Goal: Task Accomplishment & Management: Manage account settings

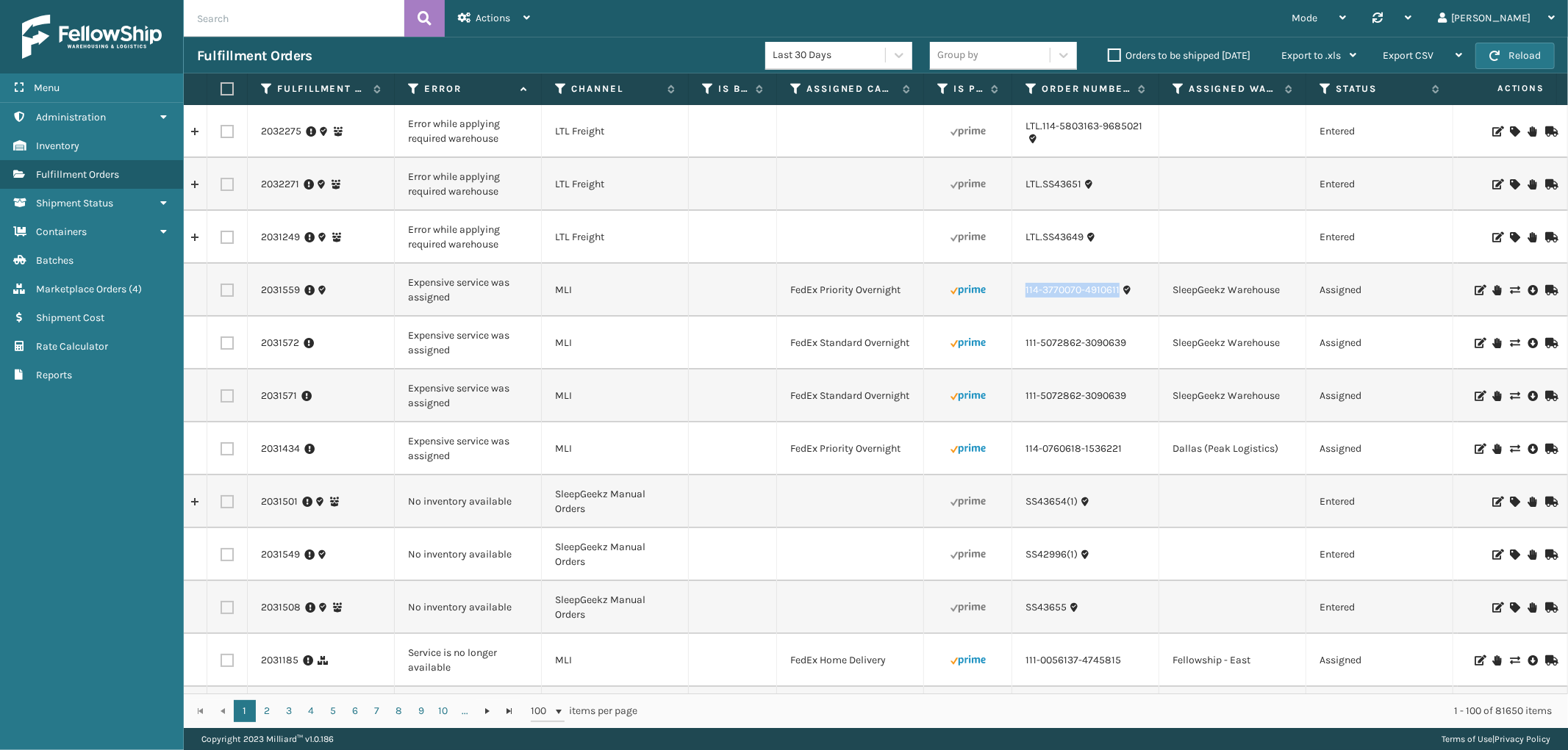
drag, startPoint x: 1125, startPoint y: 303, endPoint x: 1017, endPoint y: 310, distance: 108.2
click at [1017, 310] on td "114-3770070-4910611" at bounding box center [1085, 290] width 147 height 53
copy link "114-3770070-4910611"
click at [1509, 287] on icon at bounding box center [1514, 290] width 9 height 10
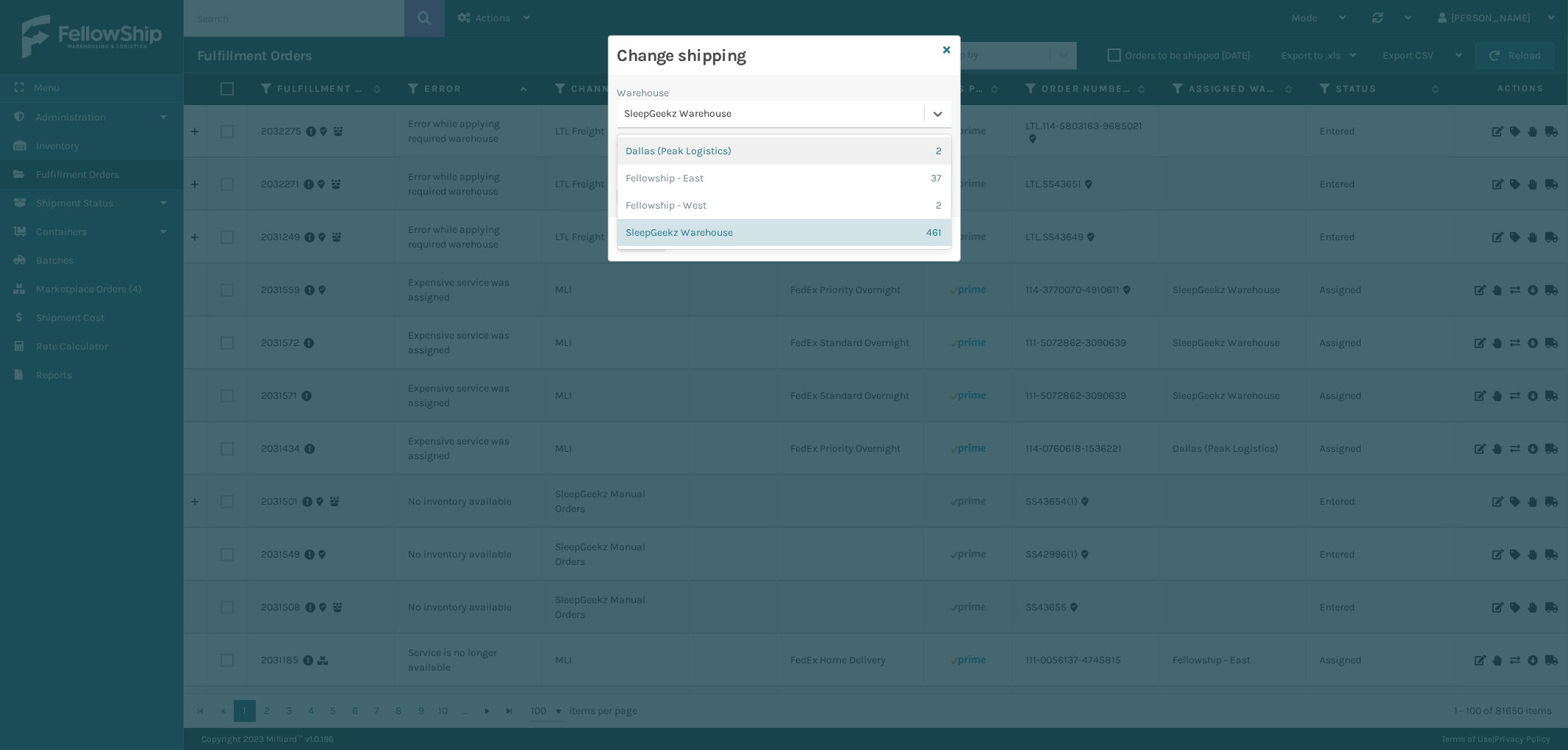
click at [780, 118] on div "SleepGeekz Warehouse" at bounding box center [775, 113] width 301 height 15
click at [775, 200] on div "Fellowship - West 2" at bounding box center [784, 205] width 333 height 27
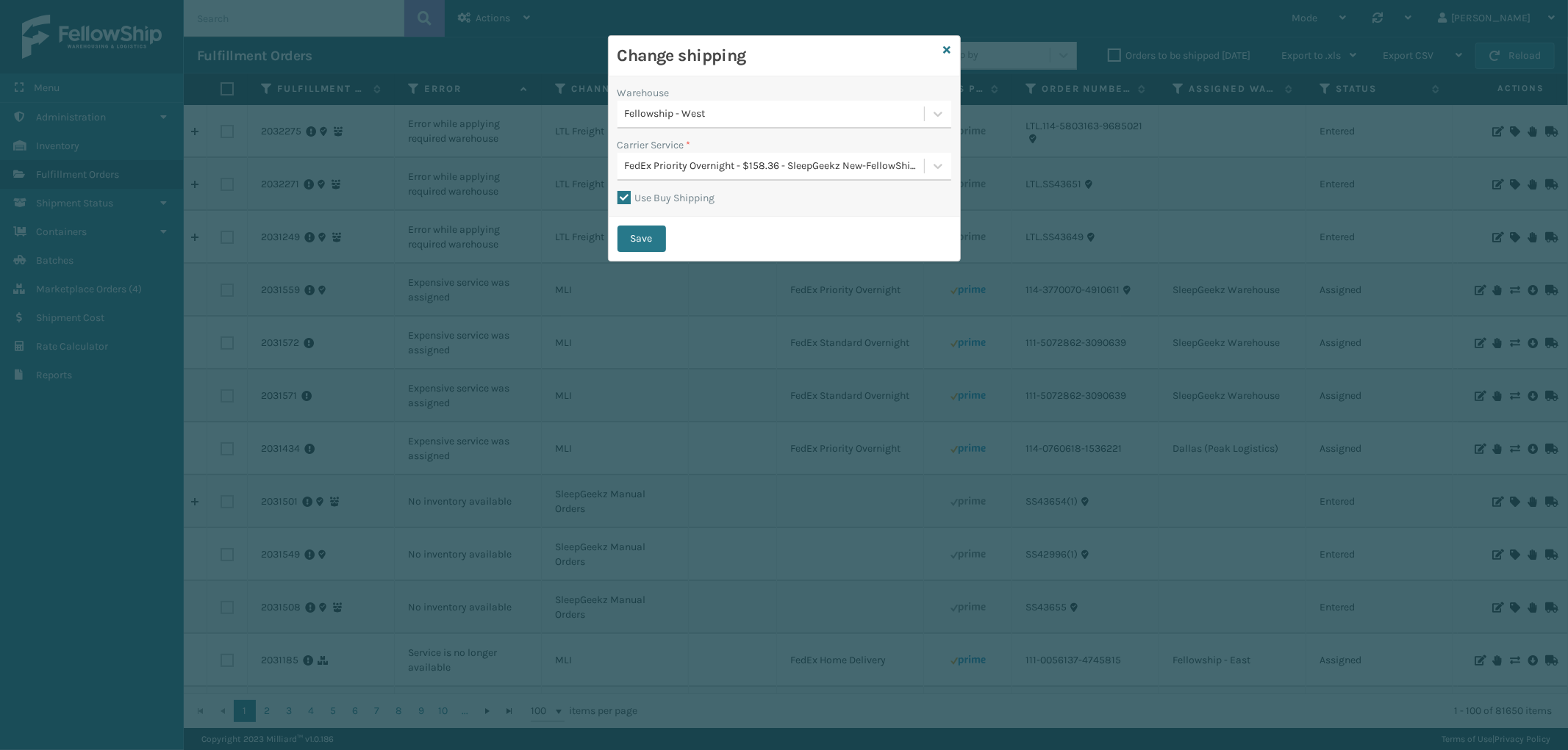
click at [789, 158] on div "FedEx Priority Overnight - $158.36 - SleepGeekz New-FellowShip FedEx Account" at bounding box center [775, 166] width 301 height 15
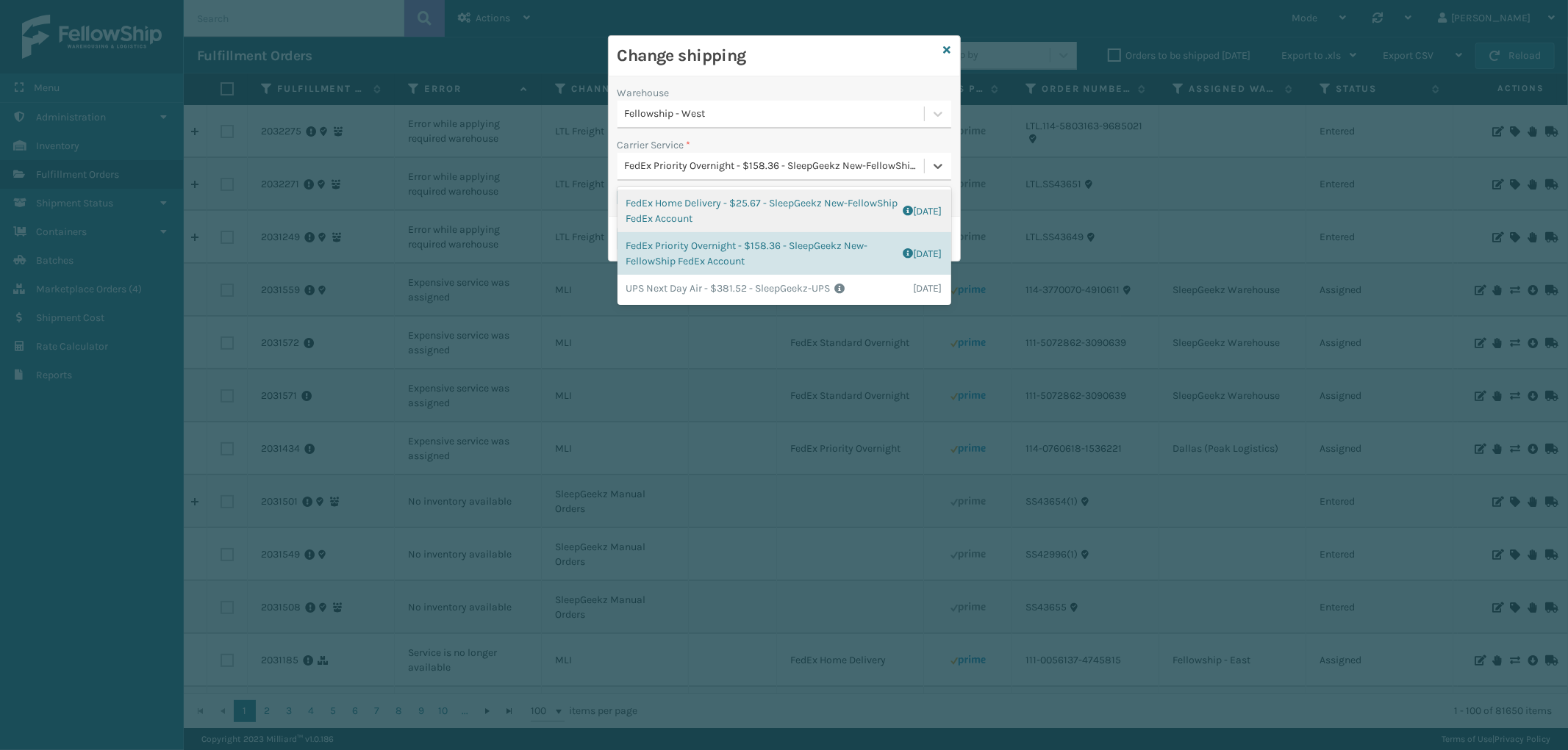
click at [777, 200] on div "FedEx Home Delivery - $25.67 - SleepGeekz New-FellowShip FedEx Account Shipping…" at bounding box center [784, 211] width 333 height 42
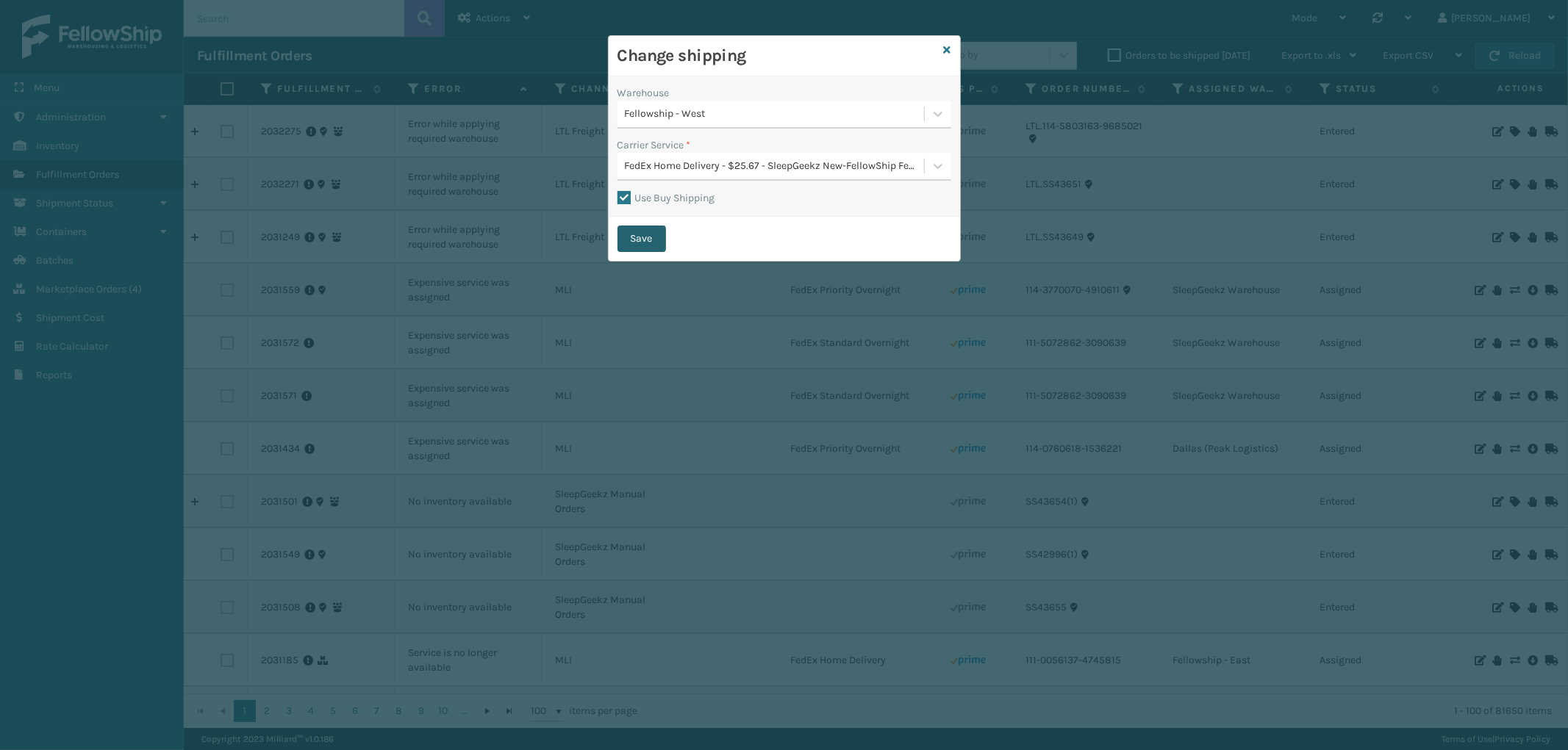
click at [653, 234] on button "Save" at bounding box center [641, 239] width 49 height 26
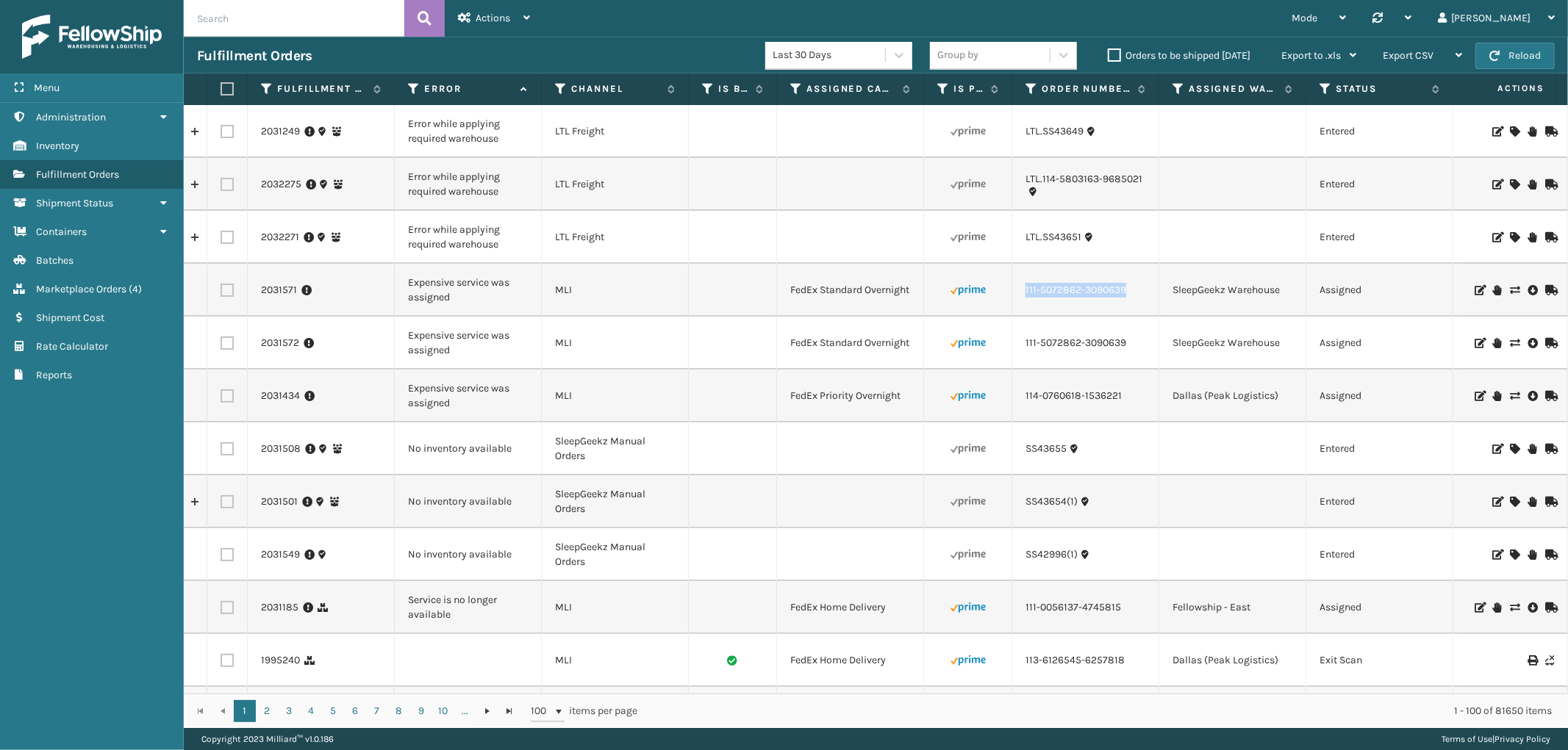
drag, startPoint x: 1128, startPoint y: 290, endPoint x: 1022, endPoint y: 304, distance: 106.9
click at [1022, 304] on td "111-5072862-3090639" at bounding box center [1085, 290] width 147 height 53
copy link "111-5072862-3090639"
click at [1509, 288] on icon at bounding box center [1514, 290] width 9 height 10
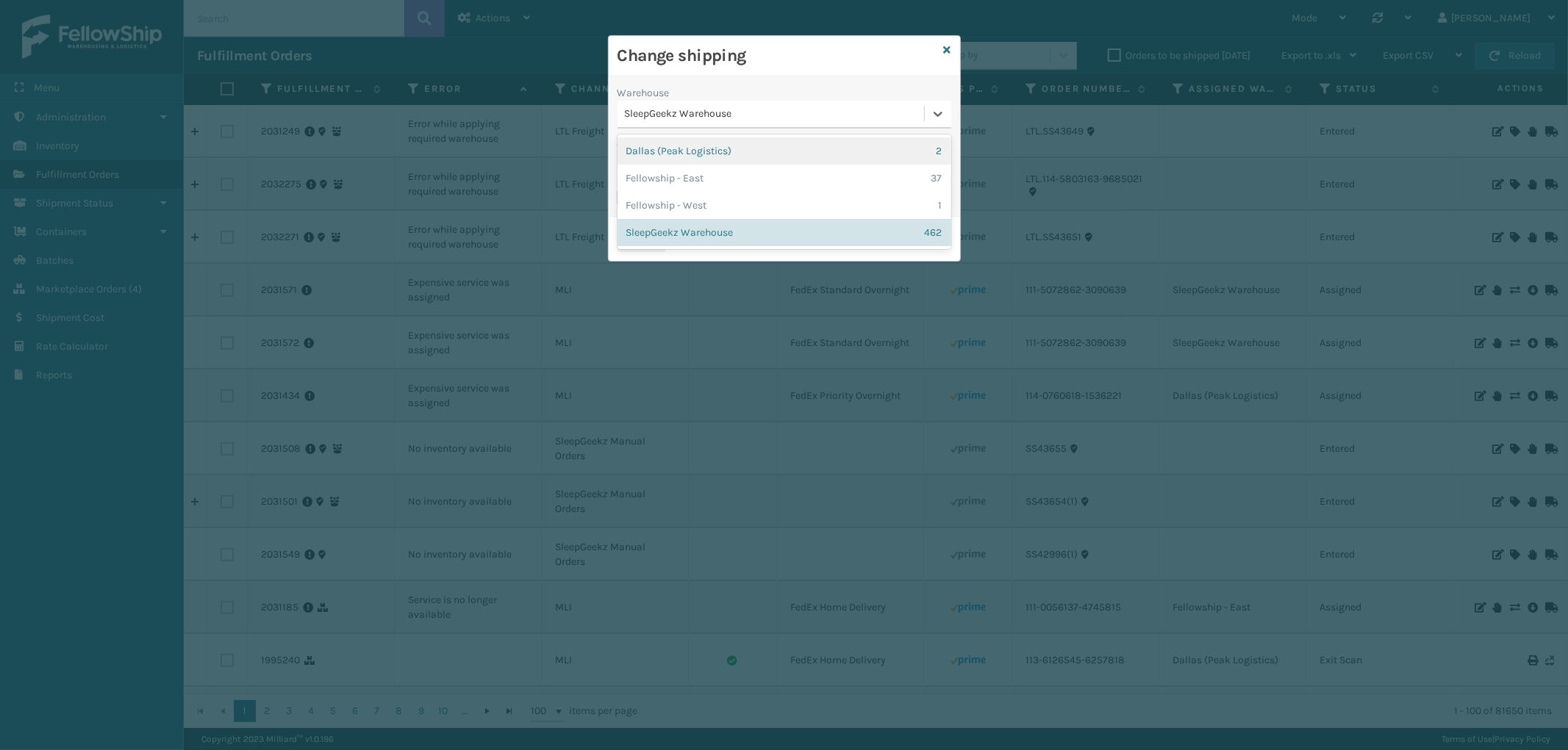
click at [789, 120] on div "SleepGeekz Warehouse" at bounding box center [775, 113] width 301 height 15
click at [755, 197] on div "Fellowship - West 1" at bounding box center [784, 205] width 333 height 27
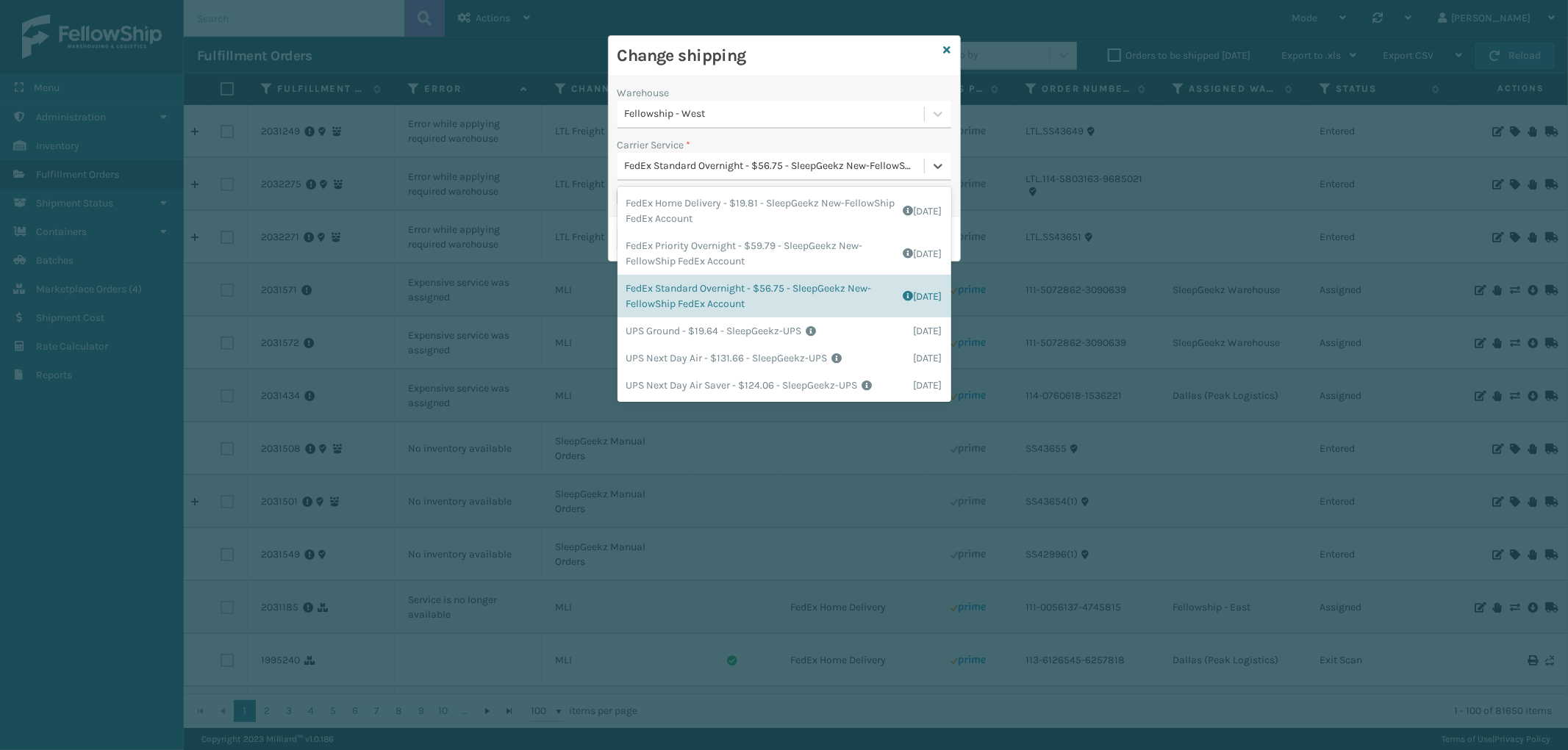
click at [769, 159] on div "FedEx Standard Overnight - $56.75 - SleepGeekz New-FellowShip FedEx Account" at bounding box center [775, 166] width 301 height 15
click at [777, 200] on div "FedEx Home Delivery - $19.81 - SleepGeekz New-FellowShip FedEx Account Shipping…" at bounding box center [784, 211] width 333 height 42
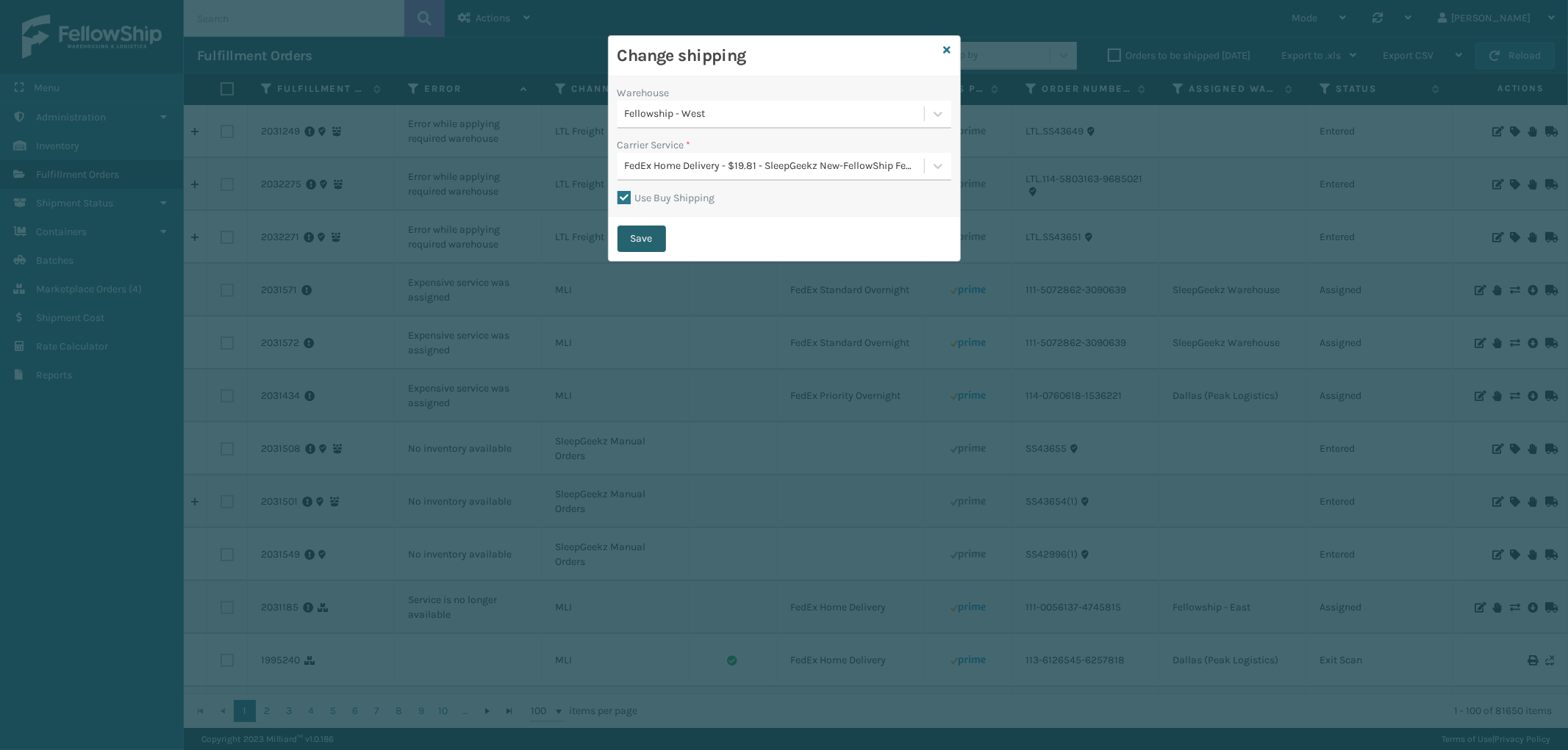
click at [647, 230] on button "Save" at bounding box center [641, 239] width 49 height 26
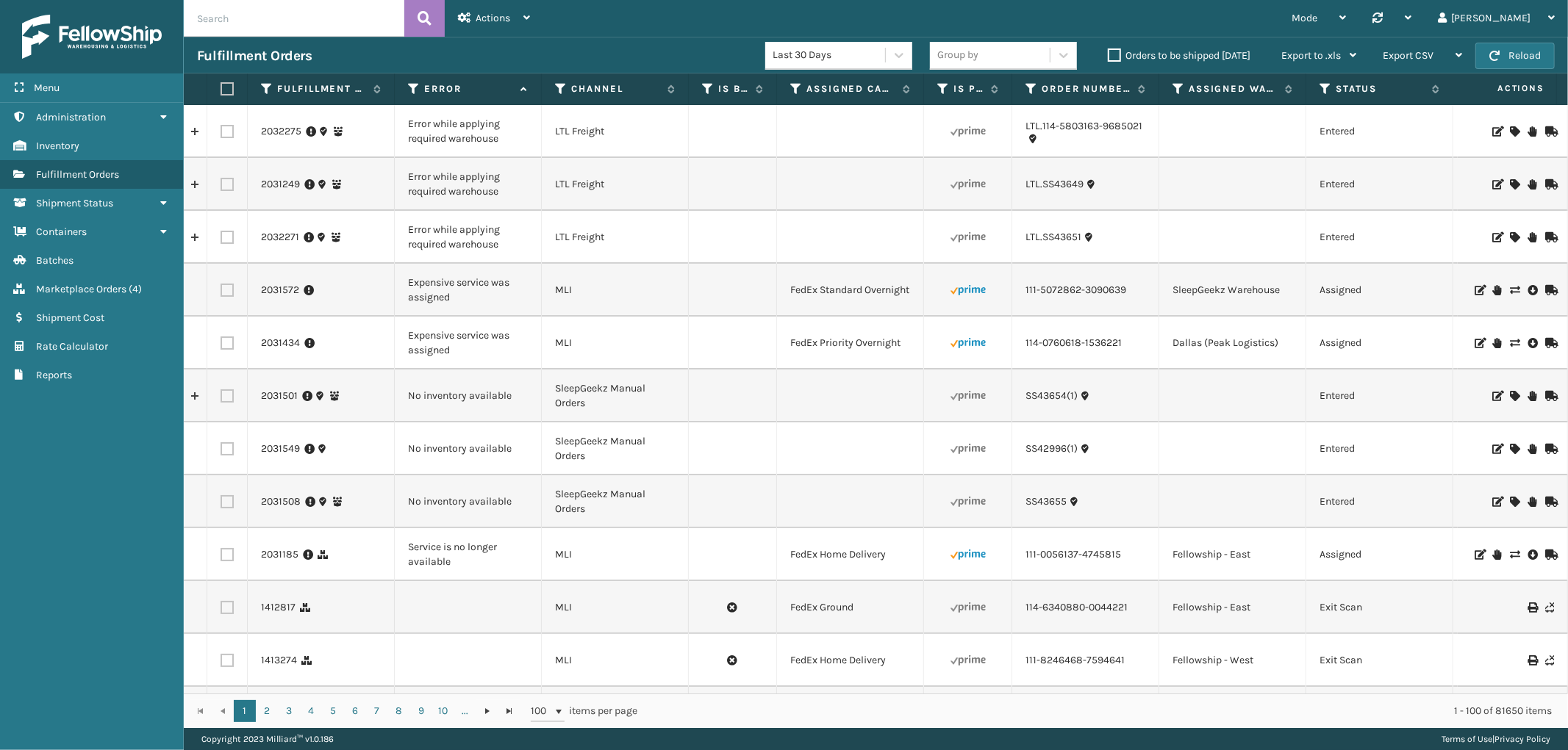
click at [1509, 291] on icon at bounding box center [1514, 290] width 9 height 10
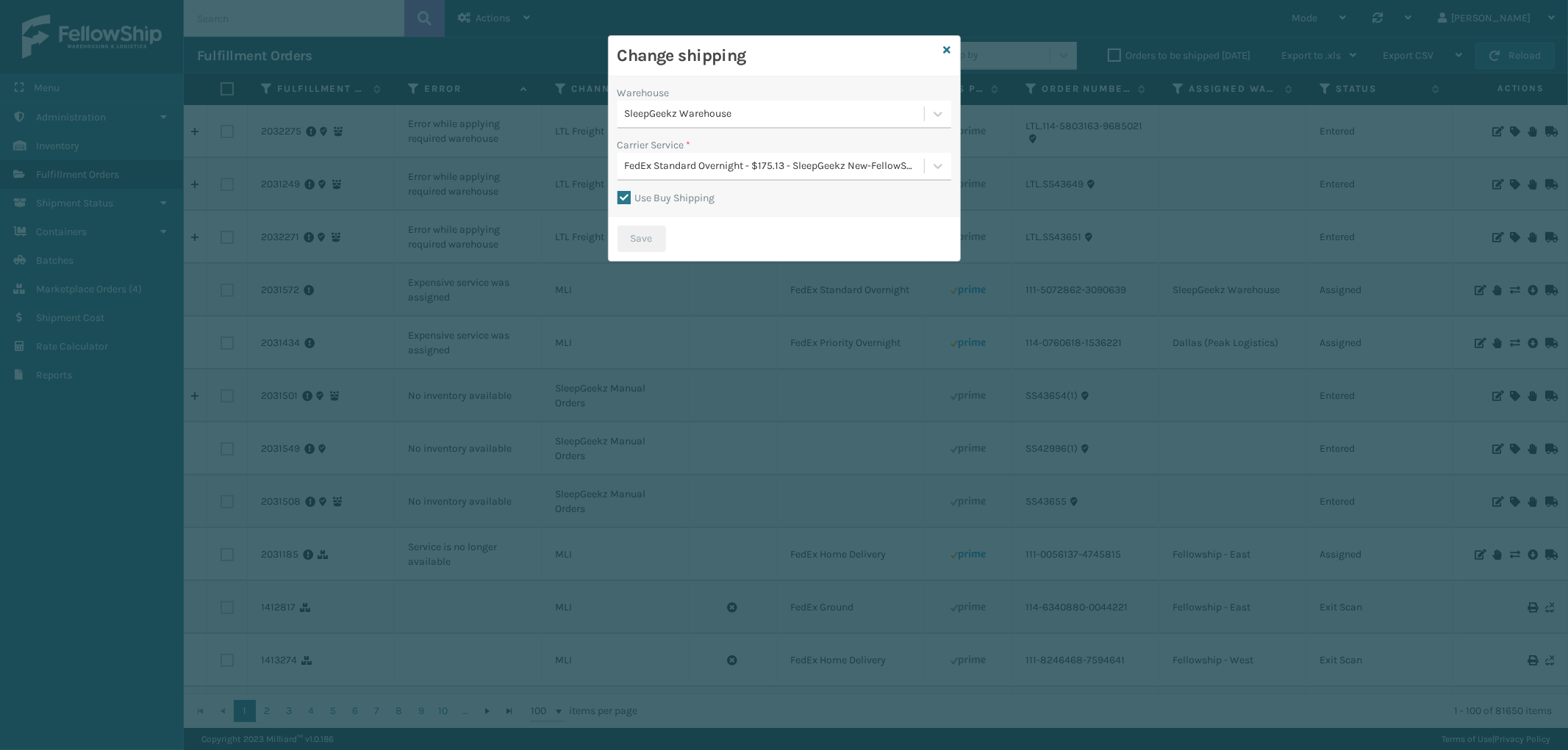
click at [782, 122] on div "SleepGeekz Warehouse" at bounding box center [770, 113] width 306 height 24
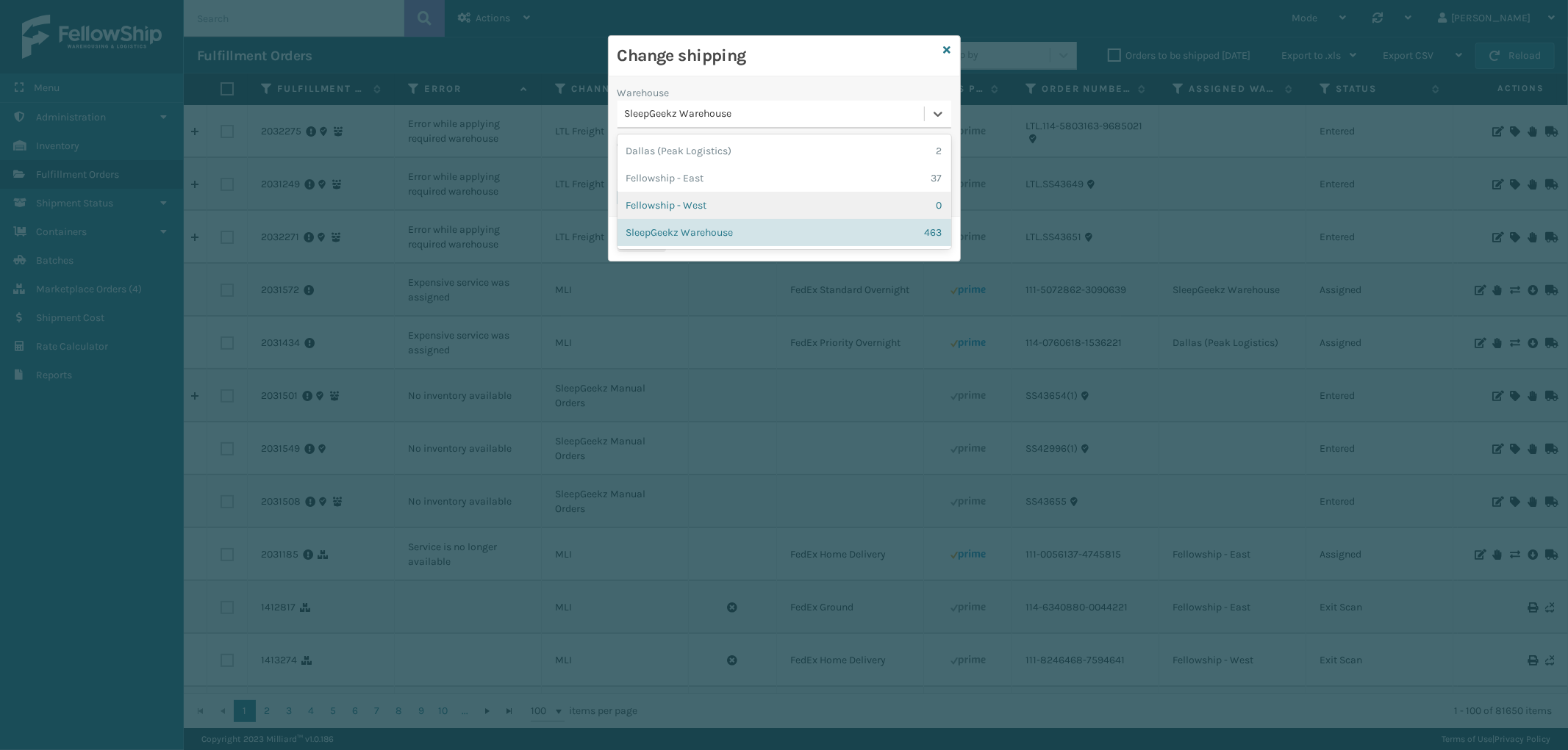
click at [758, 194] on div "Fellowship - West 0" at bounding box center [784, 205] width 333 height 27
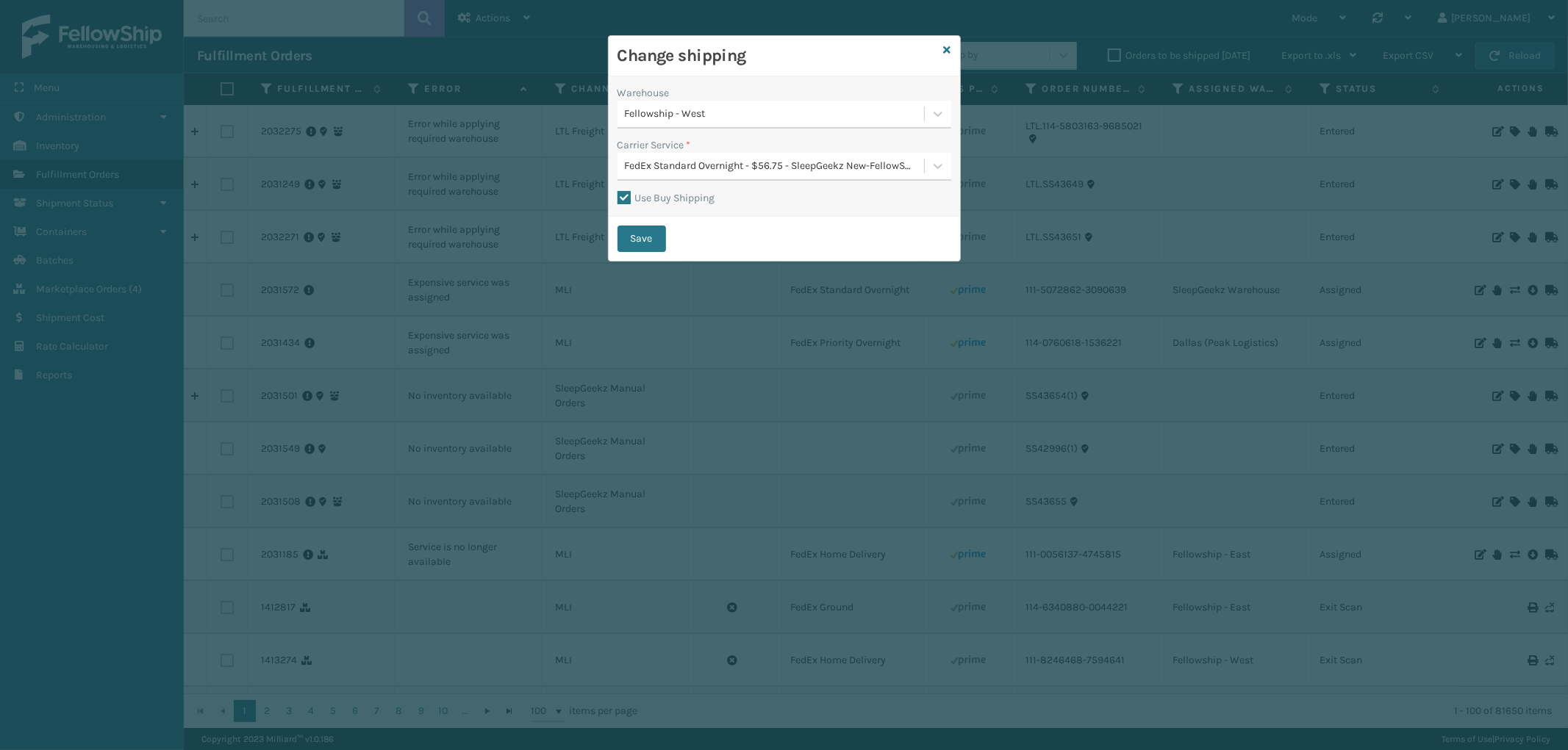
click at [776, 162] on div "FedEx Standard Overnight - $56.75 - SleepGeekz New-FellowShip FedEx Account" at bounding box center [775, 166] width 301 height 15
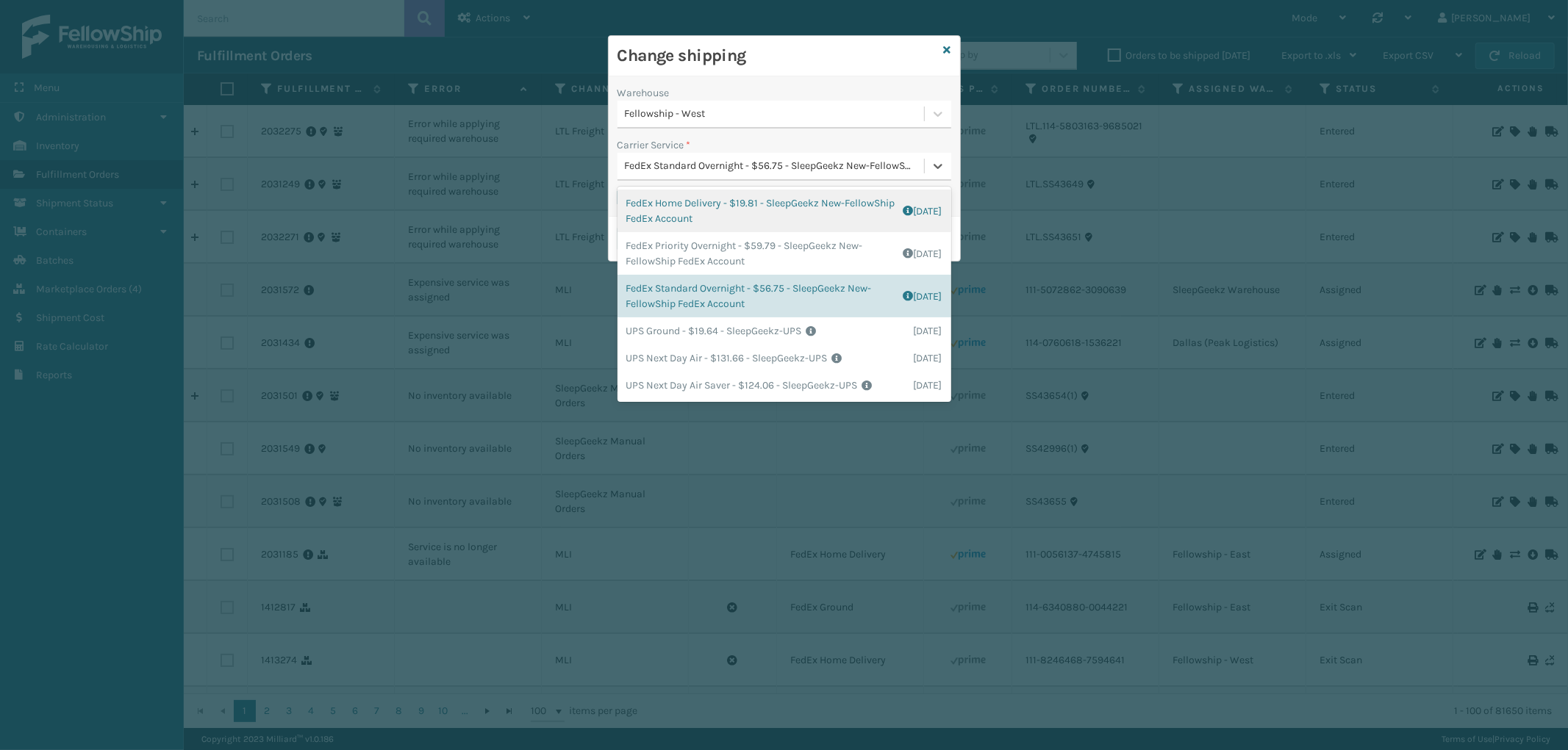
click at [772, 209] on div "FedEx Home Delivery - $19.81 - SleepGeekz New-FellowShip FedEx Account Shipping…" at bounding box center [784, 211] width 333 height 42
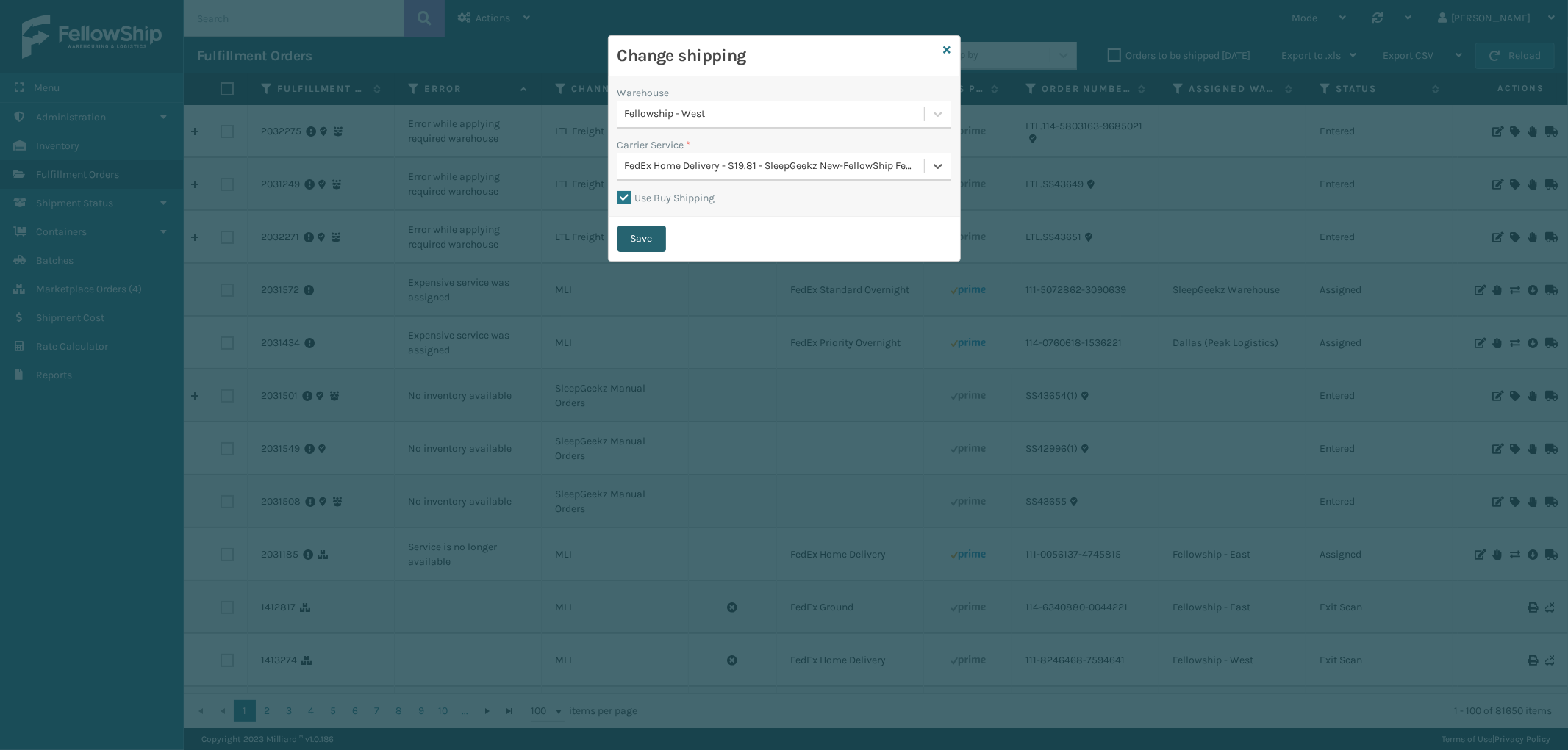
click at [647, 230] on button "Save" at bounding box center [641, 239] width 49 height 26
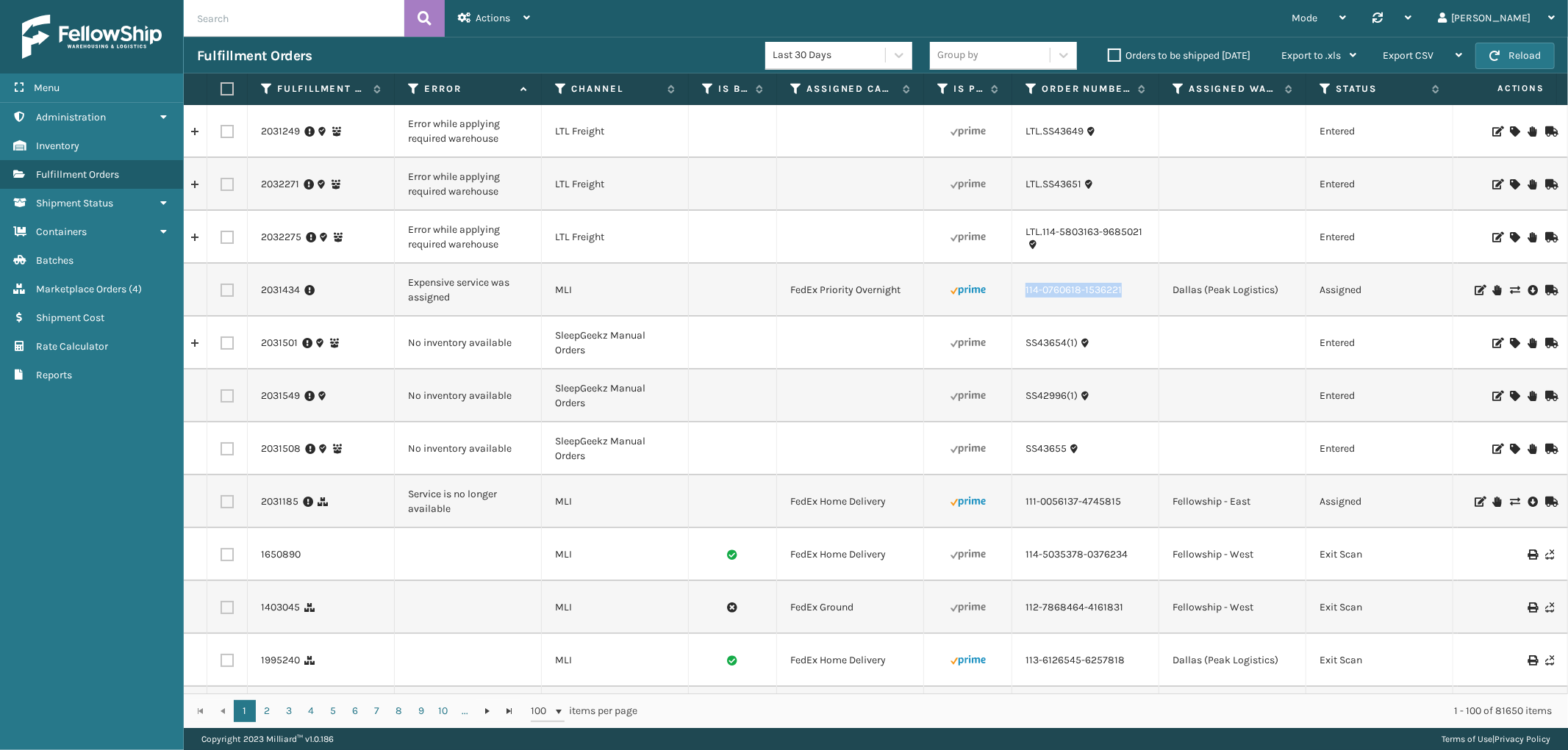
drag, startPoint x: 1128, startPoint y: 287, endPoint x: 1025, endPoint y: 303, distance: 104.2
click at [1025, 303] on td "114-0760618-1536221" at bounding box center [1085, 290] width 147 height 53
copy link "114-0760618-1536221"
click at [1509, 290] on icon at bounding box center [1514, 290] width 9 height 10
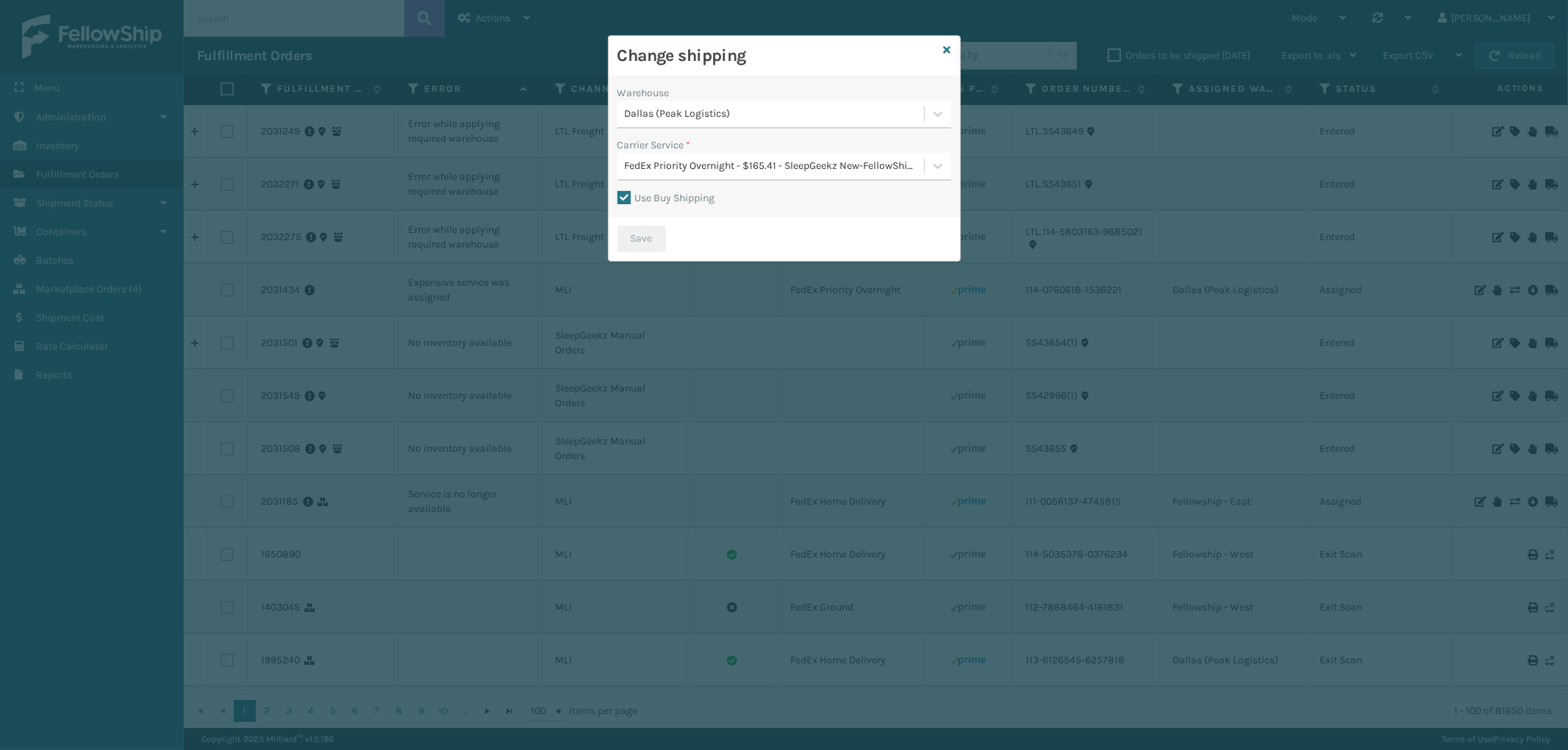
click at [767, 118] on div "Dallas (Peak Logistics)" at bounding box center [775, 113] width 301 height 15
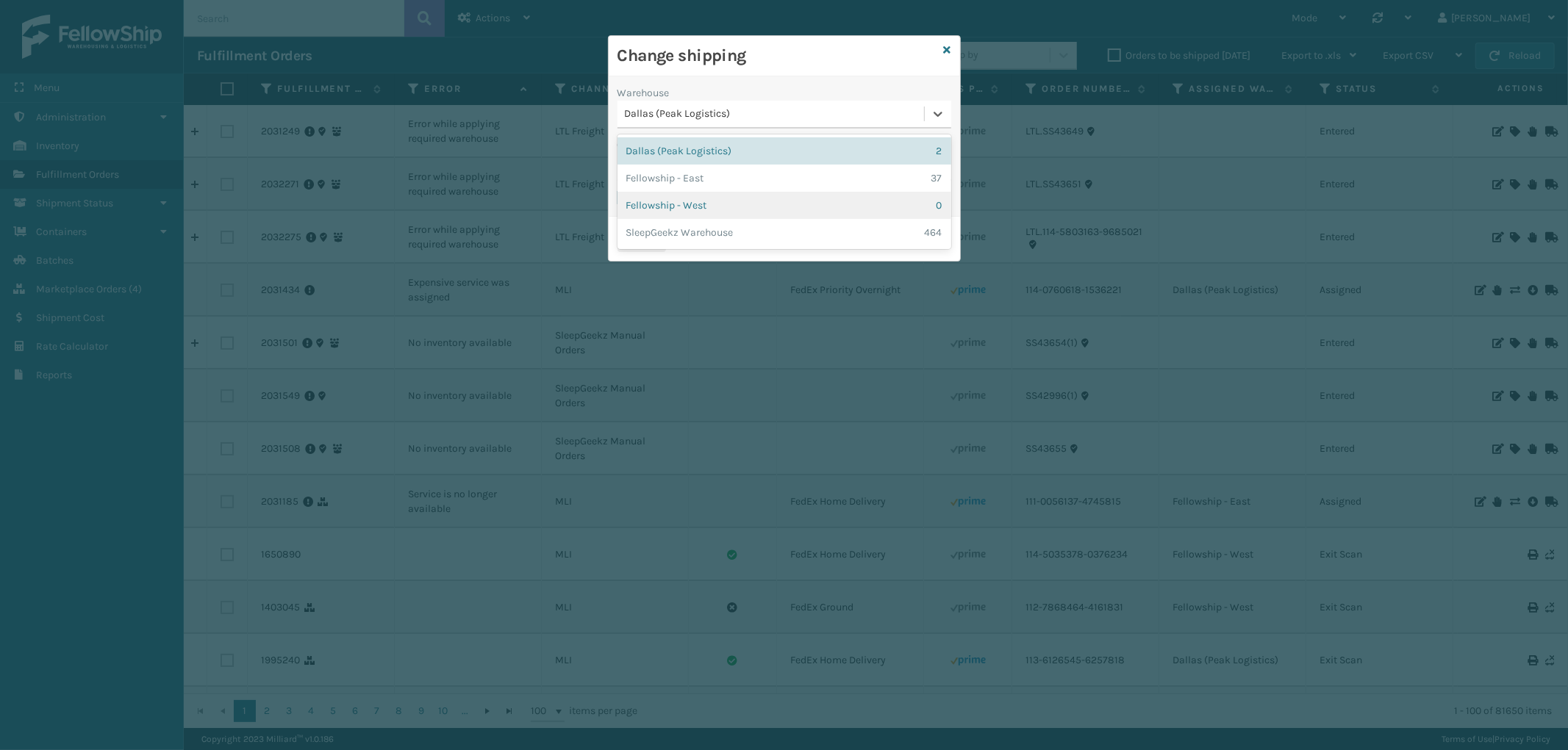
click at [742, 193] on div "Fellowship - West 0" at bounding box center [784, 205] width 333 height 27
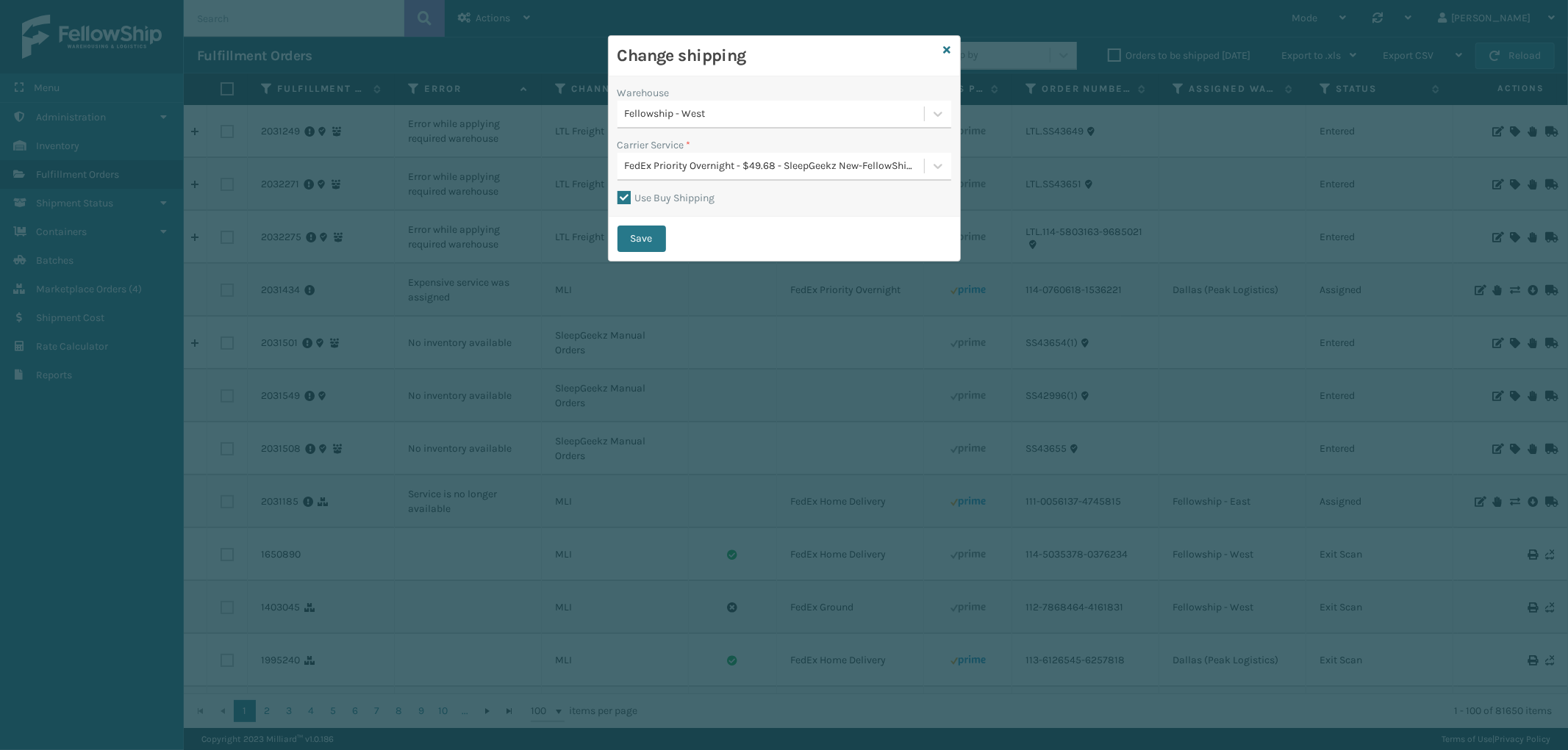
click at [756, 151] on div "Carrier Service *" at bounding box center [784, 145] width 333 height 15
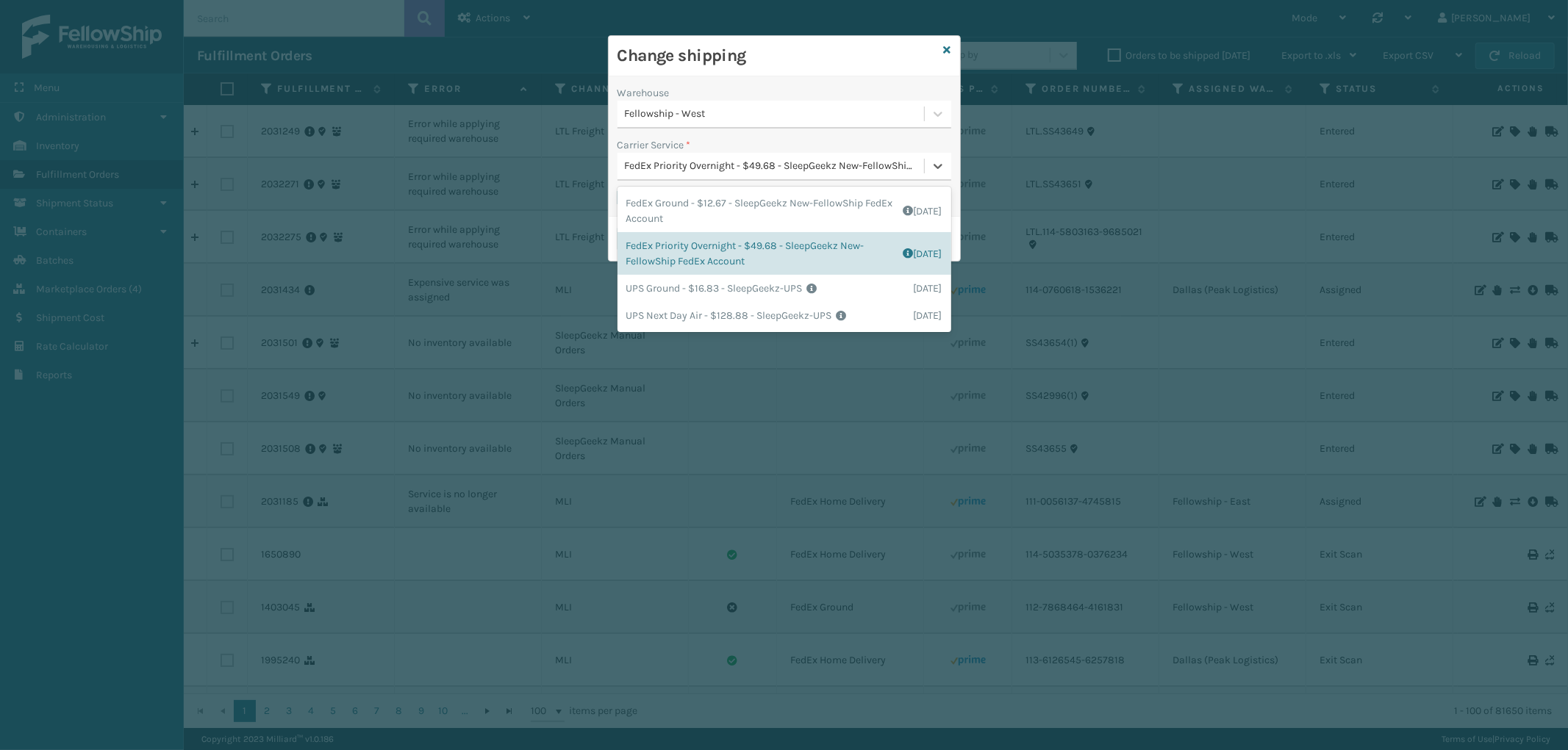
click at [756, 153] on div "FedEx Priority Overnight - $49.68 - SleepGeekz New-FellowShip FedEx Account" at bounding box center [784, 167] width 333 height 28
click at [767, 221] on div "FedEx Ground - $12.67 - SleepGeekz New-FellowShip FedEx Account Shipping Cost $…" at bounding box center [784, 211] width 333 height 42
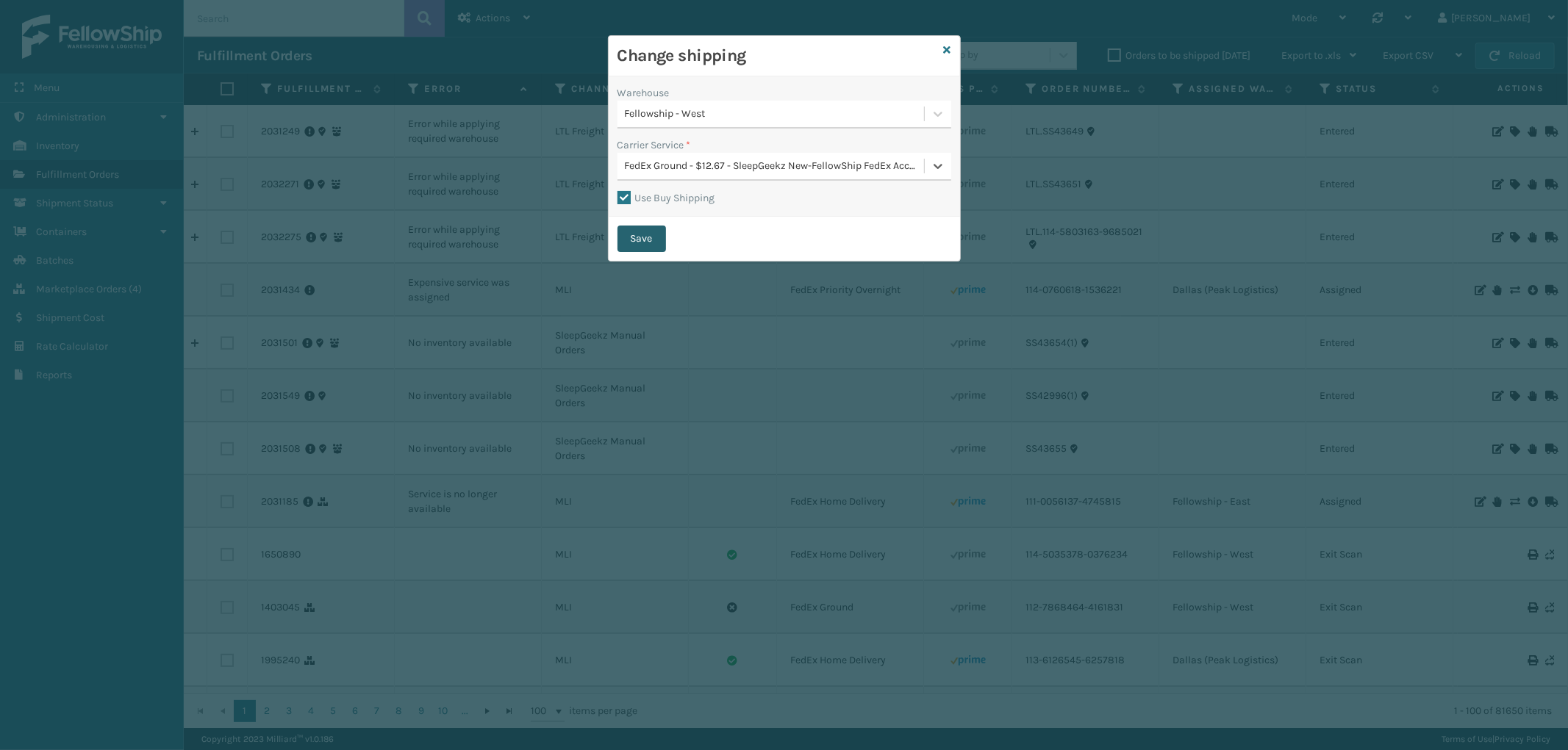
click at [645, 244] on button "Save" at bounding box center [641, 239] width 49 height 26
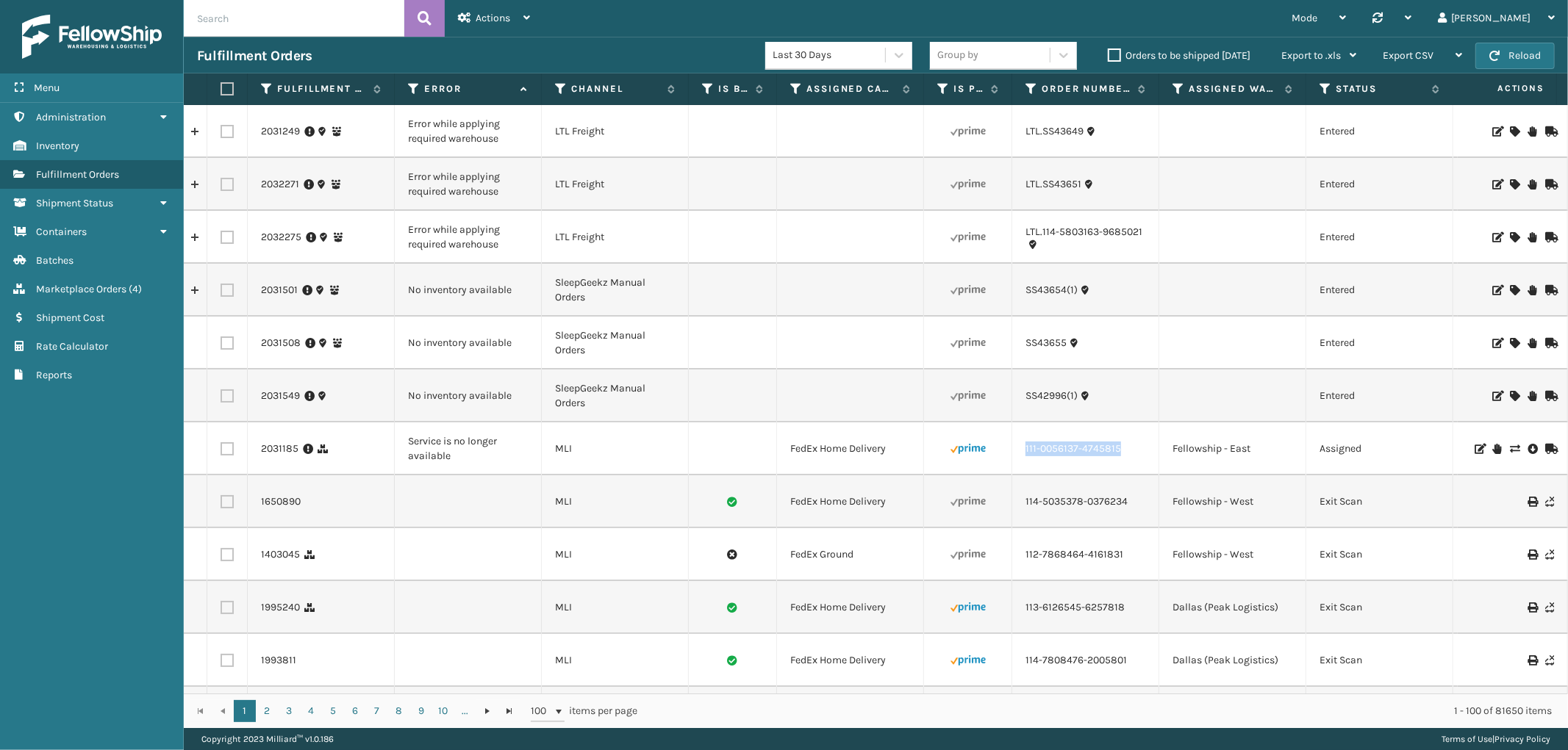
drag, startPoint x: 1143, startPoint y: 457, endPoint x: 1002, endPoint y: 463, distance: 141.1
copy tr "111-0056137-4745815"
click at [231, 452] on label at bounding box center [227, 448] width 14 height 14
click at [222, 452] on input "checkbox" at bounding box center [221, 447] width 1 height 10
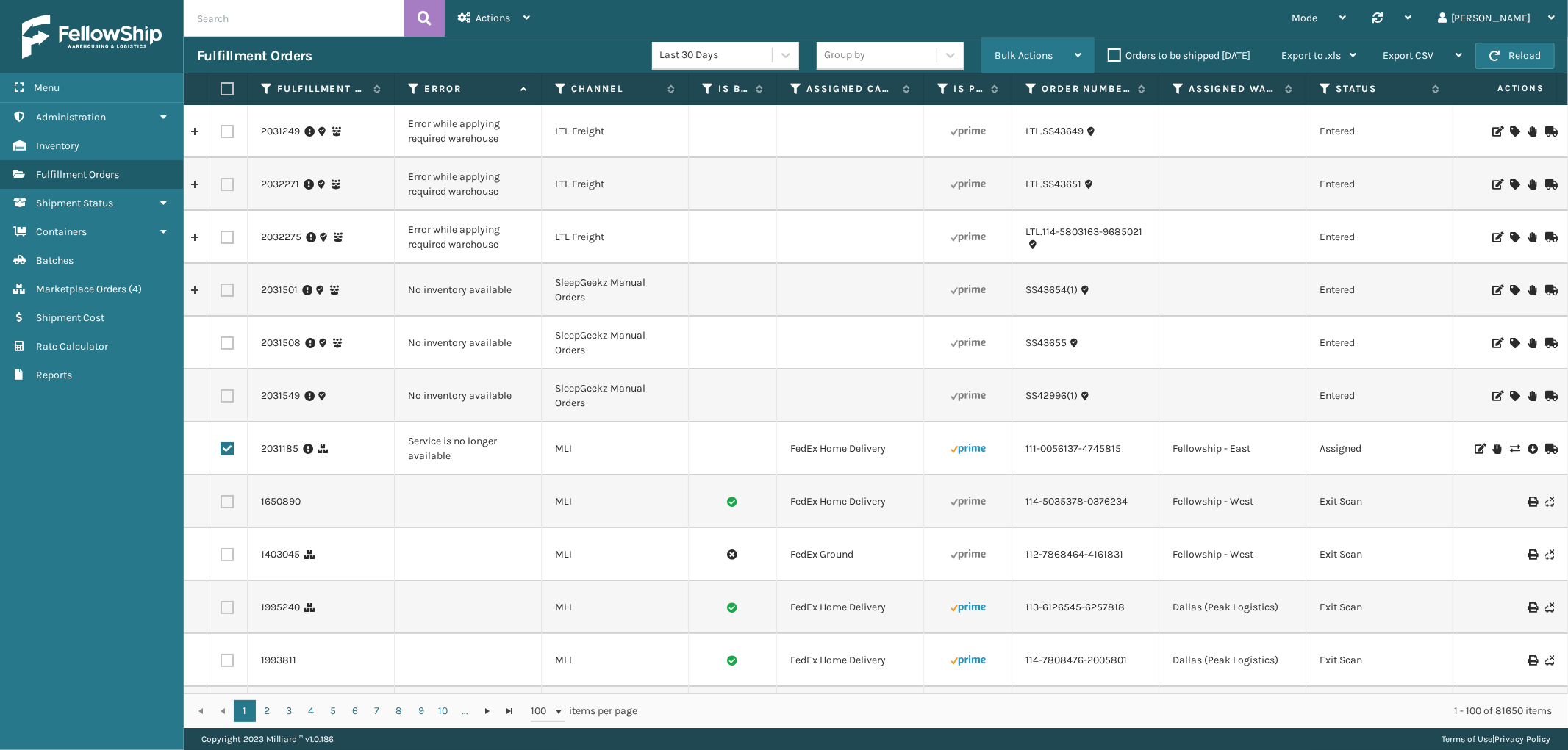
click at [1046, 56] on span "Bulk Actions" at bounding box center [1023, 56] width 58 height 13
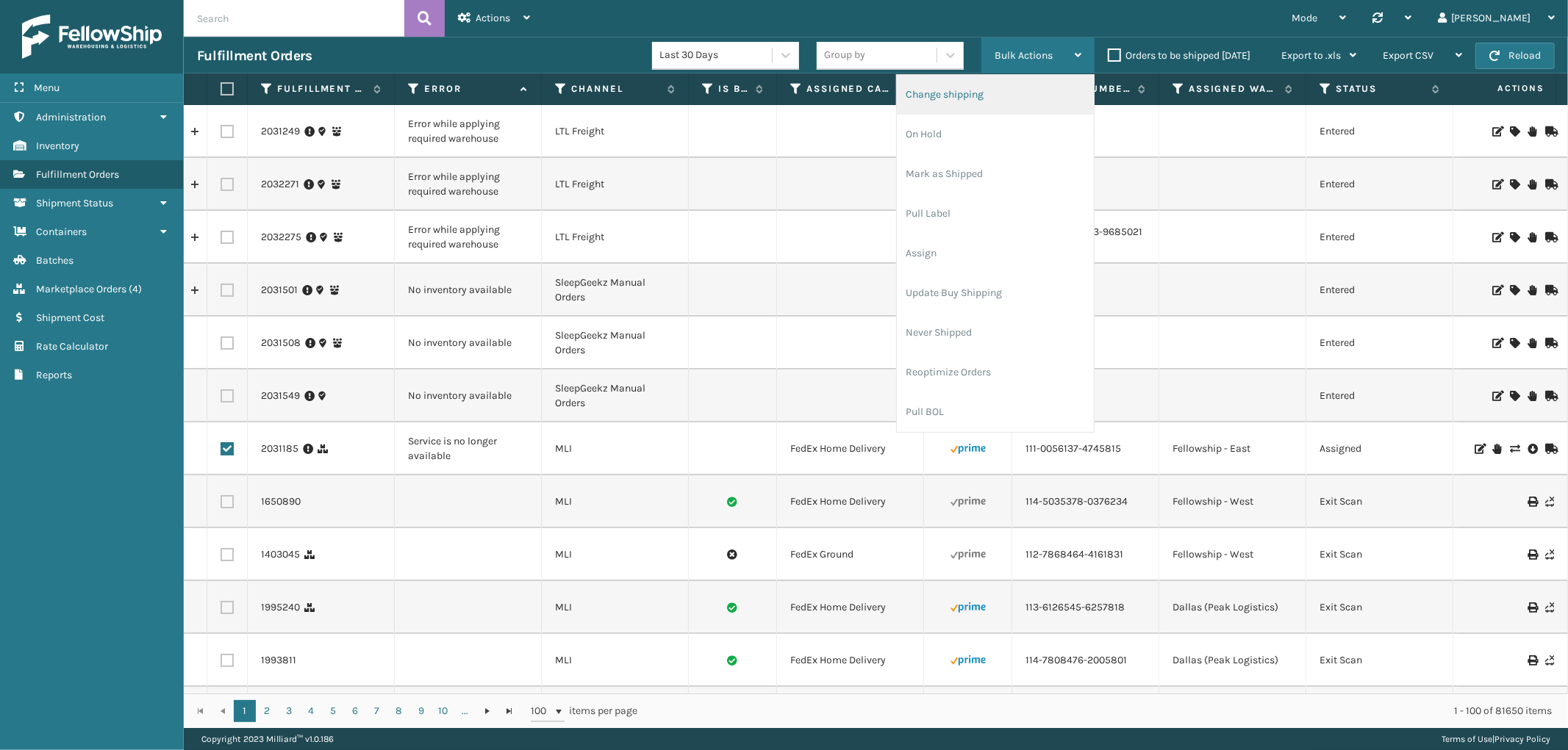
click at [1021, 89] on li "Change shipping" at bounding box center [995, 95] width 197 height 40
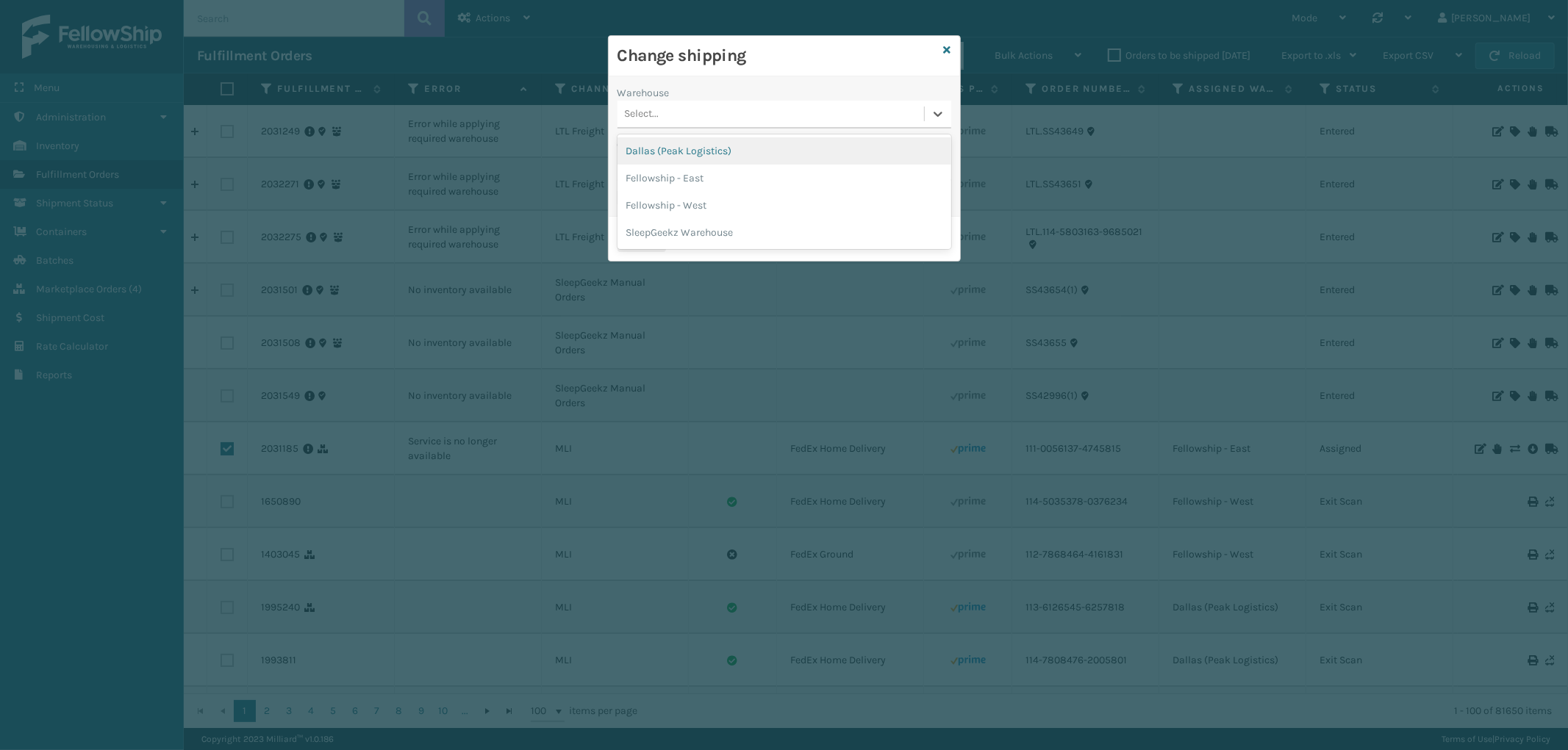
click at [784, 111] on div "Select..." at bounding box center [770, 113] width 306 height 24
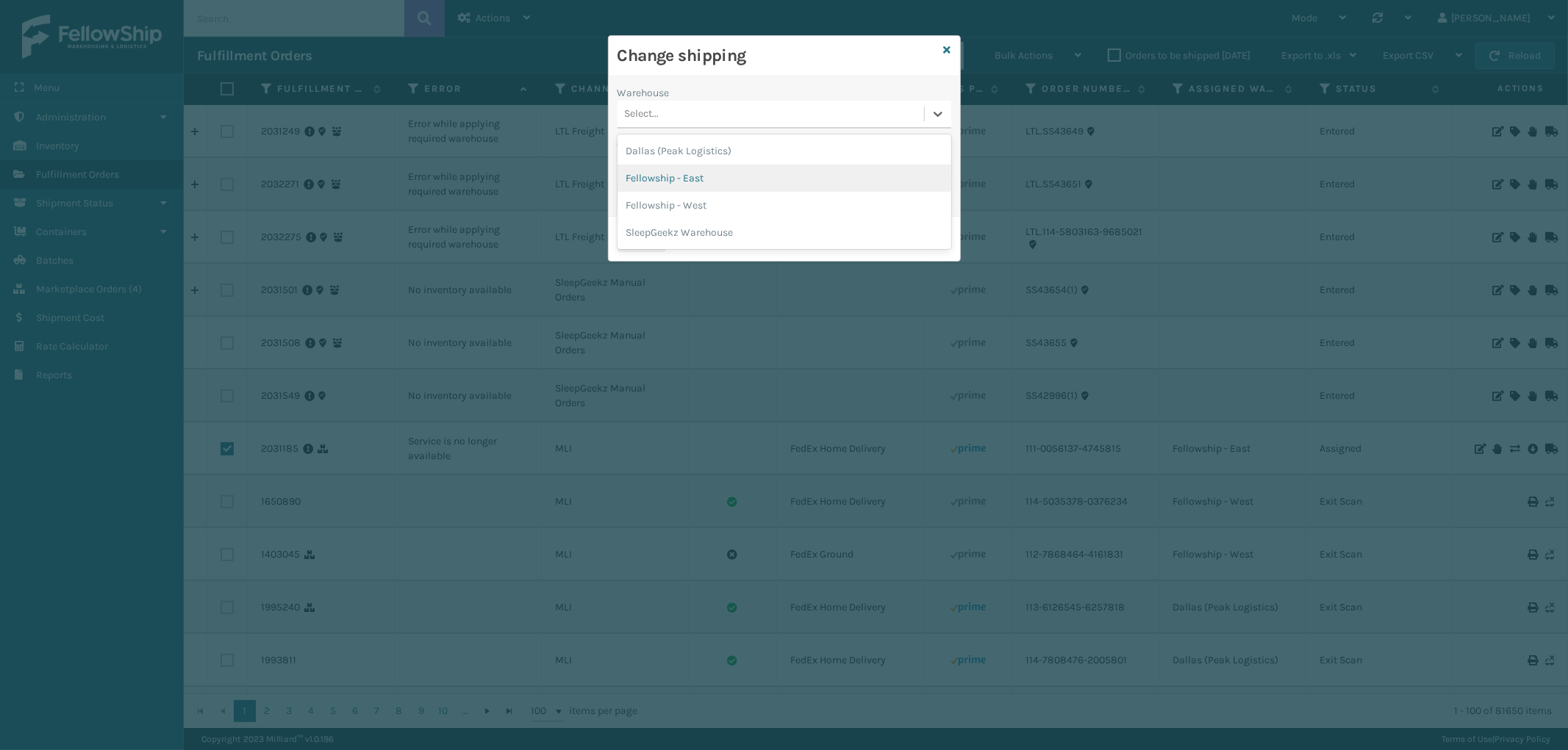
click at [733, 174] on div "Fellowship - East" at bounding box center [784, 178] width 333 height 27
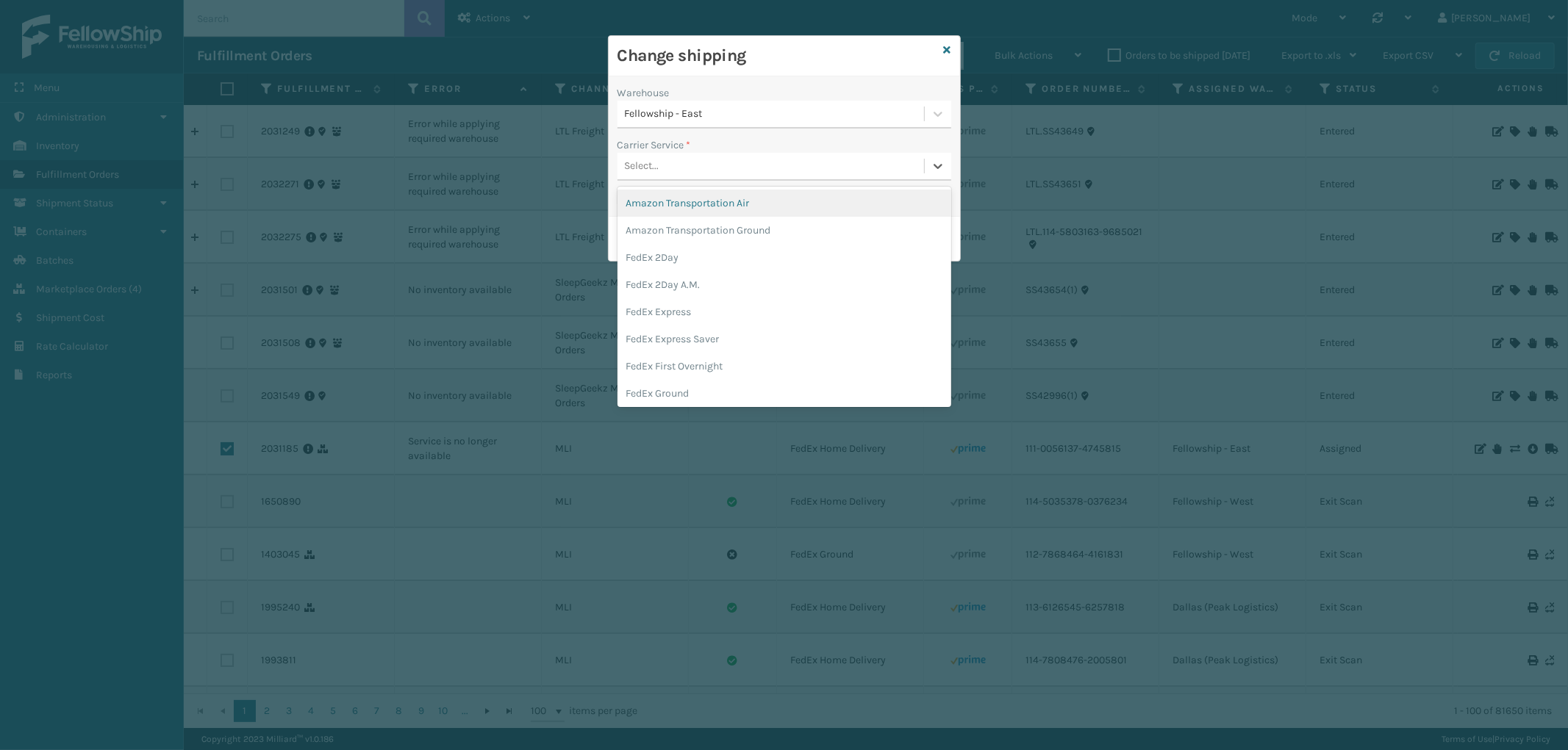
click at [752, 175] on div "Select..." at bounding box center [770, 166] width 306 height 24
click at [732, 341] on div "FedEx Home Delivery" at bounding box center [784, 339] width 333 height 27
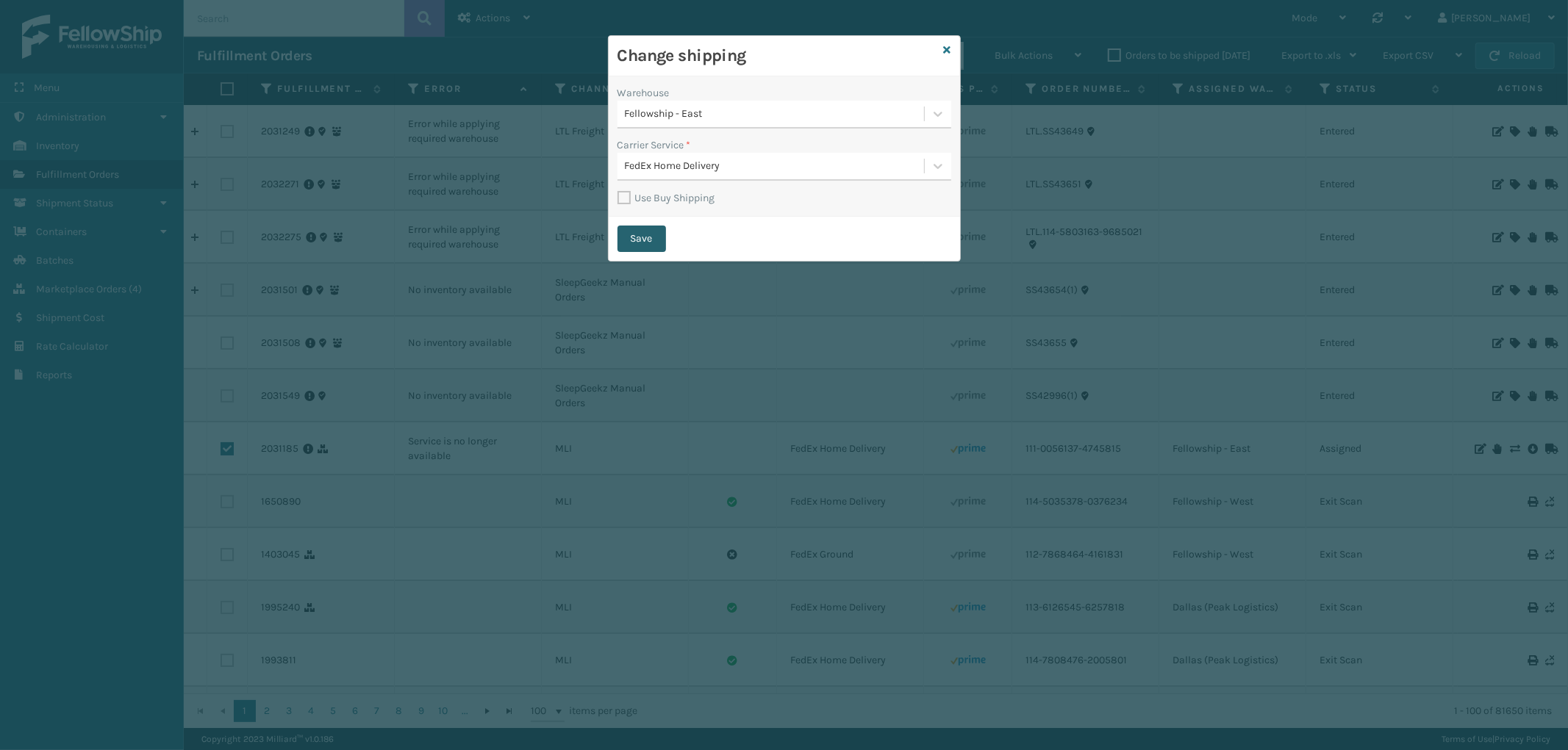
click at [638, 226] on button "Save" at bounding box center [641, 239] width 49 height 26
checkbox input "false"
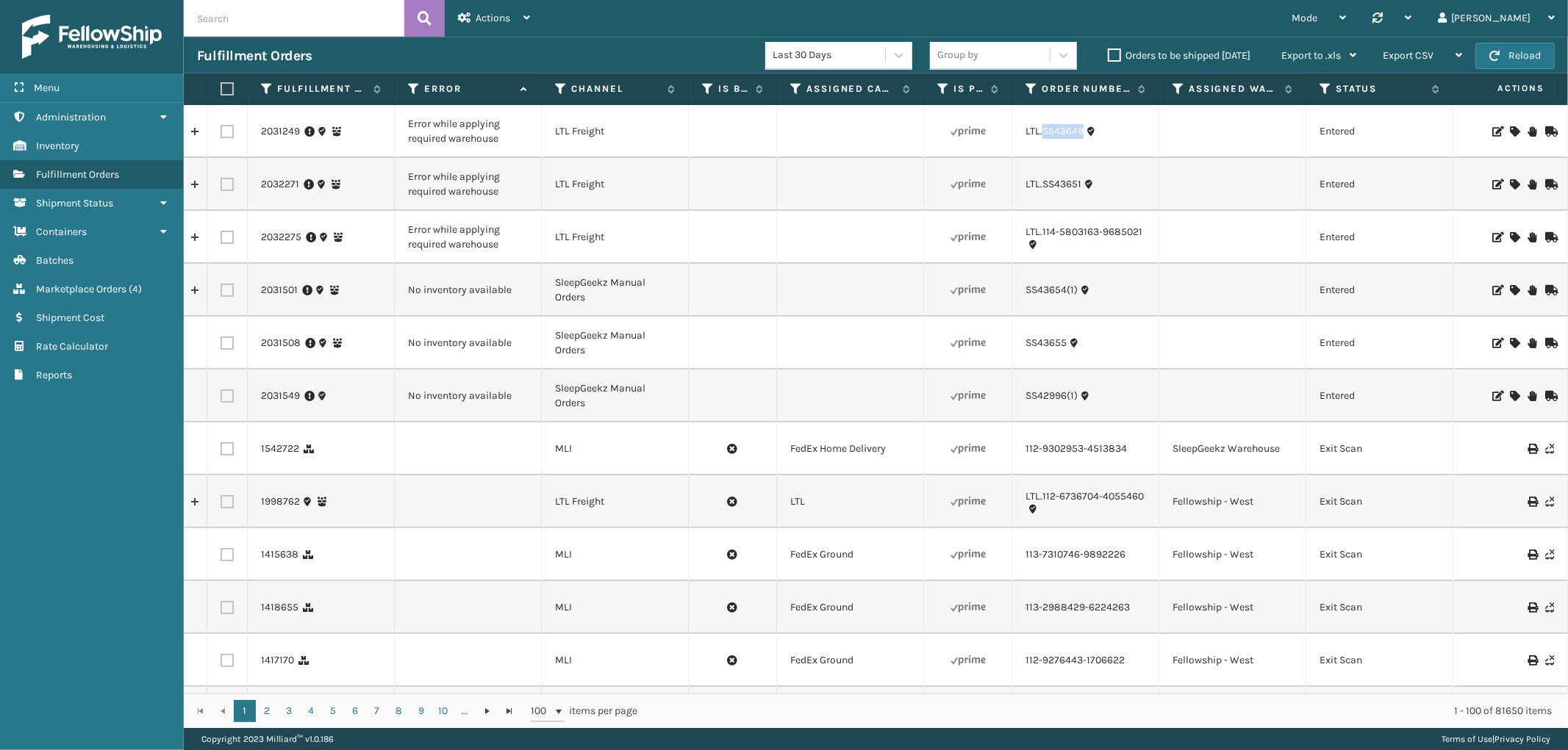
drag, startPoint x: 1092, startPoint y: 151, endPoint x: 1041, endPoint y: 151, distance: 51.0
click at [1041, 151] on td "LTL.SS43649" at bounding box center [1085, 131] width 147 height 53
copy link "SS43649"
click at [1509, 128] on icon at bounding box center [1514, 131] width 9 height 10
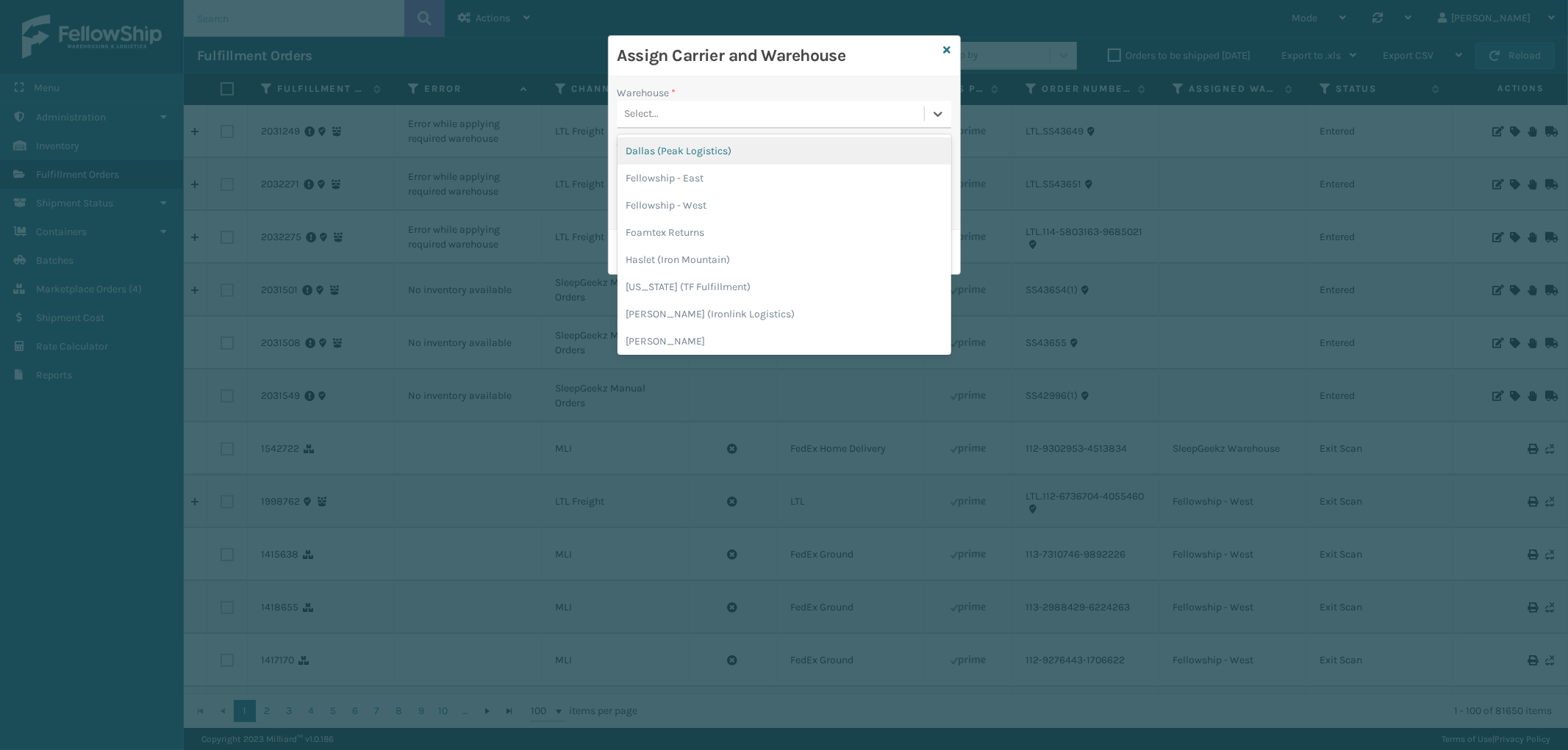
click at [770, 106] on div "Select..." at bounding box center [770, 113] width 306 height 24
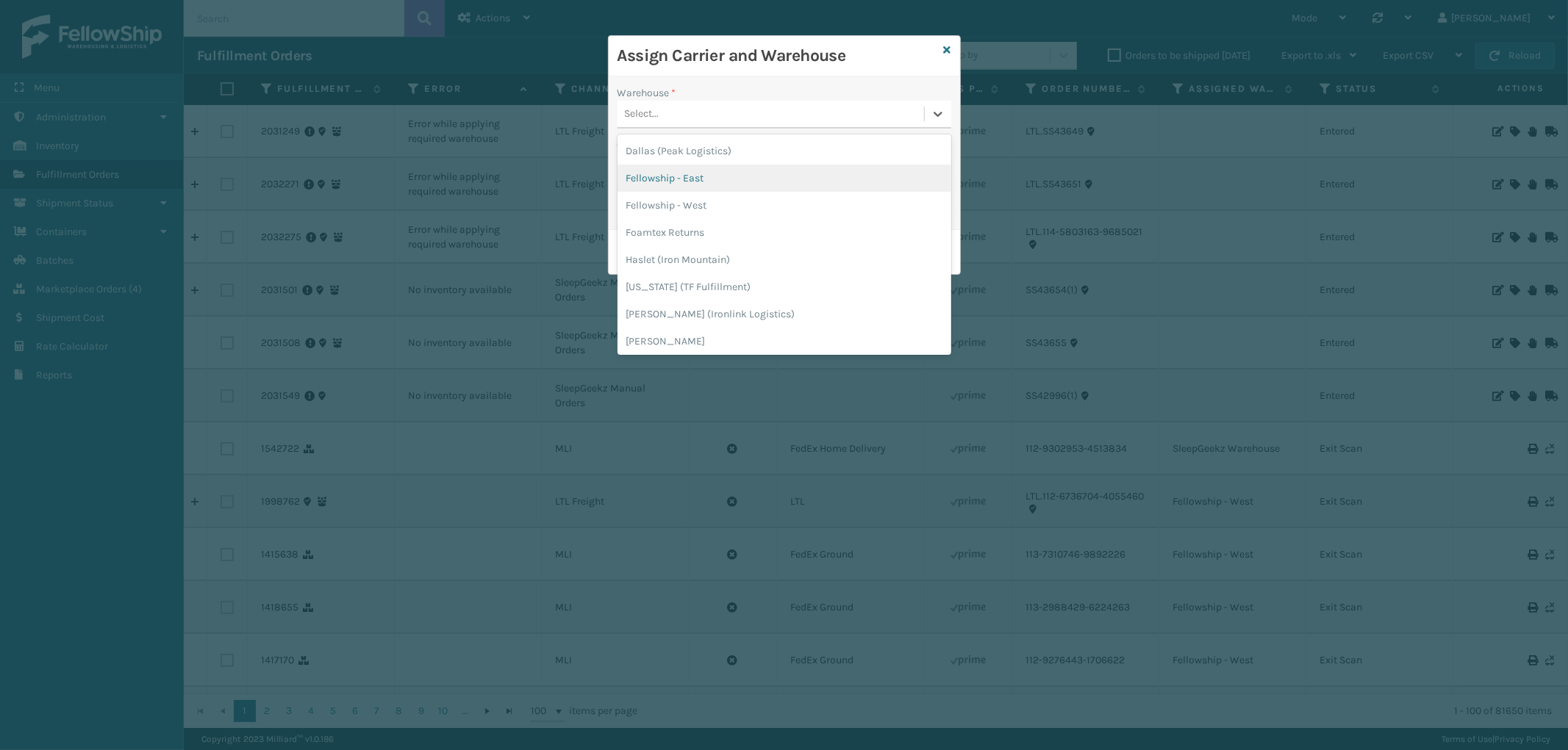
click at [739, 172] on div "Fellowship - East" at bounding box center [784, 178] width 333 height 27
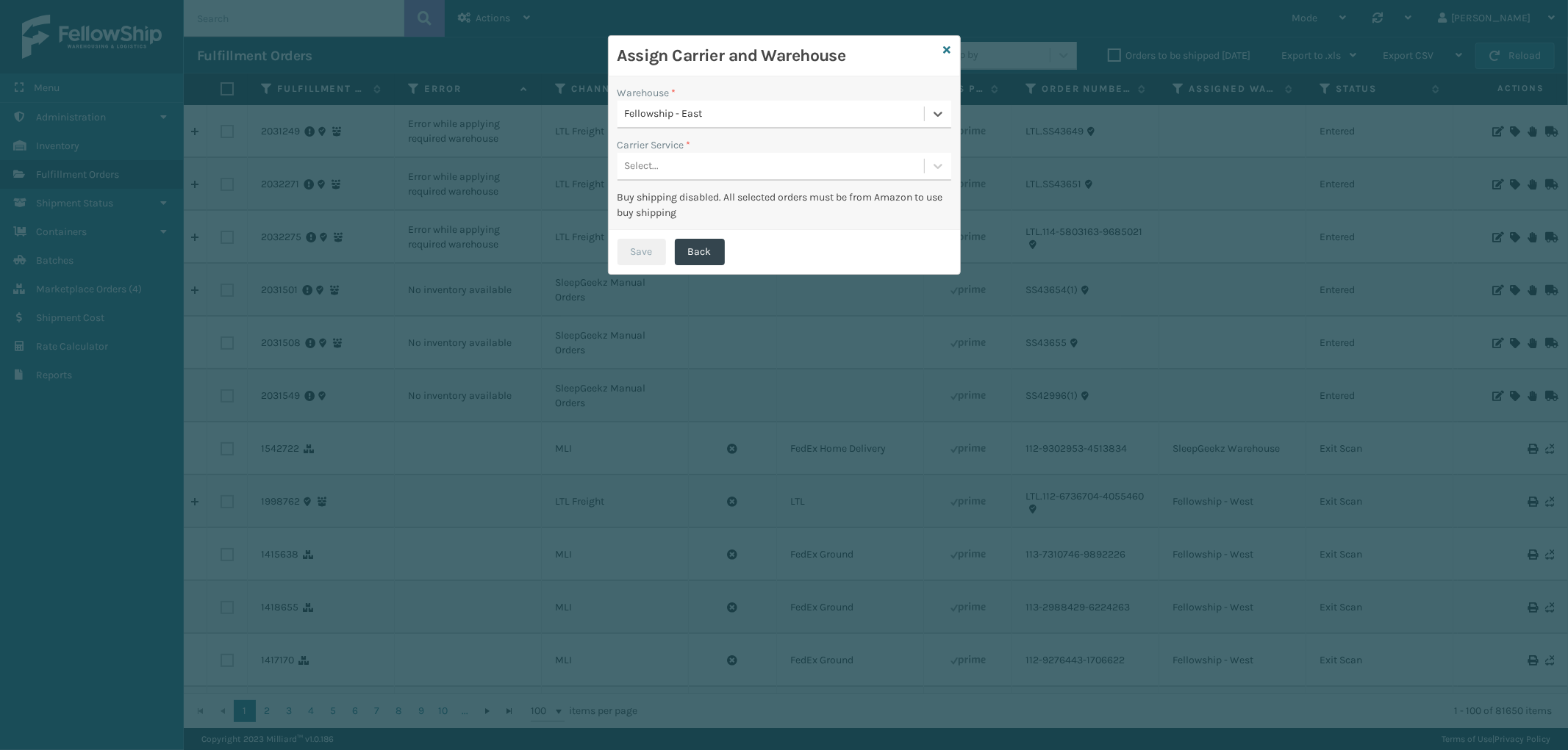
click at [739, 169] on div "Select..." at bounding box center [770, 166] width 306 height 24
click at [731, 203] on div "LTL" at bounding box center [784, 203] width 333 height 27
click at [646, 248] on button "Save" at bounding box center [641, 251] width 49 height 26
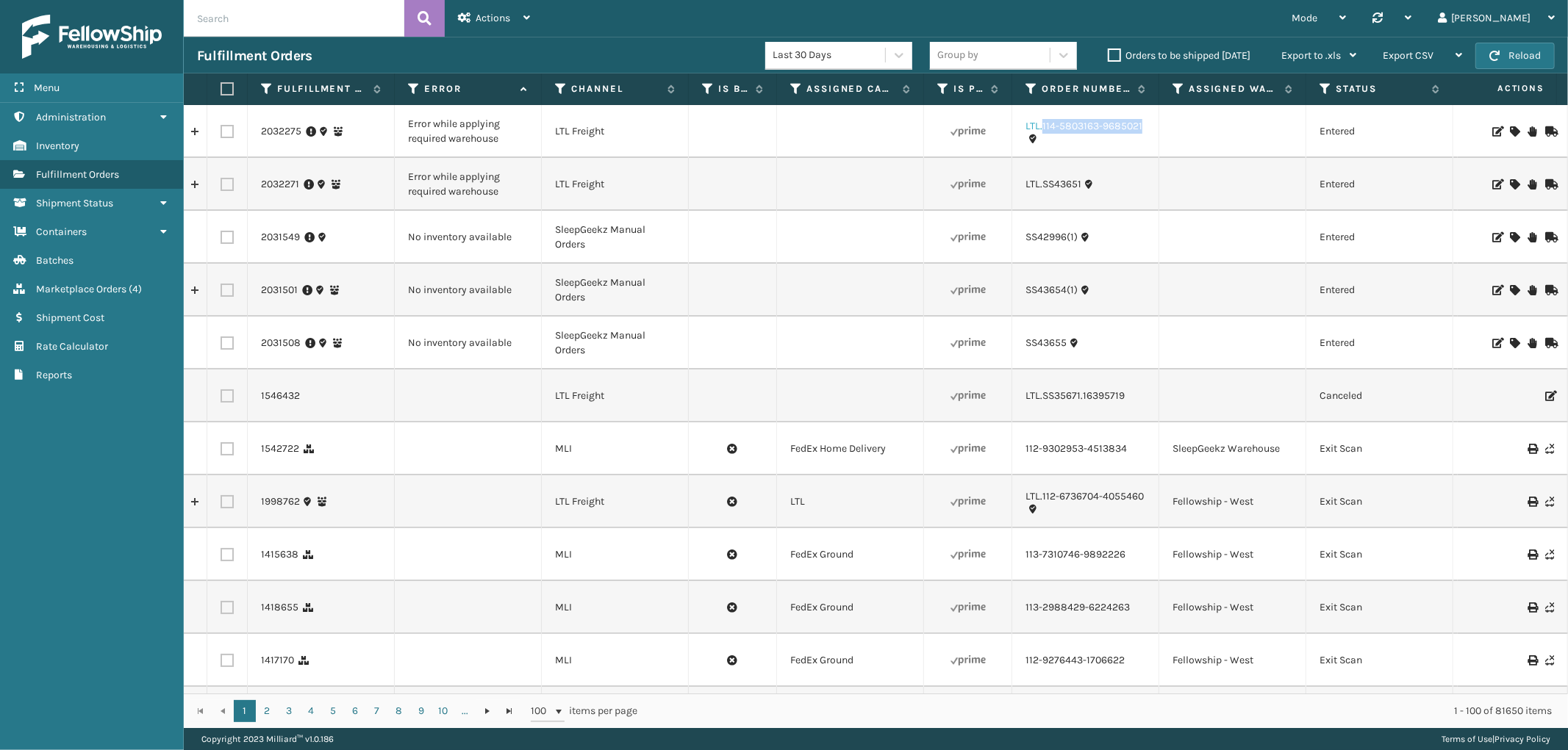
drag, startPoint x: 1145, startPoint y: 135, endPoint x: 1042, endPoint y: 132, distance: 103.0
click at [1042, 132] on div "LTL.114-5803163-9685021" at bounding box center [1084, 131] width 120 height 25
copy link "114-5803163-9685021"
click at [1509, 132] on icon at bounding box center [1514, 131] width 9 height 10
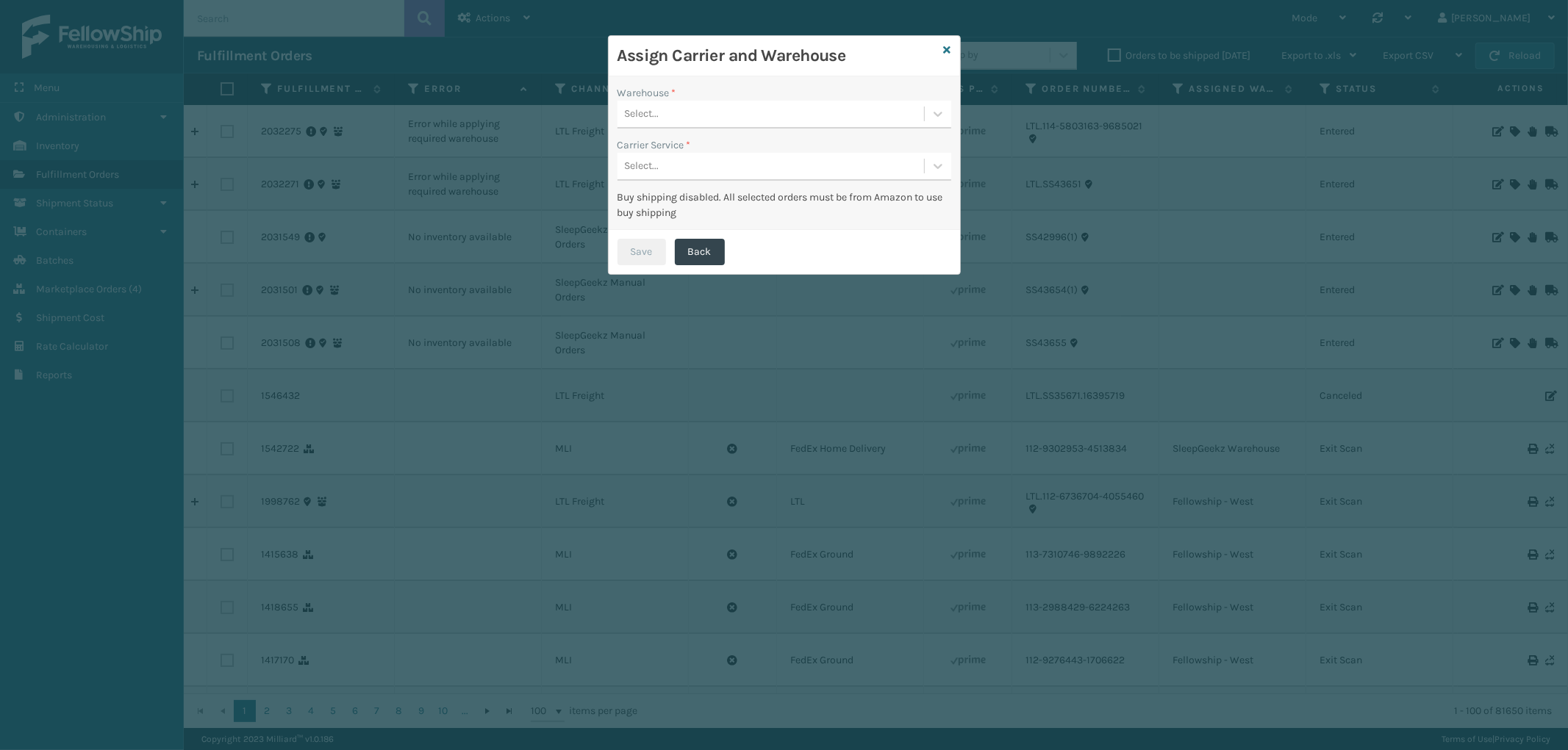
click at [751, 111] on div "Select..." at bounding box center [770, 113] width 306 height 24
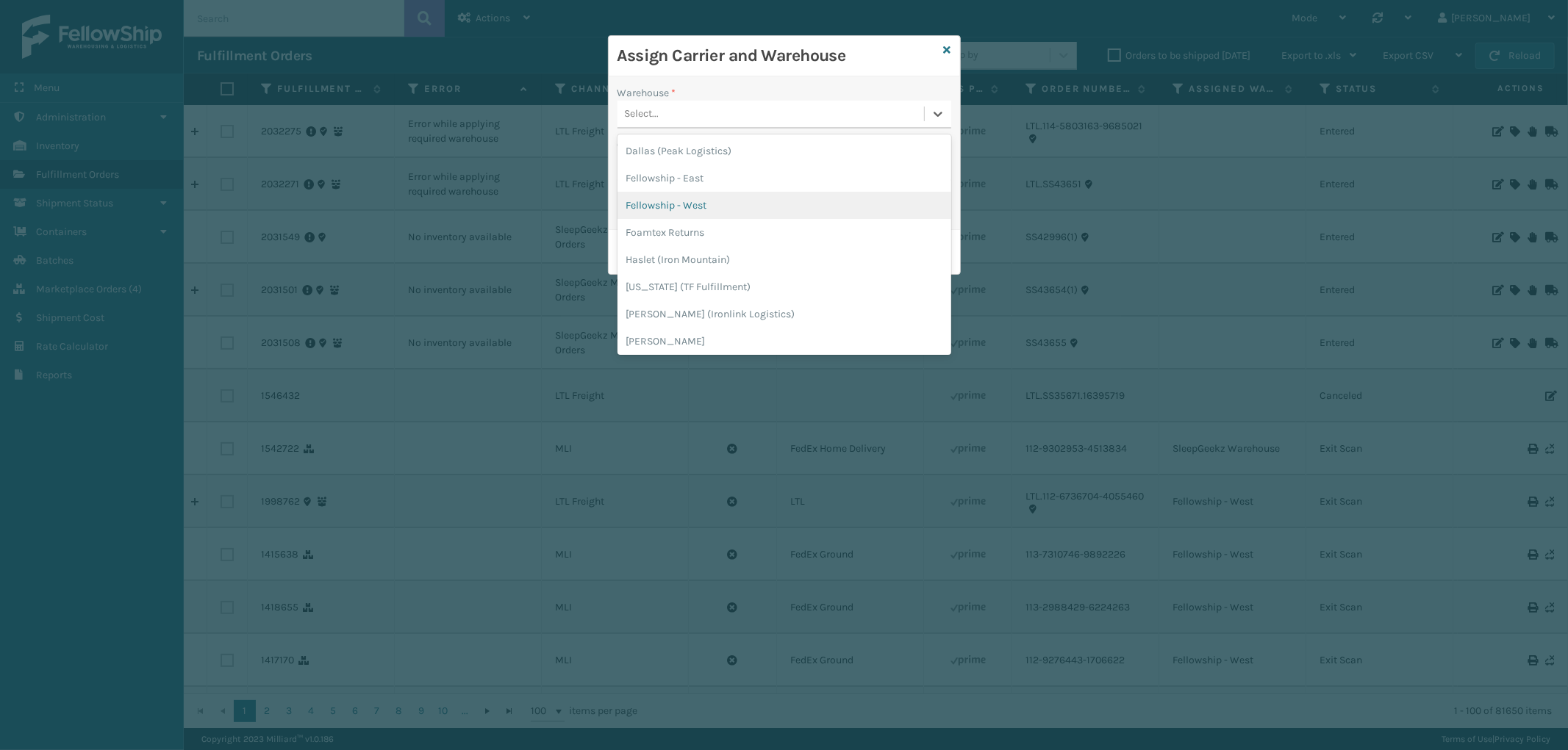
click at [700, 209] on div "Fellowship - West" at bounding box center [784, 205] width 333 height 27
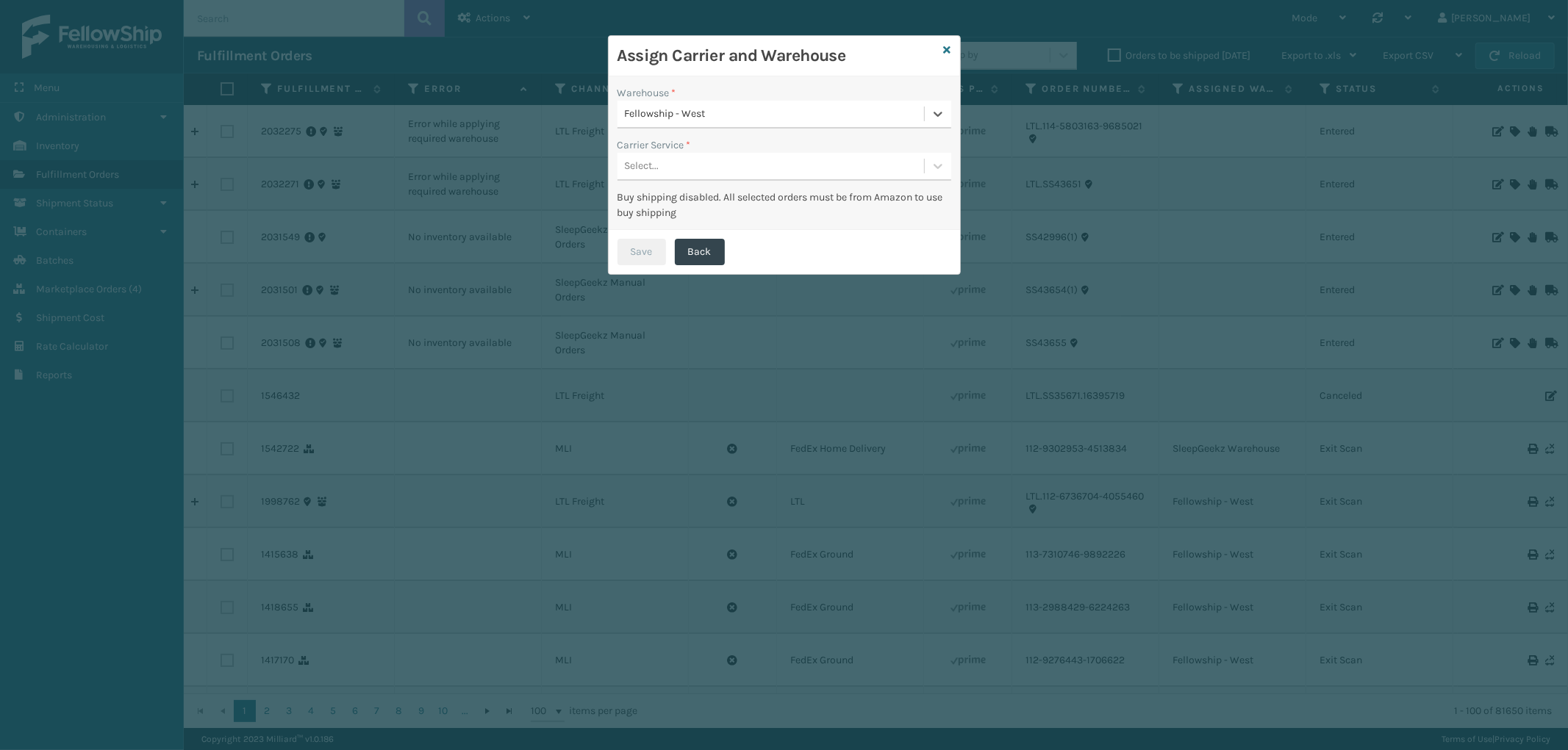
click at [740, 158] on div "Select..." at bounding box center [770, 166] width 306 height 24
click at [725, 194] on div "LTL" at bounding box center [784, 203] width 333 height 27
click at [648, 245] on button "Save" at bounding box center [641, 251] width 49 height 26
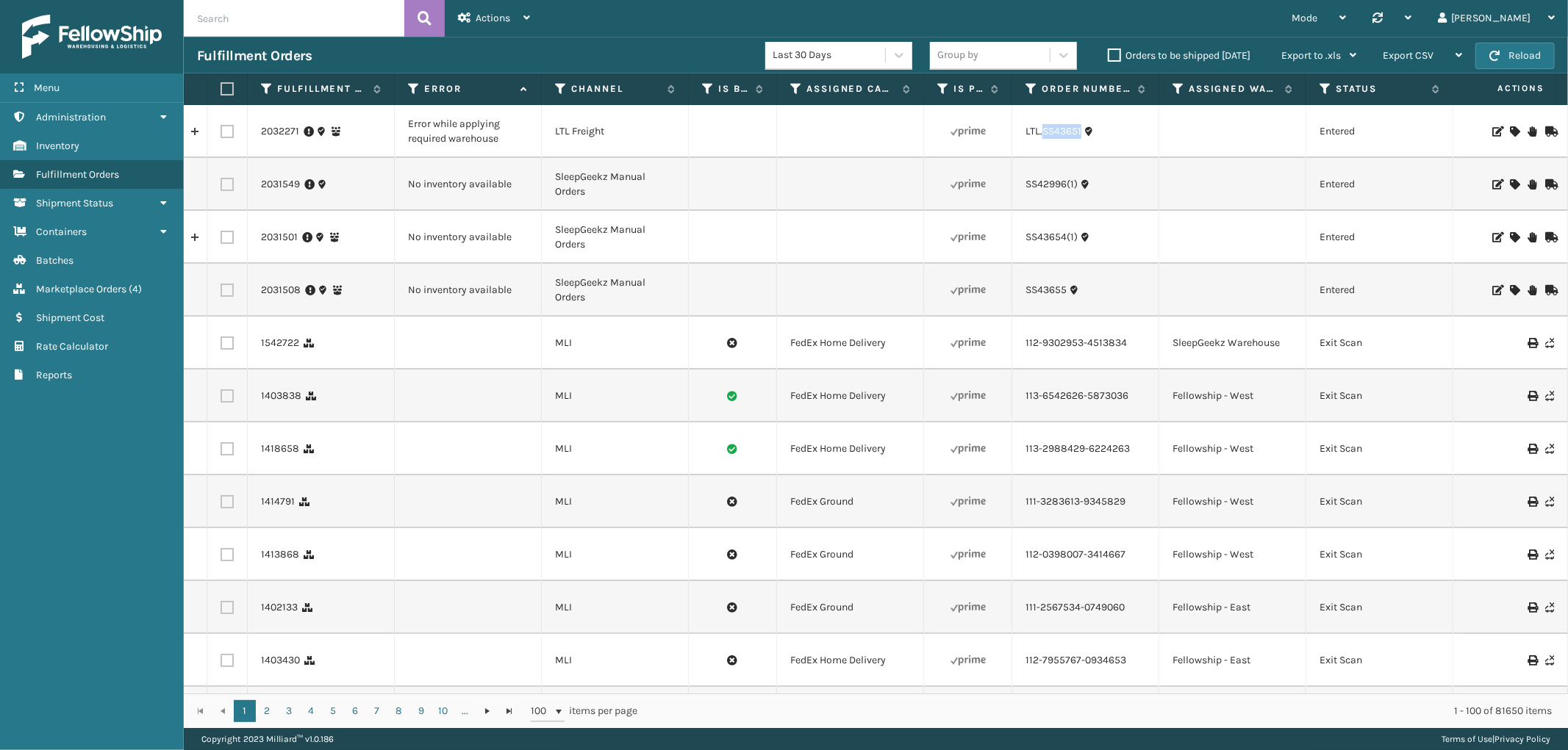
drag, startPoint x: 1084, startPoint y: 142, endPoint x: 1045, endPoint y: 149, distance: 39.6
click at [1045, 149] on td "LTL.SS43651" at bounding box center [1085, 131] width 147 height 53
copy link "SS43651"
click at [1509, 134] on icon at bounding box center [1514, 131] width 9 height 10
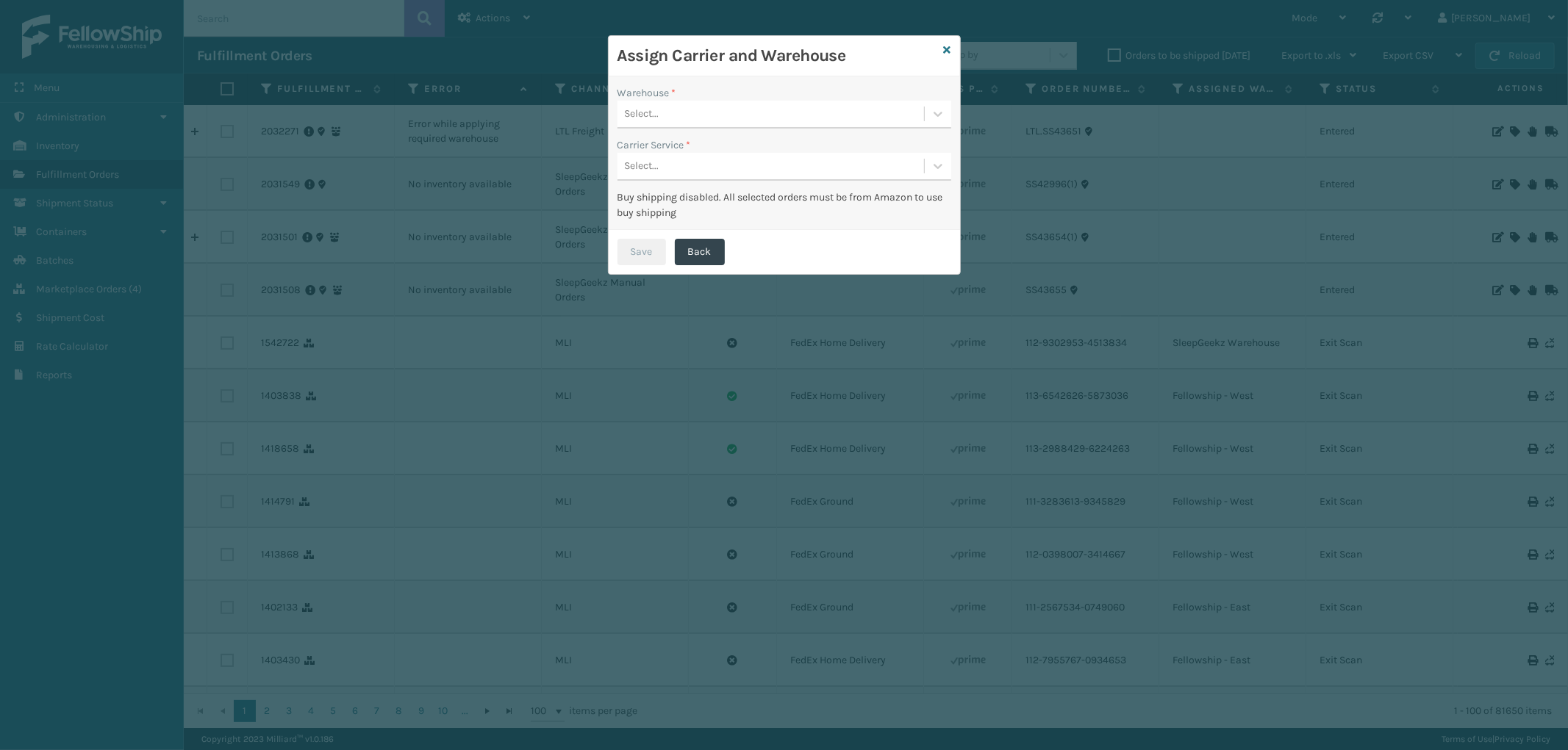
click at [811, 106] on div "Select..." at bounding box center [770, 113] width 306 height 24
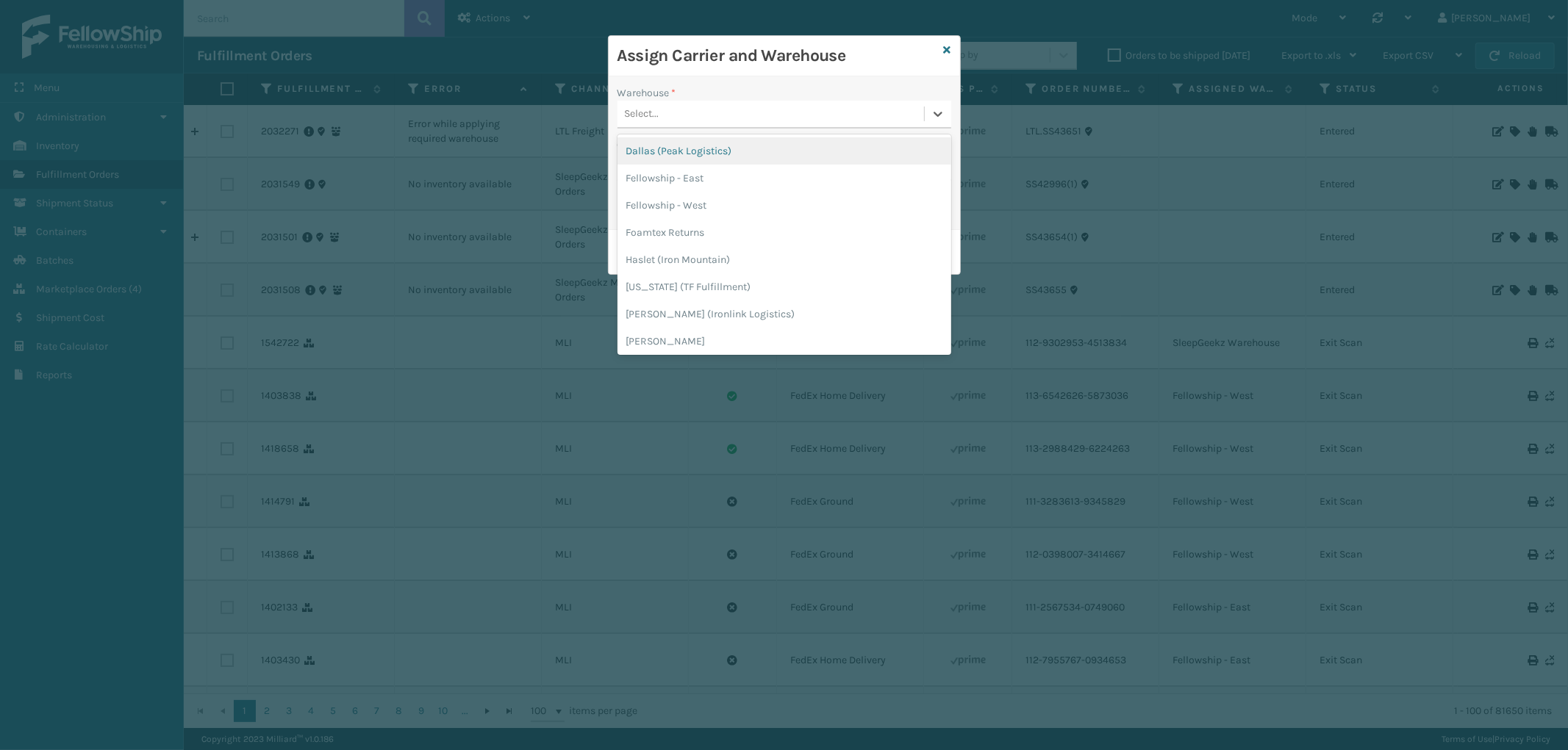
click at [740, 152] on div "Dallas (Peak Logistics)" at bounding box center [784, 151] width 333 height 27
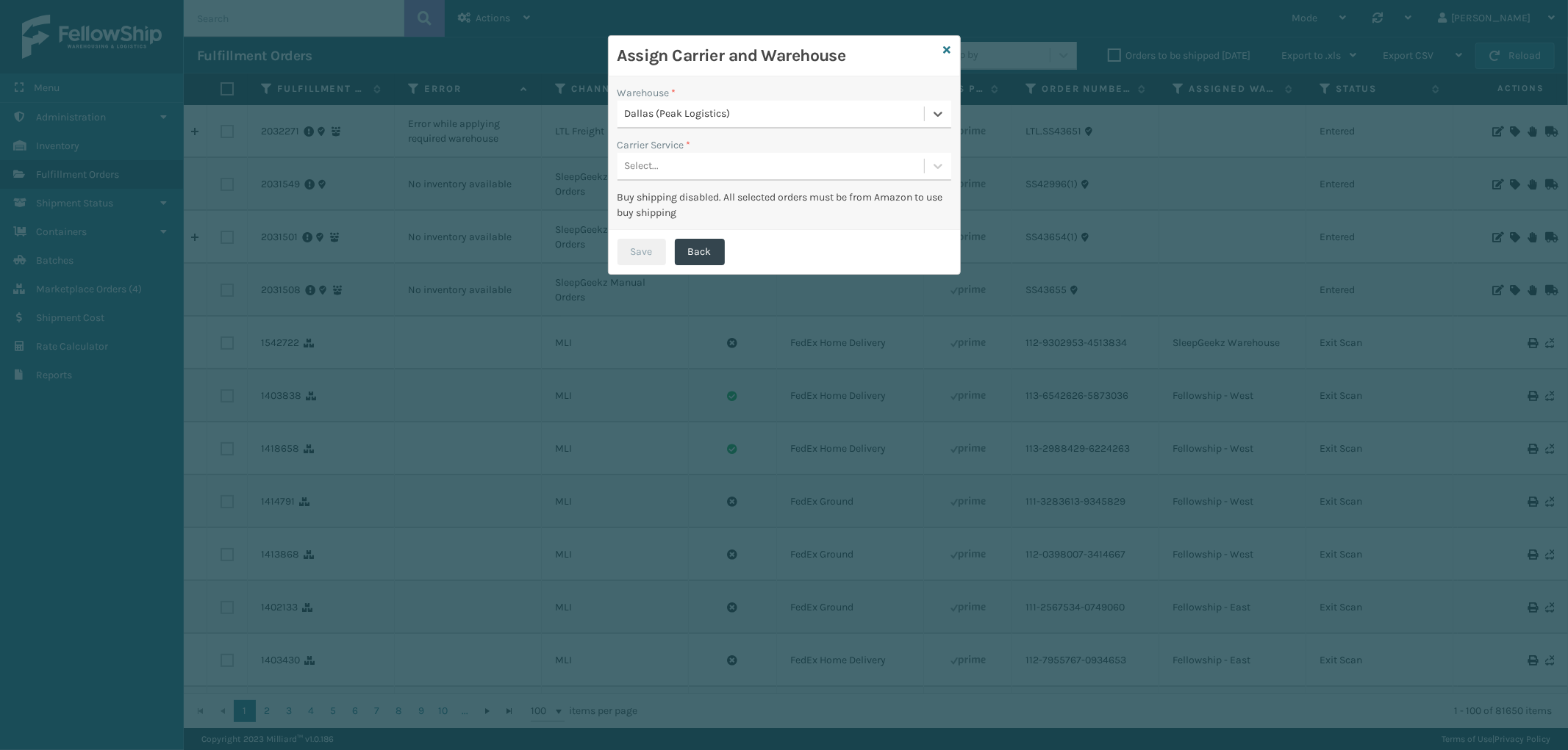
click at [740, 153] on div "Select..." at bounding box center [784, 167] width 333 height 28
click at [715, 201] on div "LTL" at bounding box center [784, 203] width 333 height 27
click at [644, 244] on button "Save" at bounding box center [641, 251] width 49 height 26
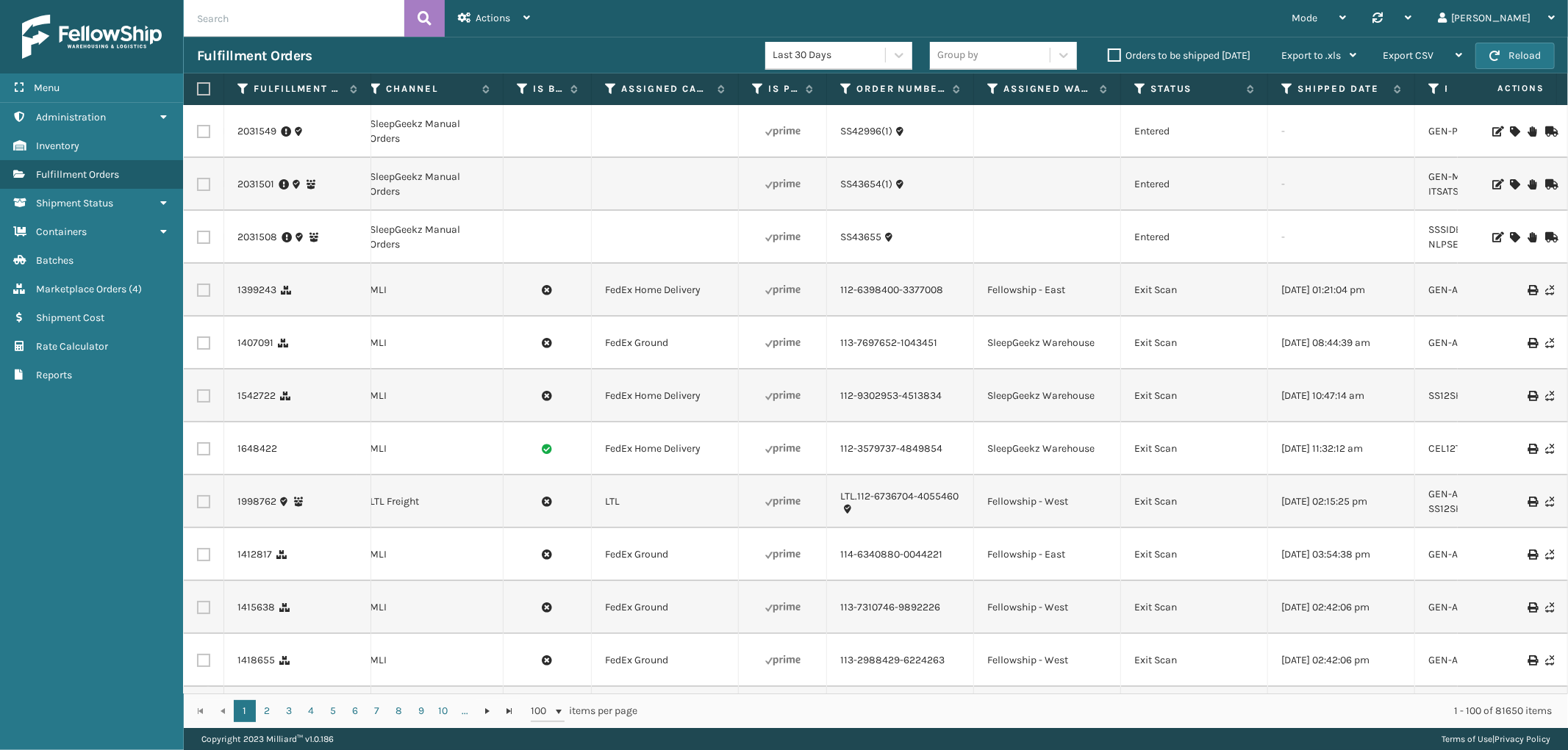
scroll to position [0, 0]
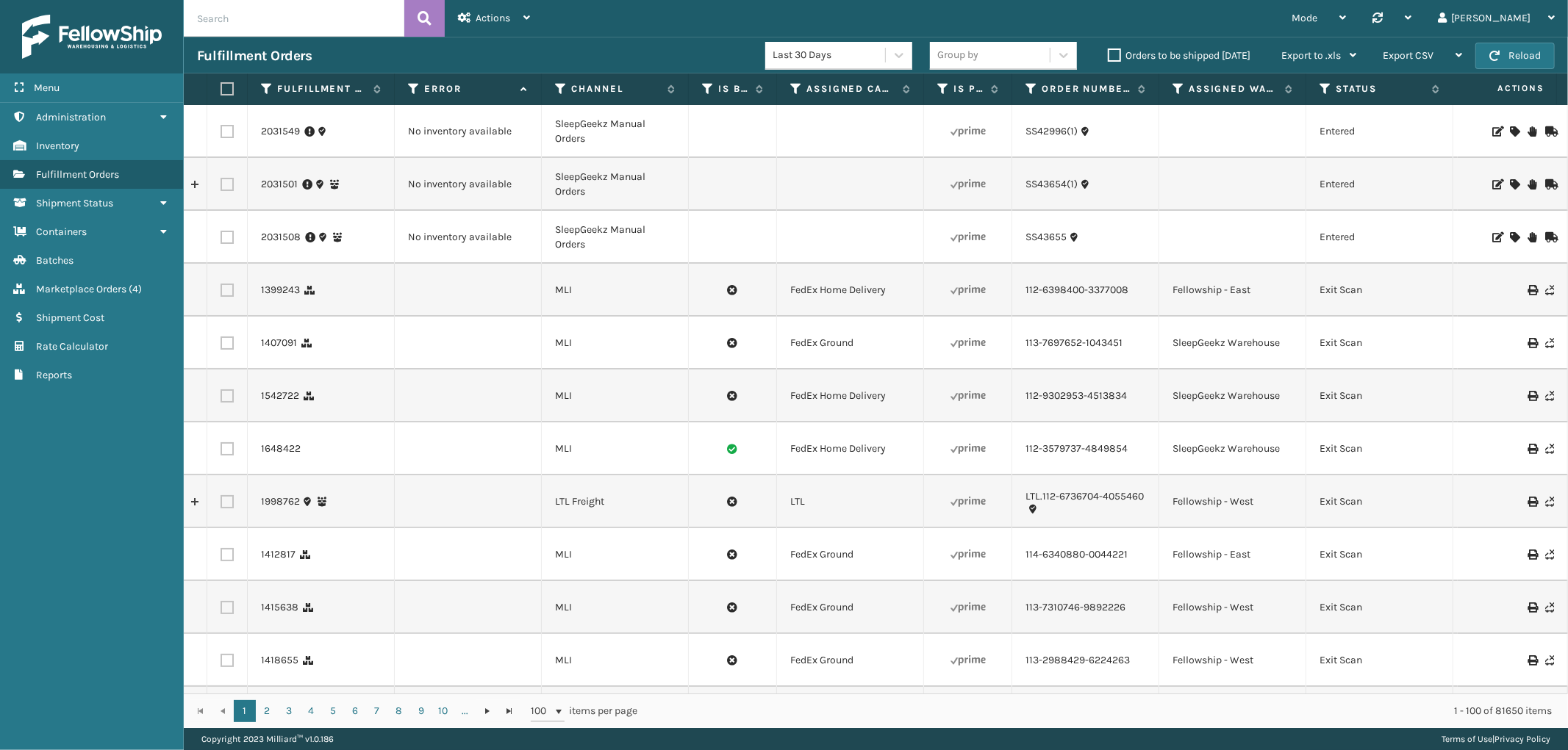
click at [1509, 185] on icon at bounding box center [1514, 184] width 9 height 10
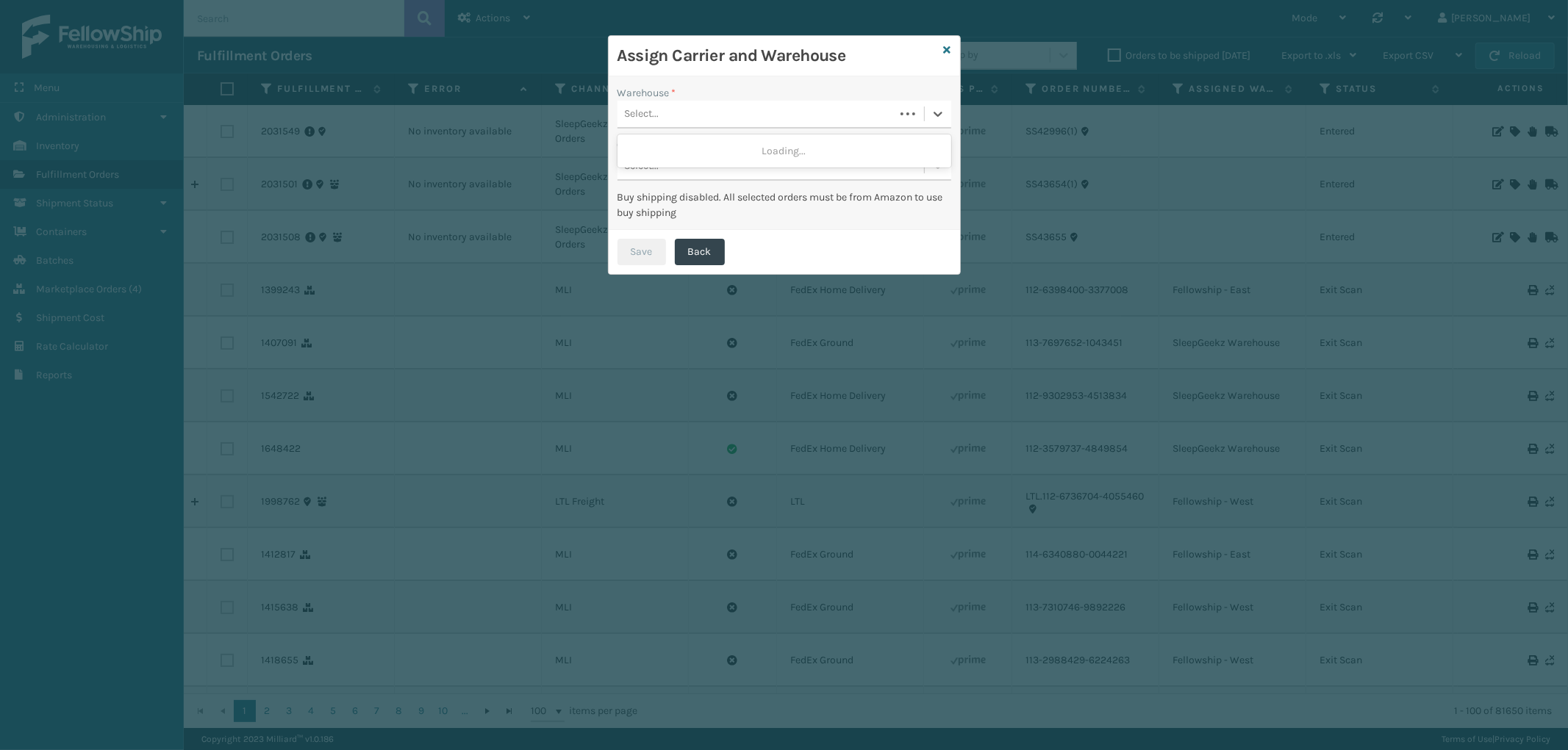
click at [811, 114] on div "Select..." at bounding box center [756, 113] width 277 height 24
click at [769, 150] on div "SleepGeekz Warehouse" at bounding box center [784, 151] width 333 height 27
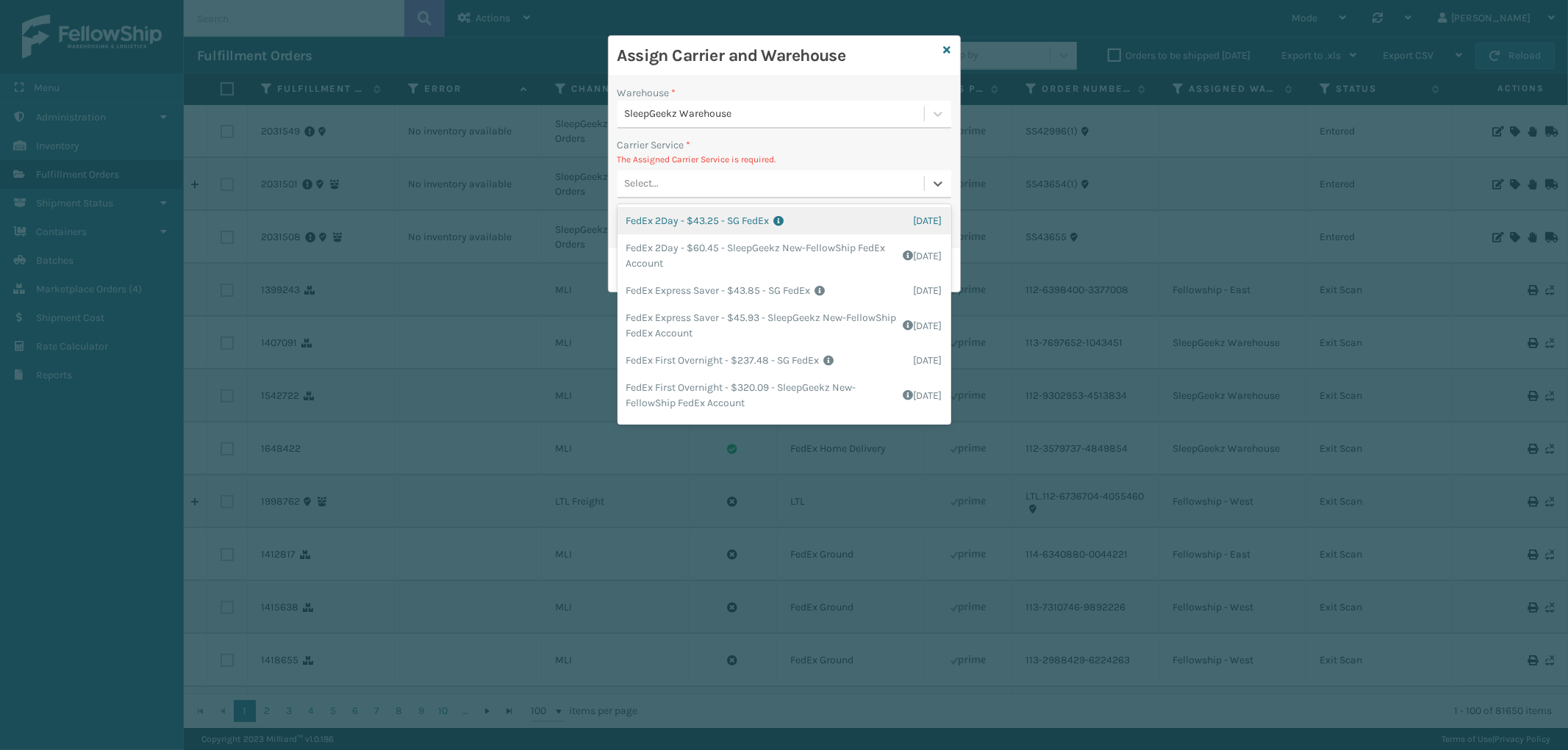
click at [774, 185] on div "Select..." at bounding box center [770, 184] width 306 height 24
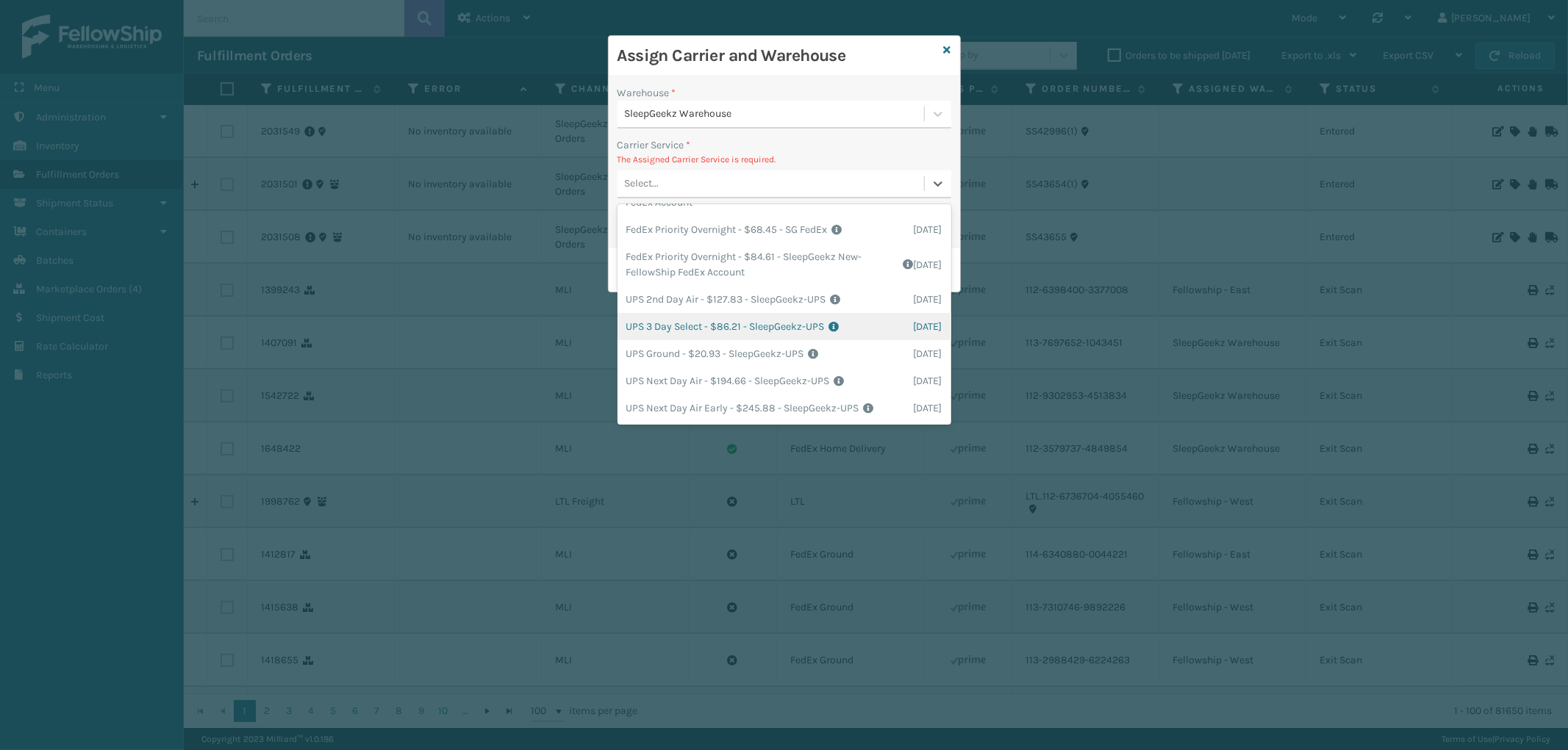
scroll to position [122, 0]
click at [839, 299] on div "FedEx Ground - $17.39 - SG FedEx Shipping Cost $17.39 Surplus Cost $0 Total $17…" at bounding box center [784, 308] width 333 height 27
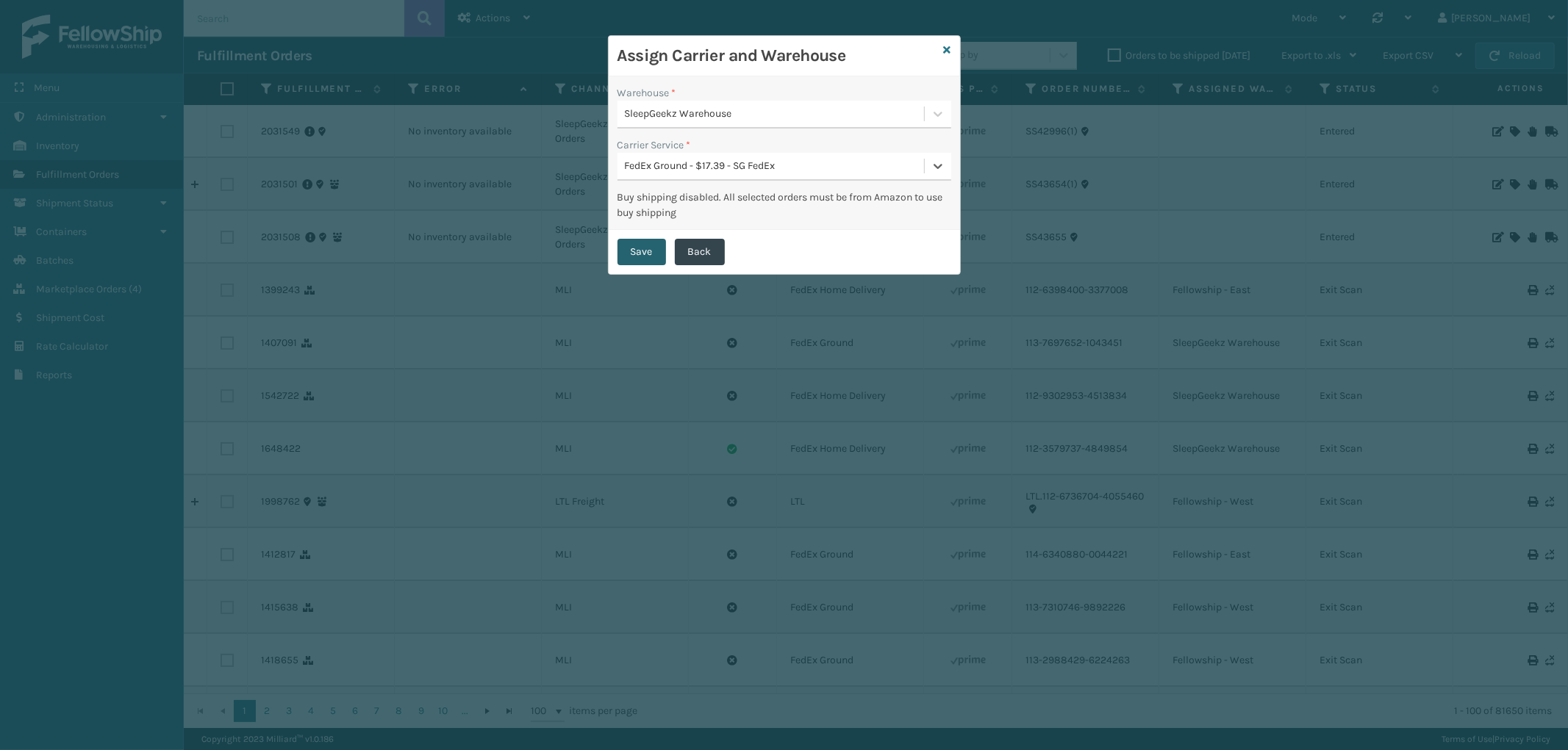
click at [647, 252] on button "Save" at bounding box center [641, 251] width 49 height 26
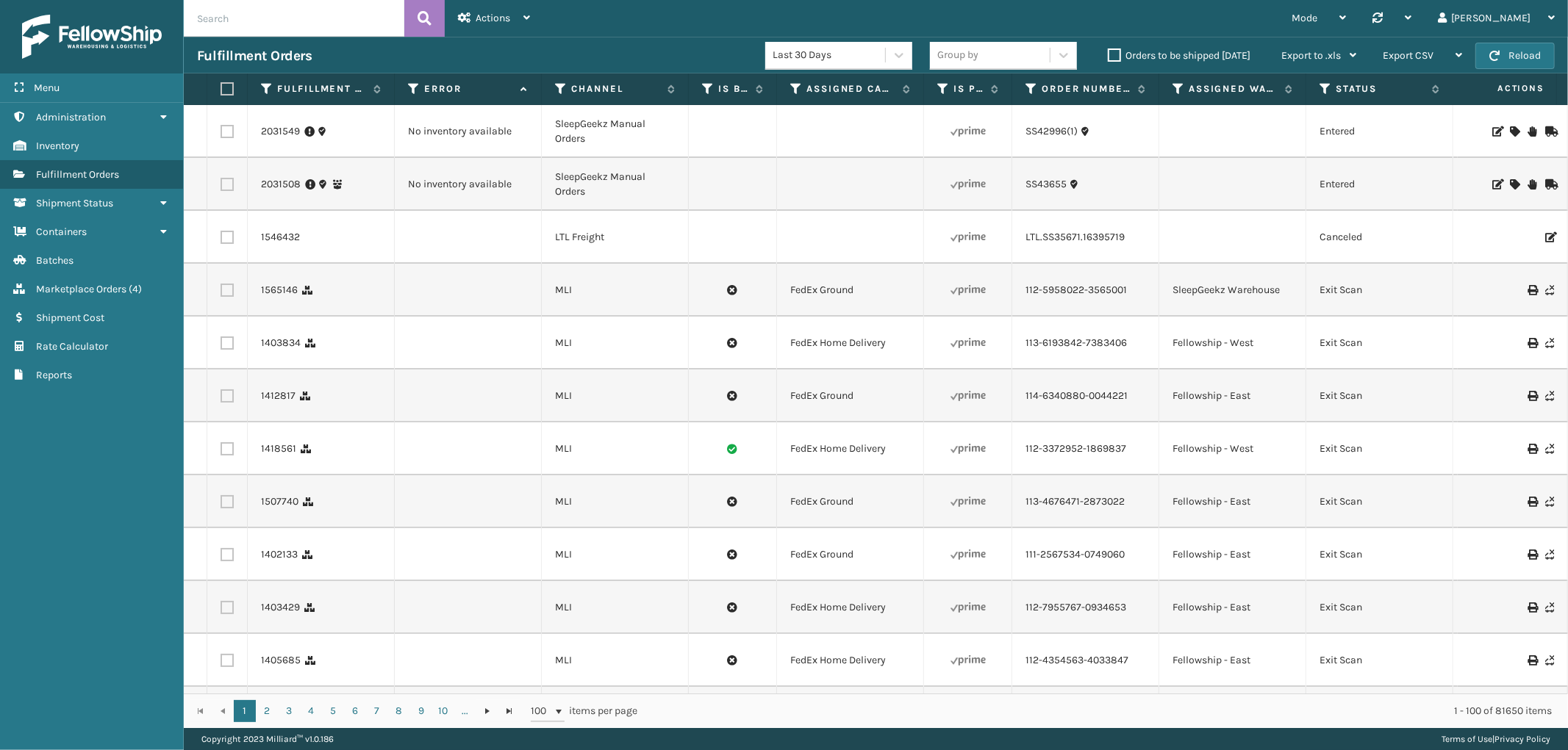
click at [1509, 129] on icon at bounding box center [1514, 131] width 9 height 10
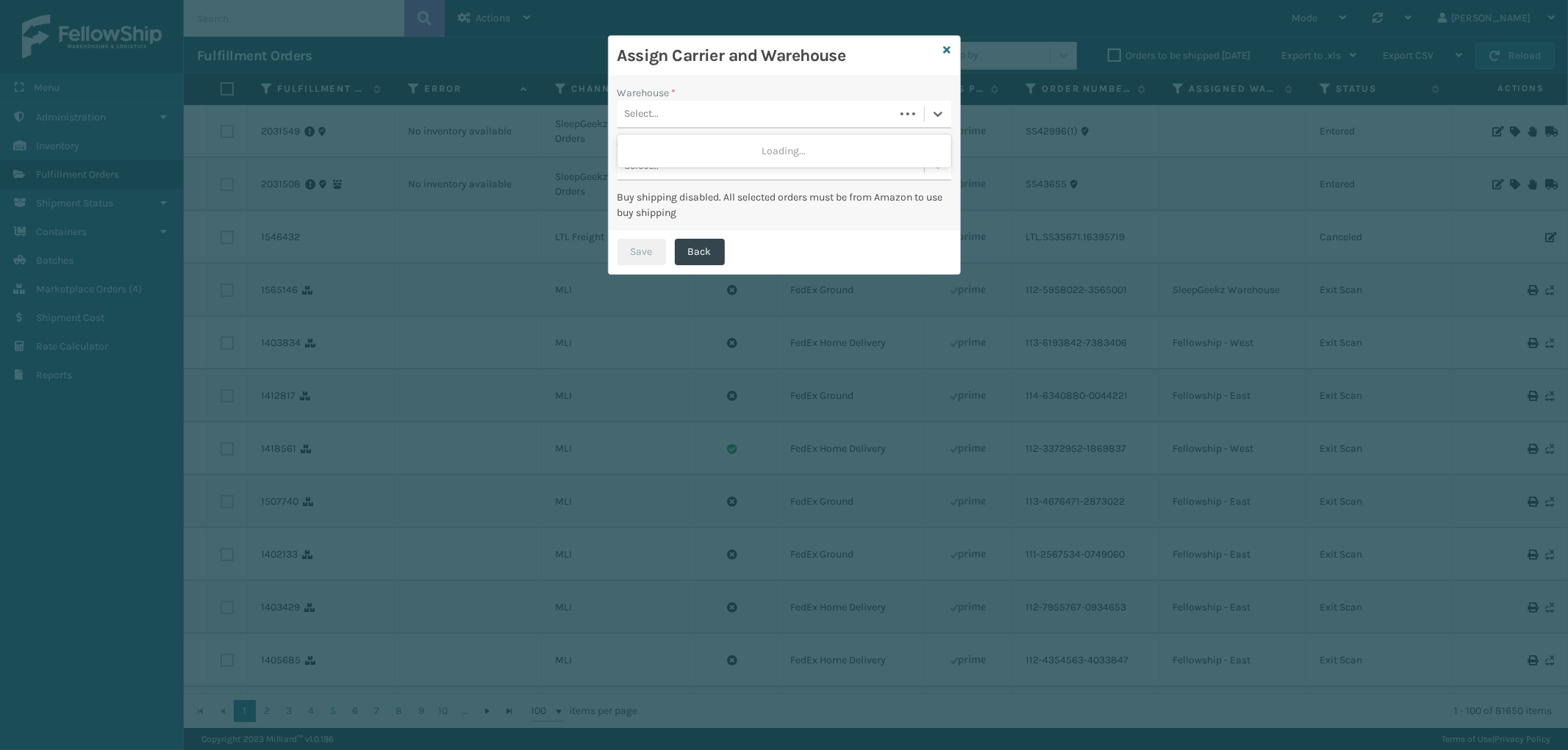
click at [701, 114] on div "Select..." at bounding box center [756, 113] width 277 height 24
click at [944, 49] on icon at bounding box center [947, 50] width 7 height 10
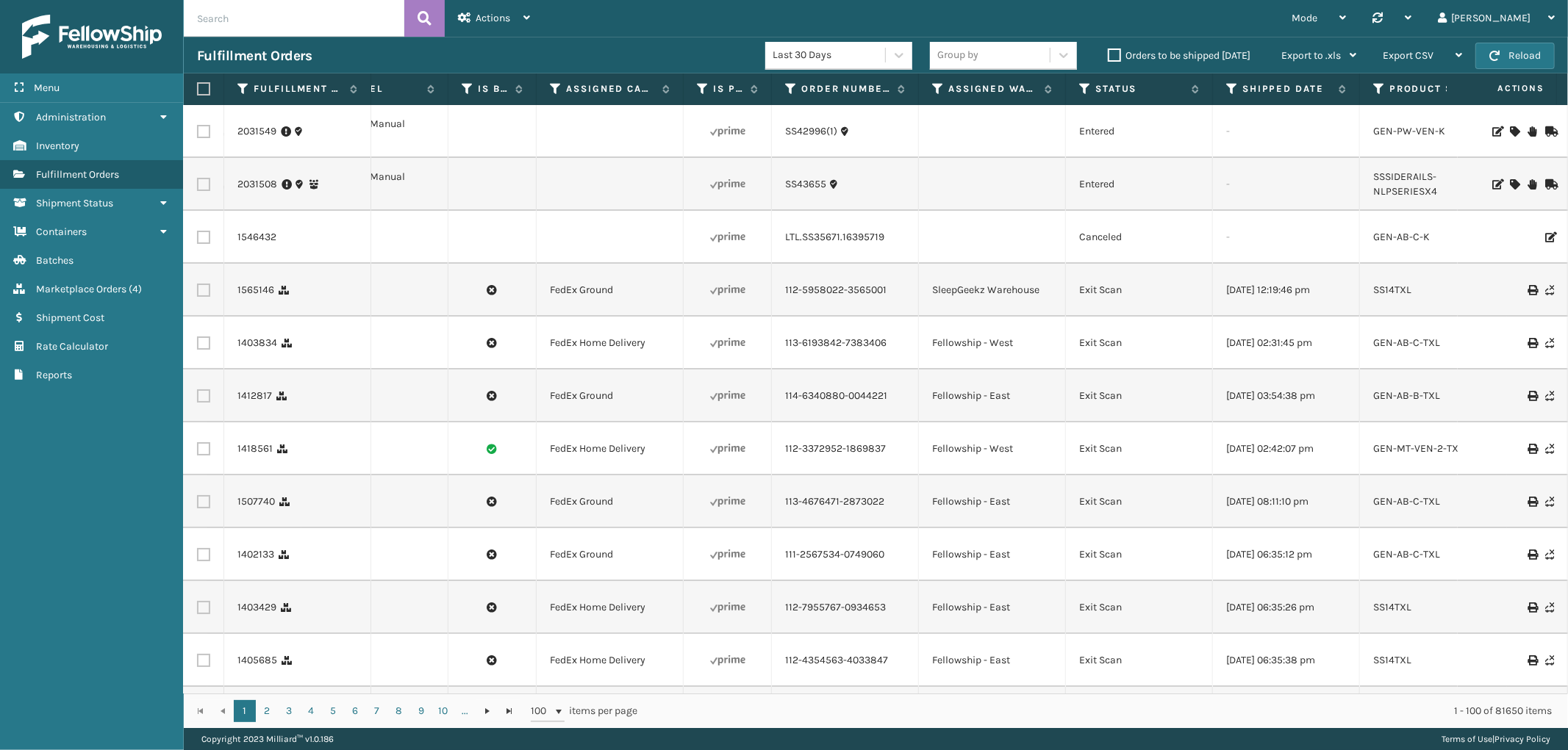
scroll to position [0, 0]
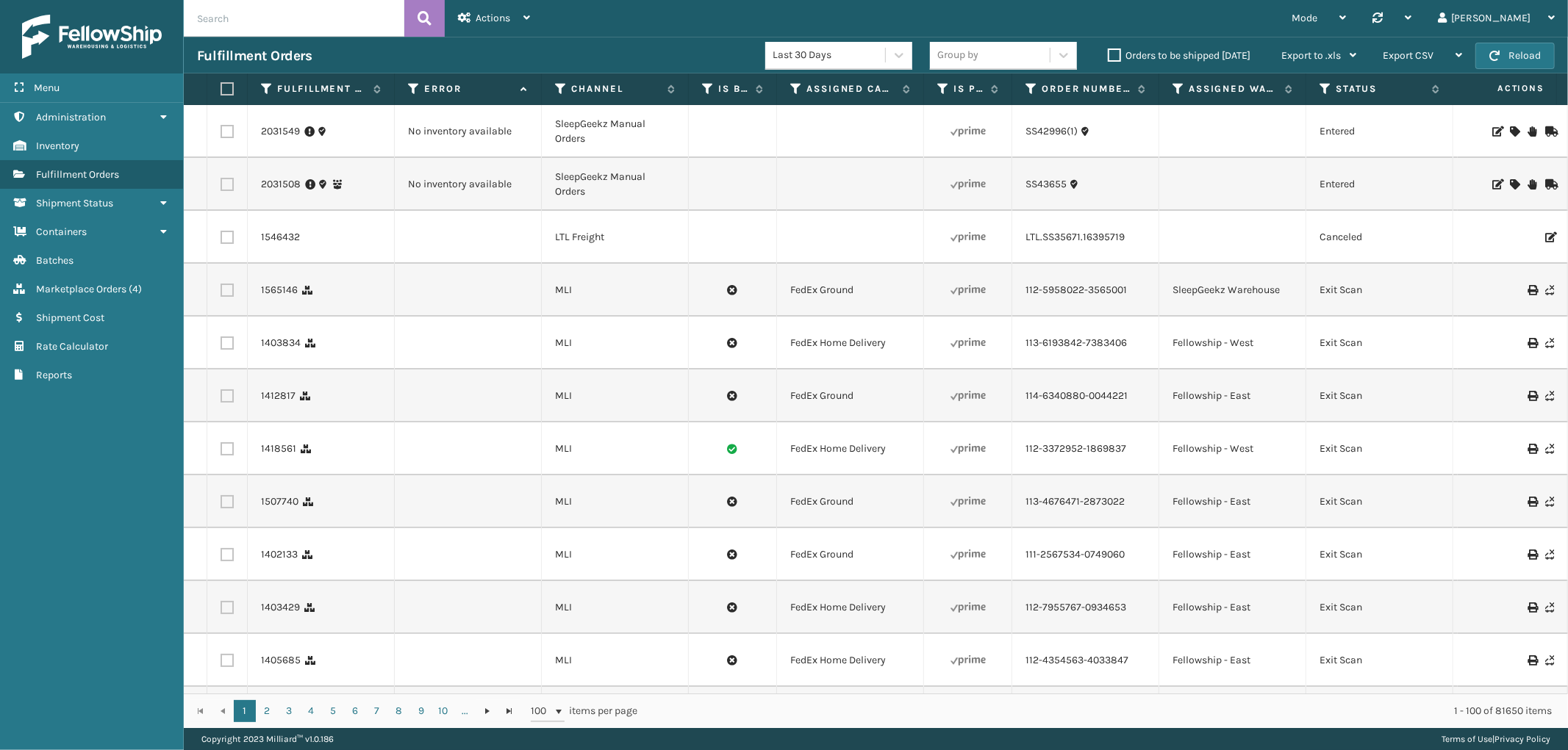
click at [1509, 184] on icon at bounding box center [1514, 184] width 9 height 10
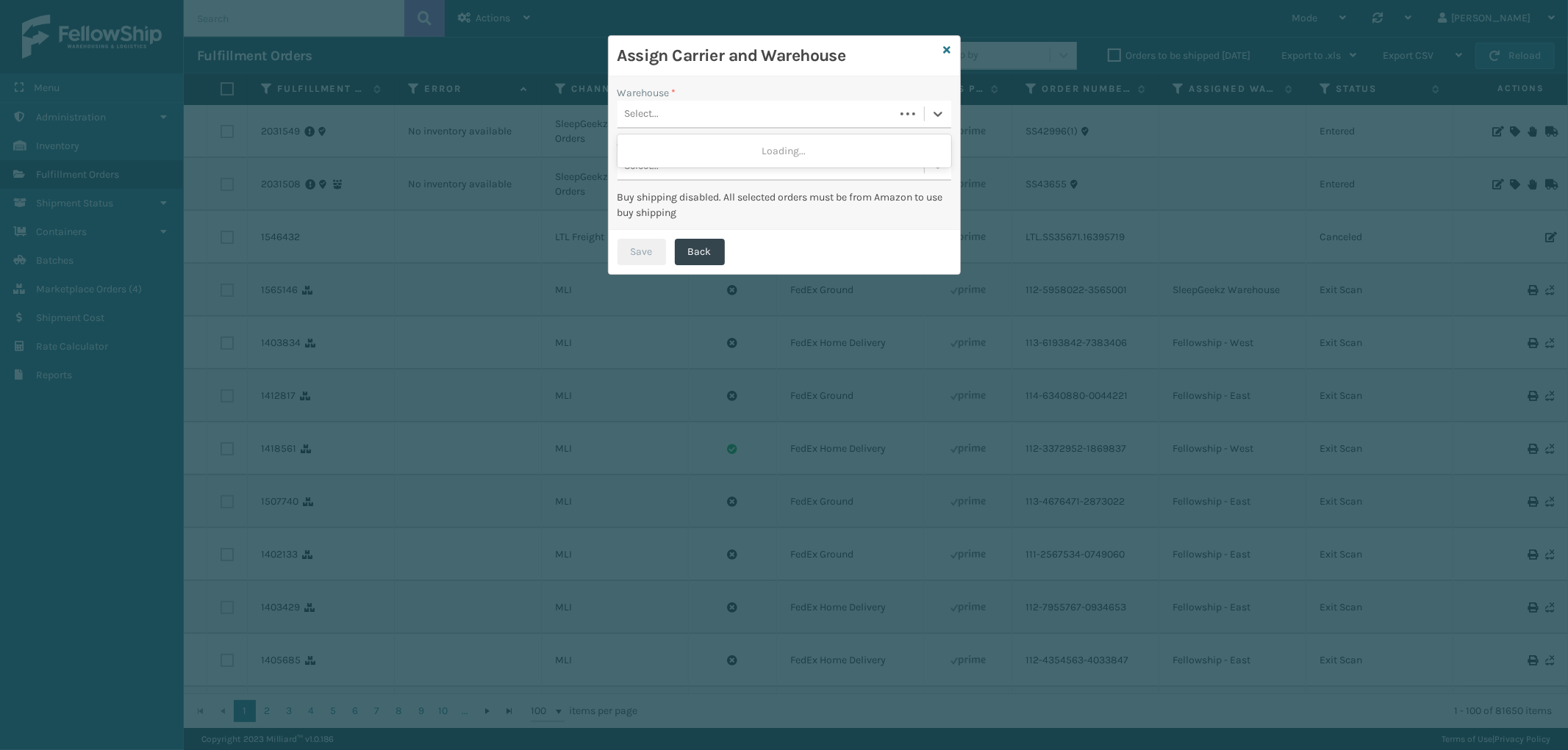
click at [741, 112] on div "Select..." at bounding box center [756, 113] width 277 height 24
click at [708, 142] on div "SleepGeekz Warehouse" at bounding box center [784, 151] width 333 height 27
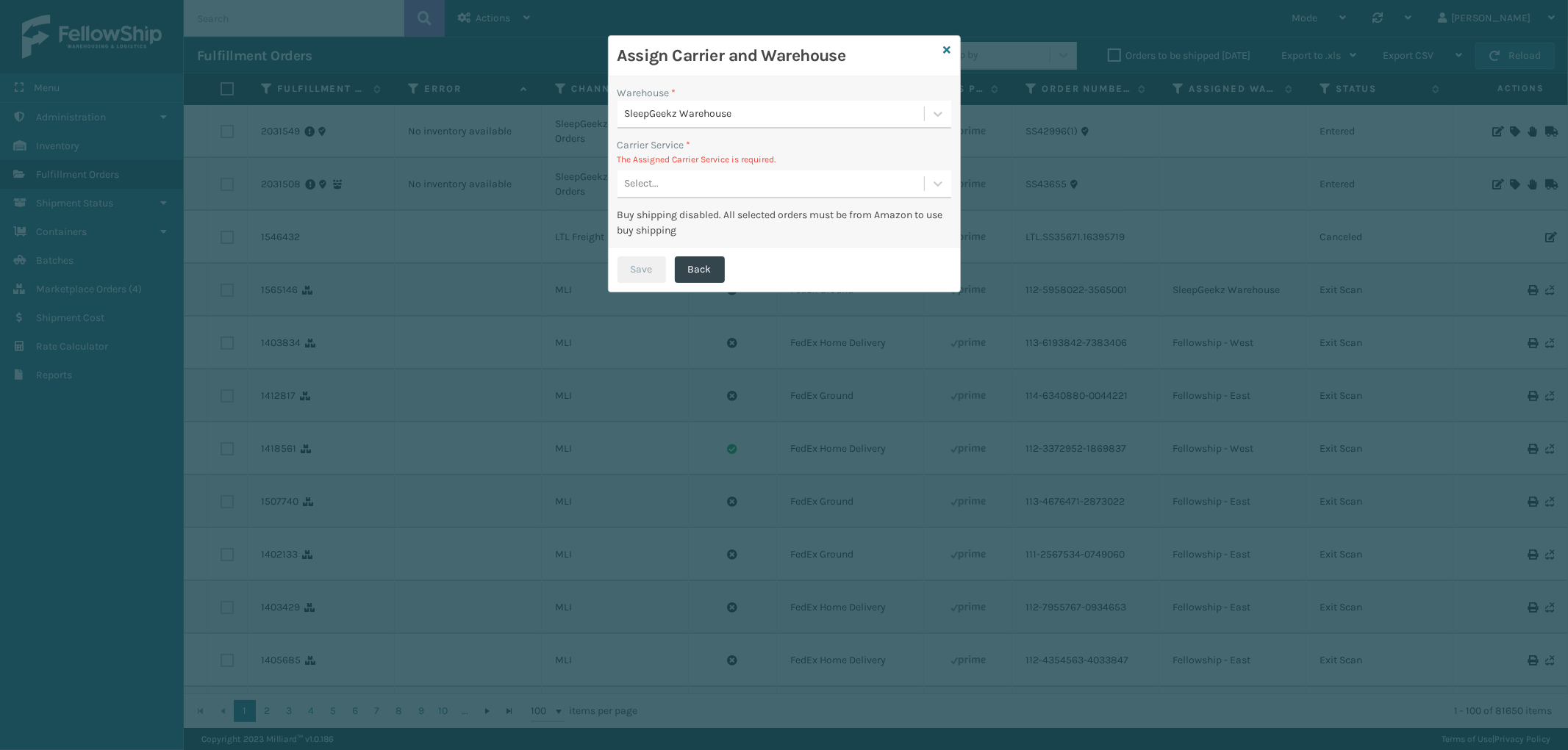
click at [783, 182] on div "Select..." at bounding box center [770, 184] width 306 height 24
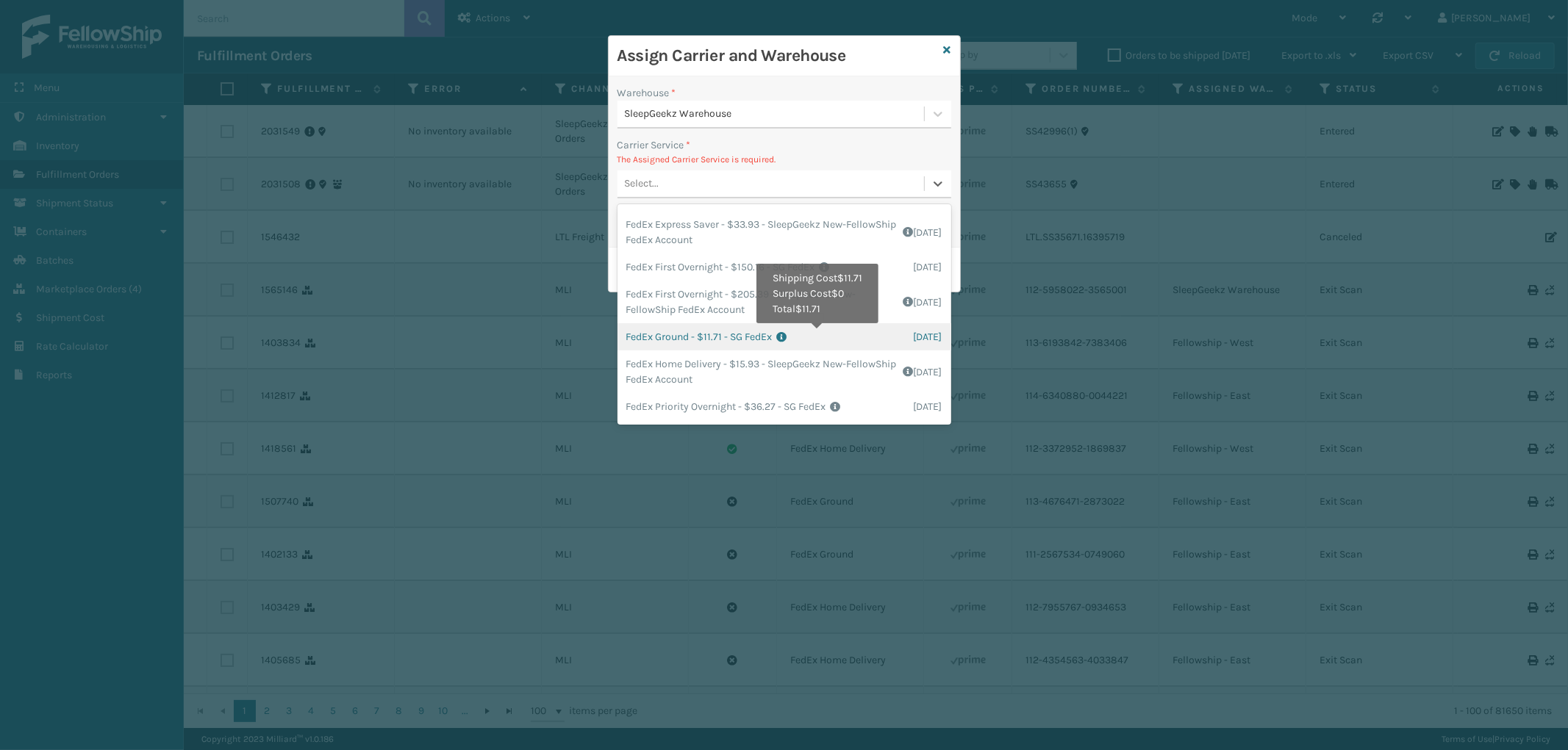
click at [819, 334] on icon at bounding box center [846, 337] width 137 height 10
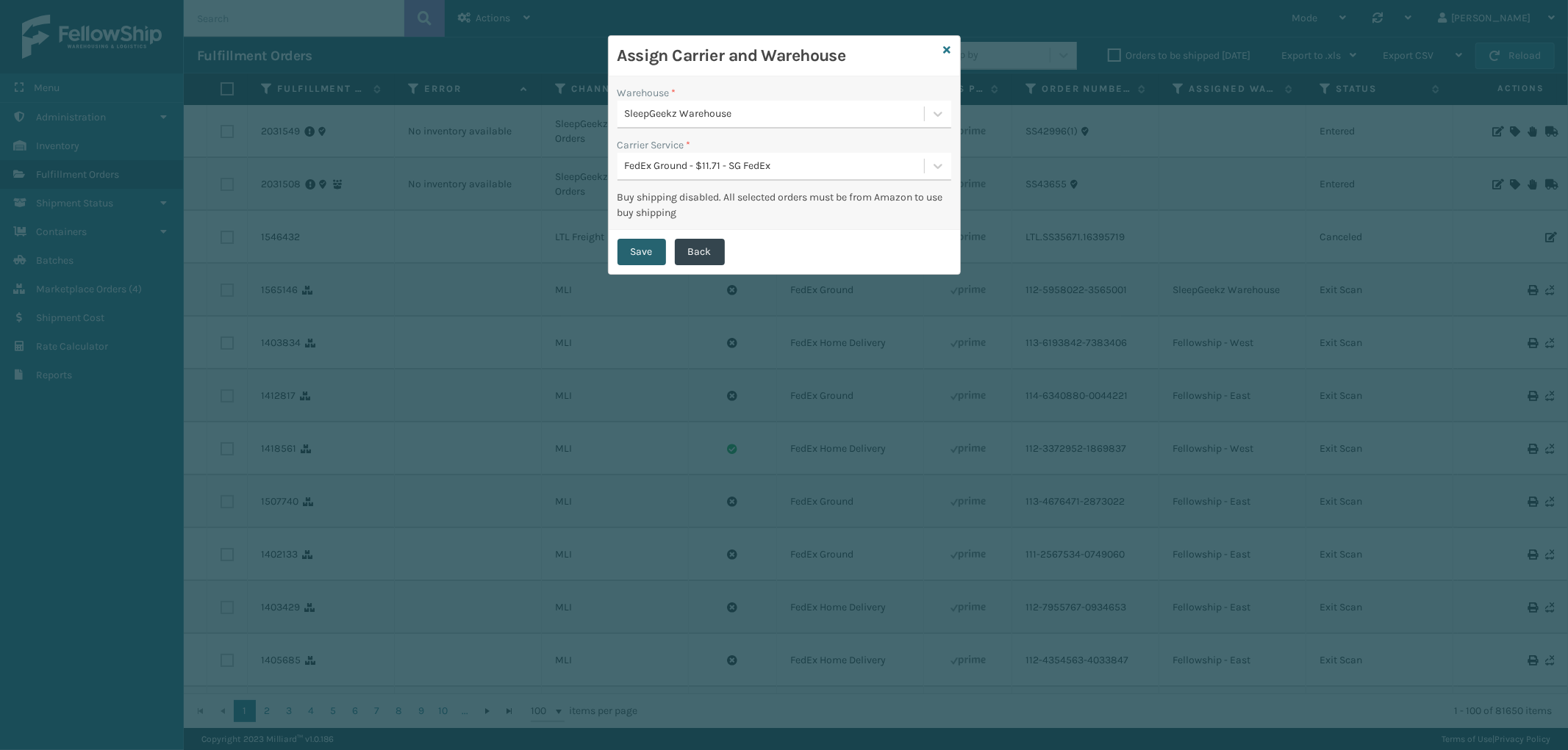
click at [638, 248] on button "Save" at bounding box center [641, 251] width 49 height 26
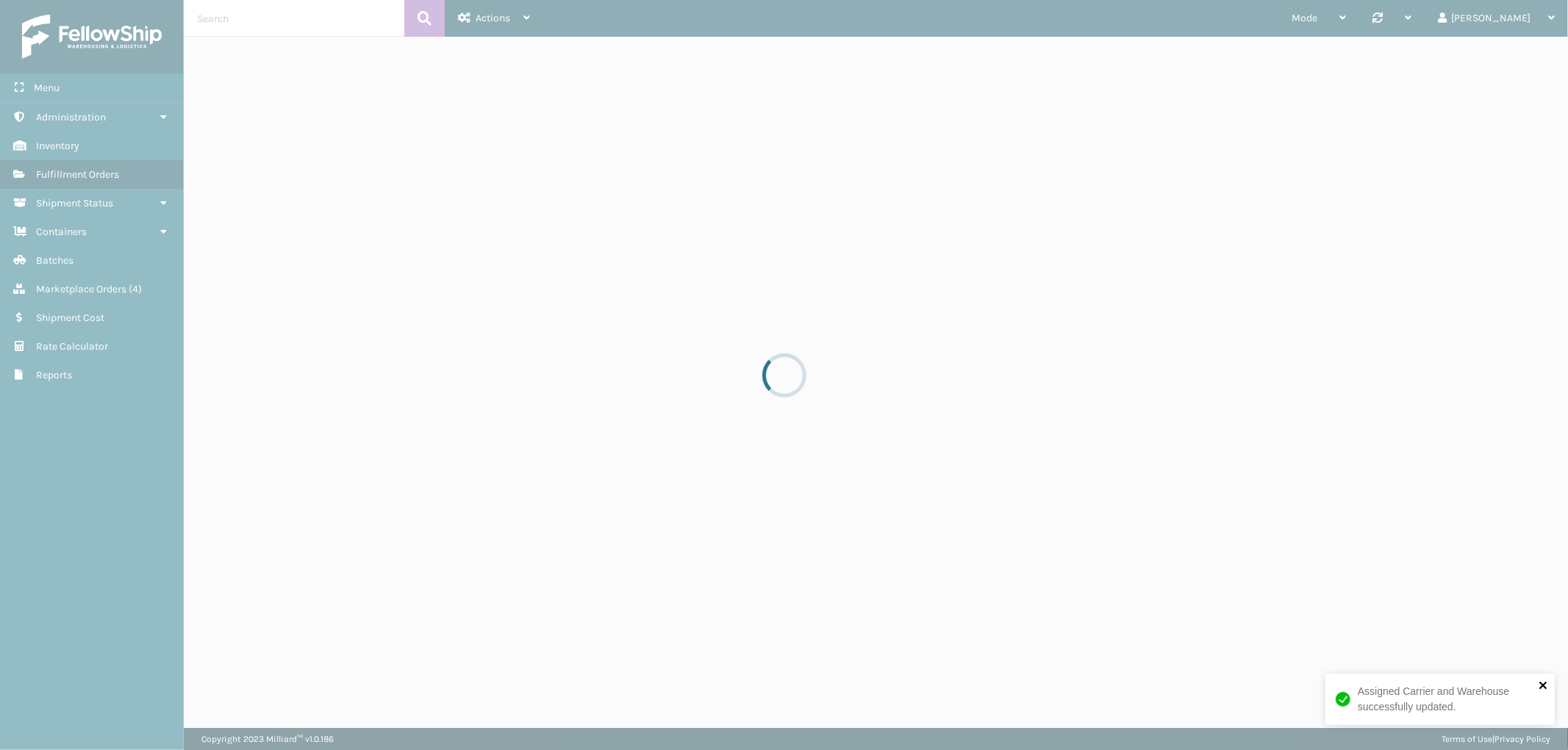
click at [1539, 685] on icon "close" at bounding box center [1543, 685] width 10 height 12
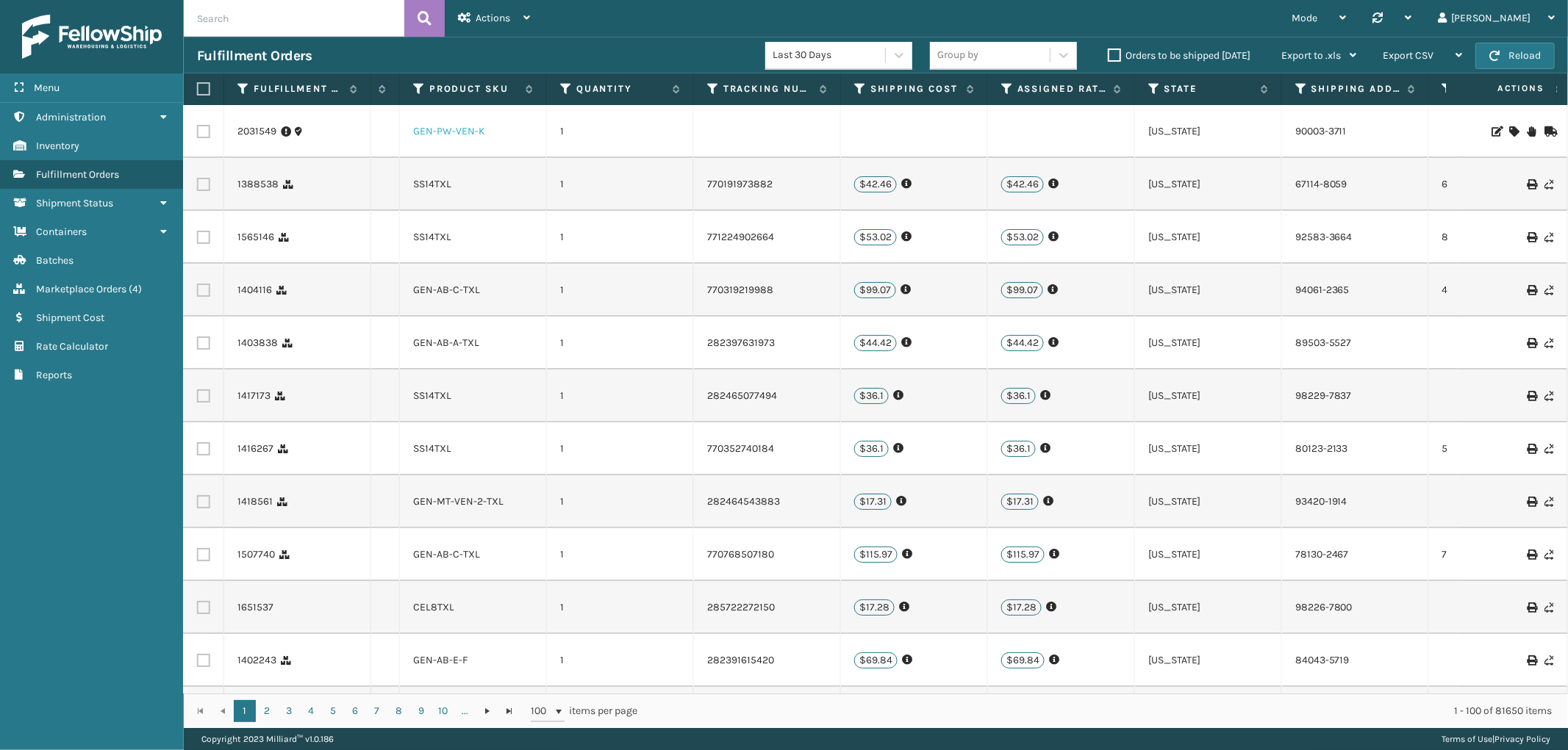
click at [453, 128] on link "GEN-PW-VEN-K" at bounding box center [449, 131] width 72 height 13
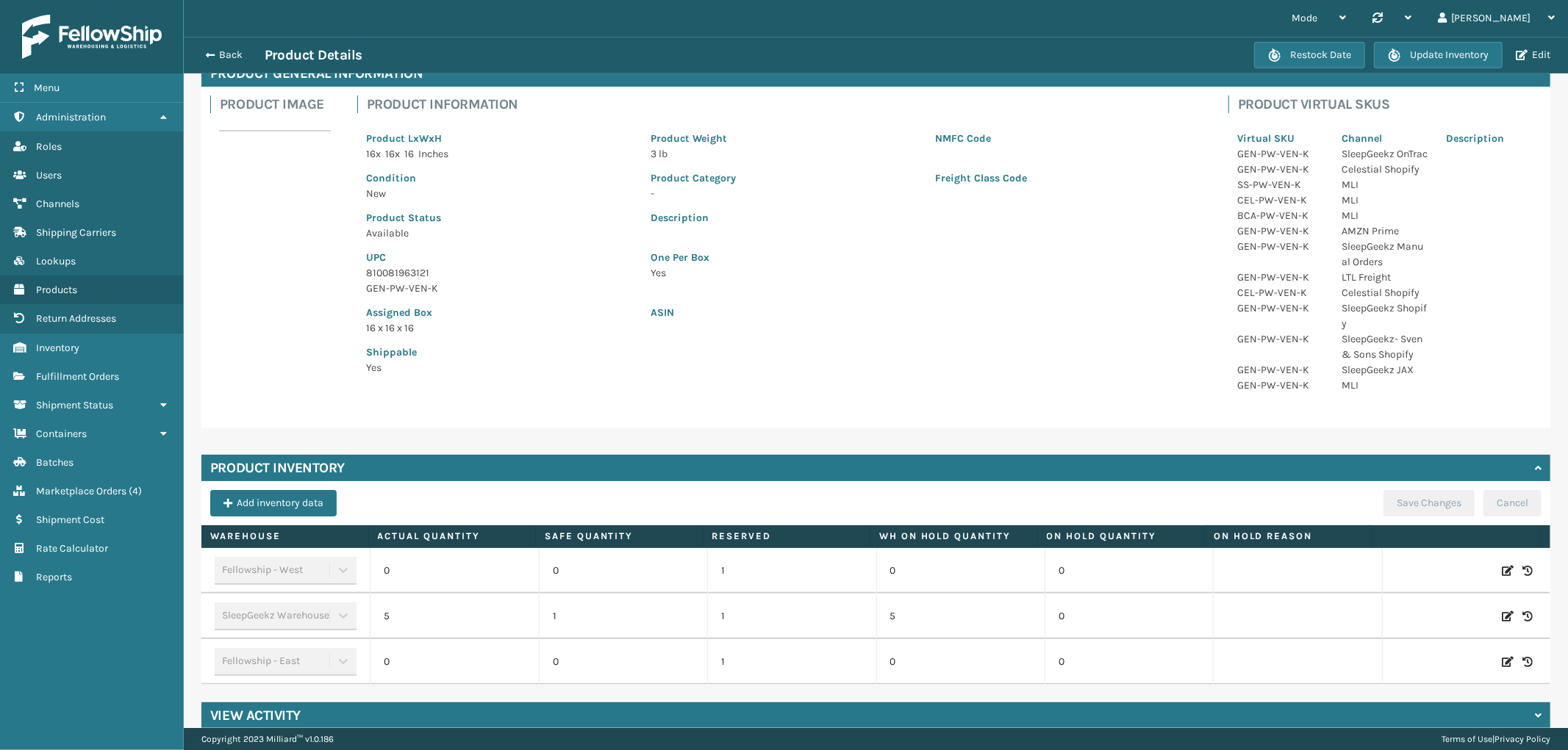
click at [231, 46] on div "Back Product Details" at bounding box center [726, 55] width 1057 height 18
click at [226, 53] on button "Back" at bounding box center [231, 55] width 68 height 14
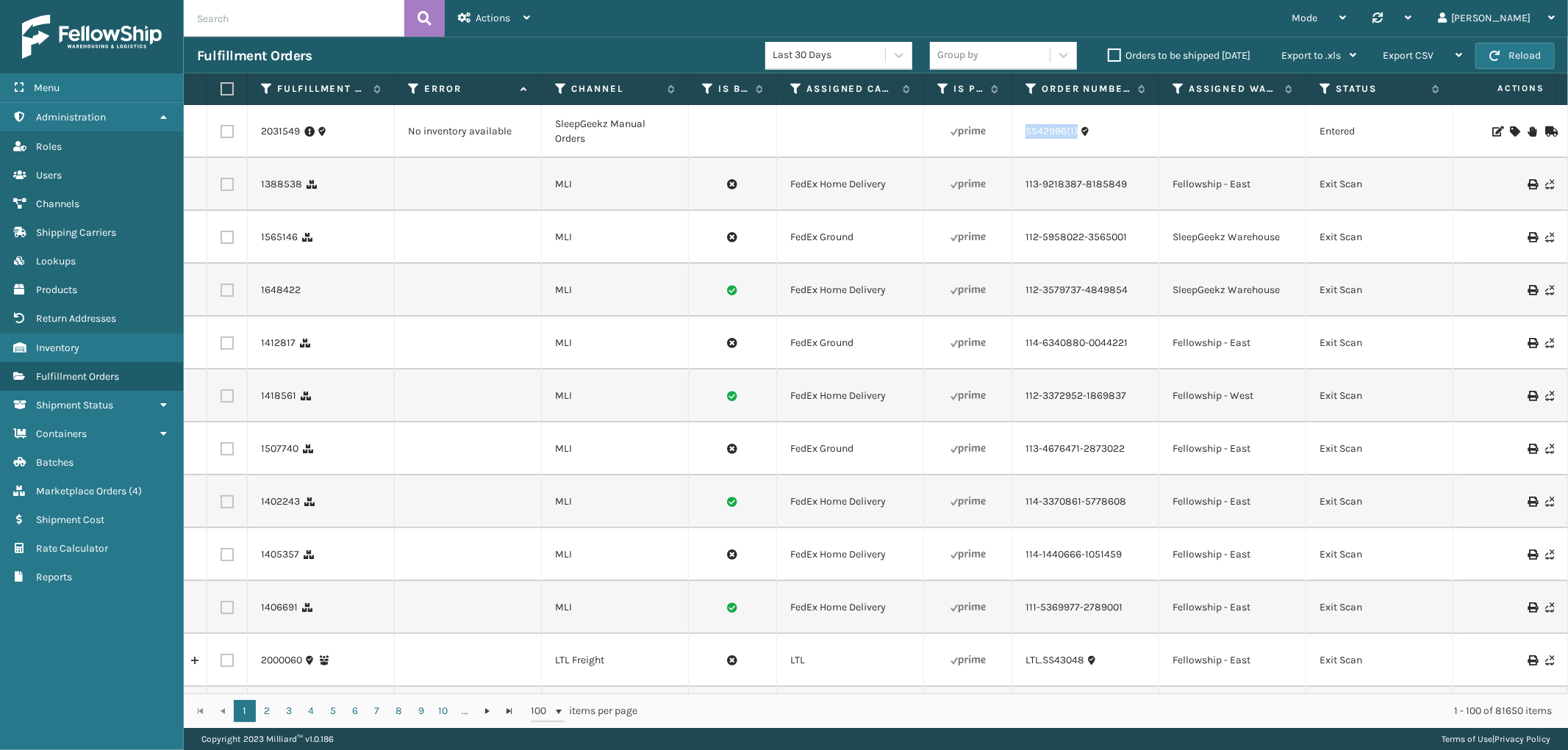
drag, startPoint x: 1084, startPoint y: 144, endPoint x: 1023, endPoint y: 143, distance: 61.0
click at [1023, 143] on td "SS42996(1)" at bounding box center [1085, 131] width 147 height 53
copy link "SS42996(1)"
click at [113, 399] on span "Shipment Status" at bounding box center [75, 405] width 77 height 13
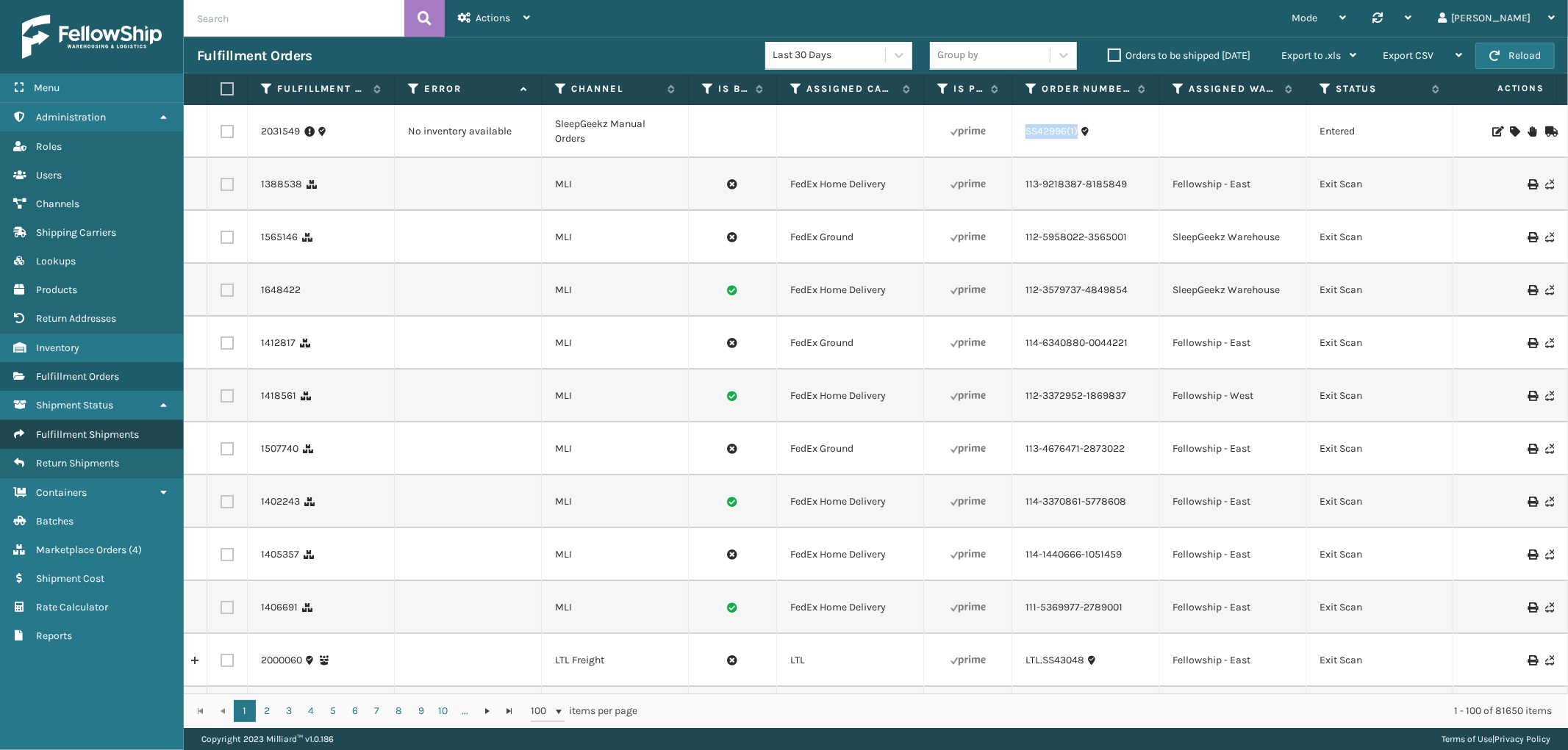
click at [101, 429] on span "Fulfillment Shipments" at bounding box center [87, 435] width 103 height 13
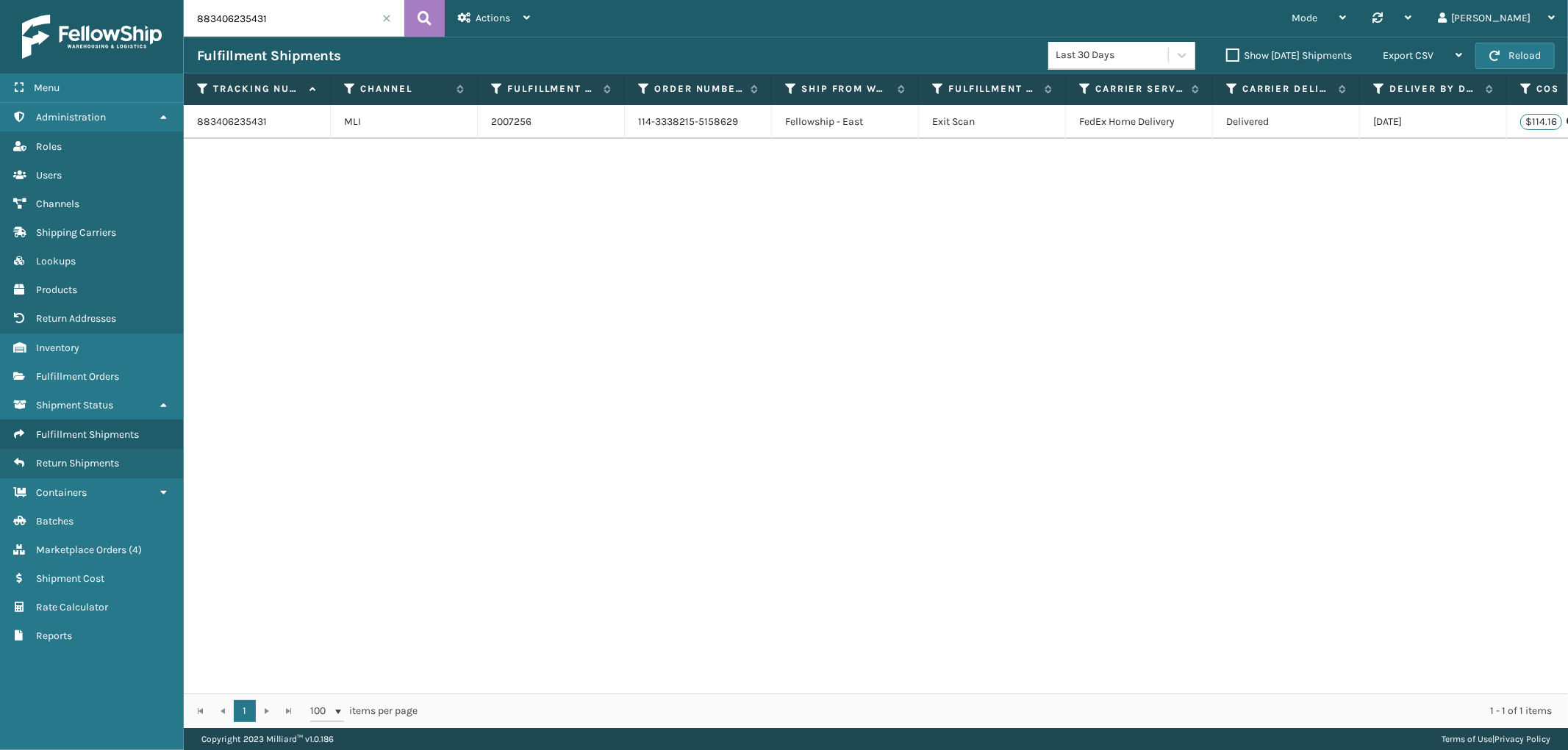
click at [302, 20] on input "883406235431" at bounding box center [294, 18] width 221 height 37
paste input "1ZEF42840392766726"
type input "1ZEF42840392766726"
click at [418, 15] on icon at bounding box center [425, 18] width 14 height 22
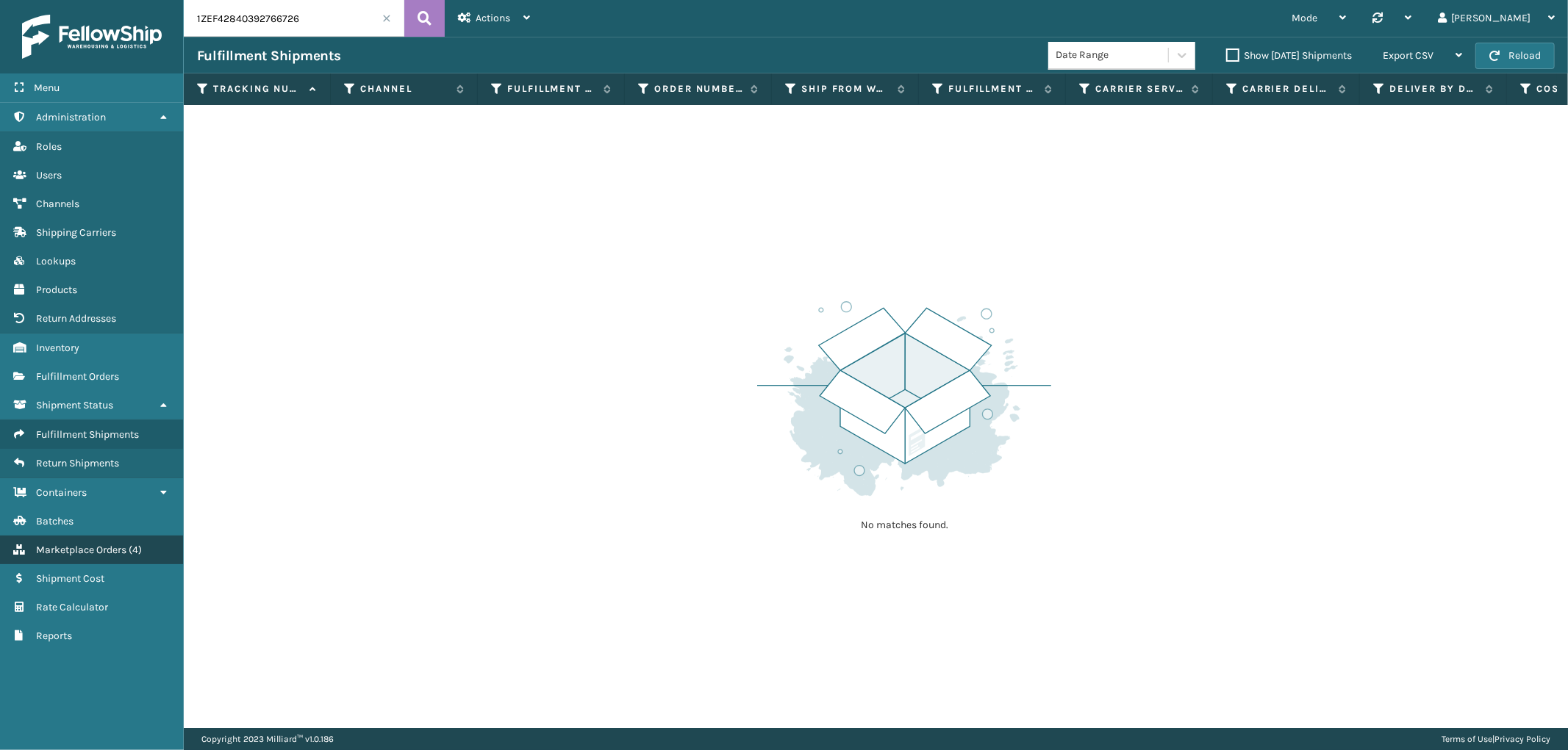
click at [96, 544] on span "Marketplace Orders" at bounding box center [81, 550] width 90 height 13
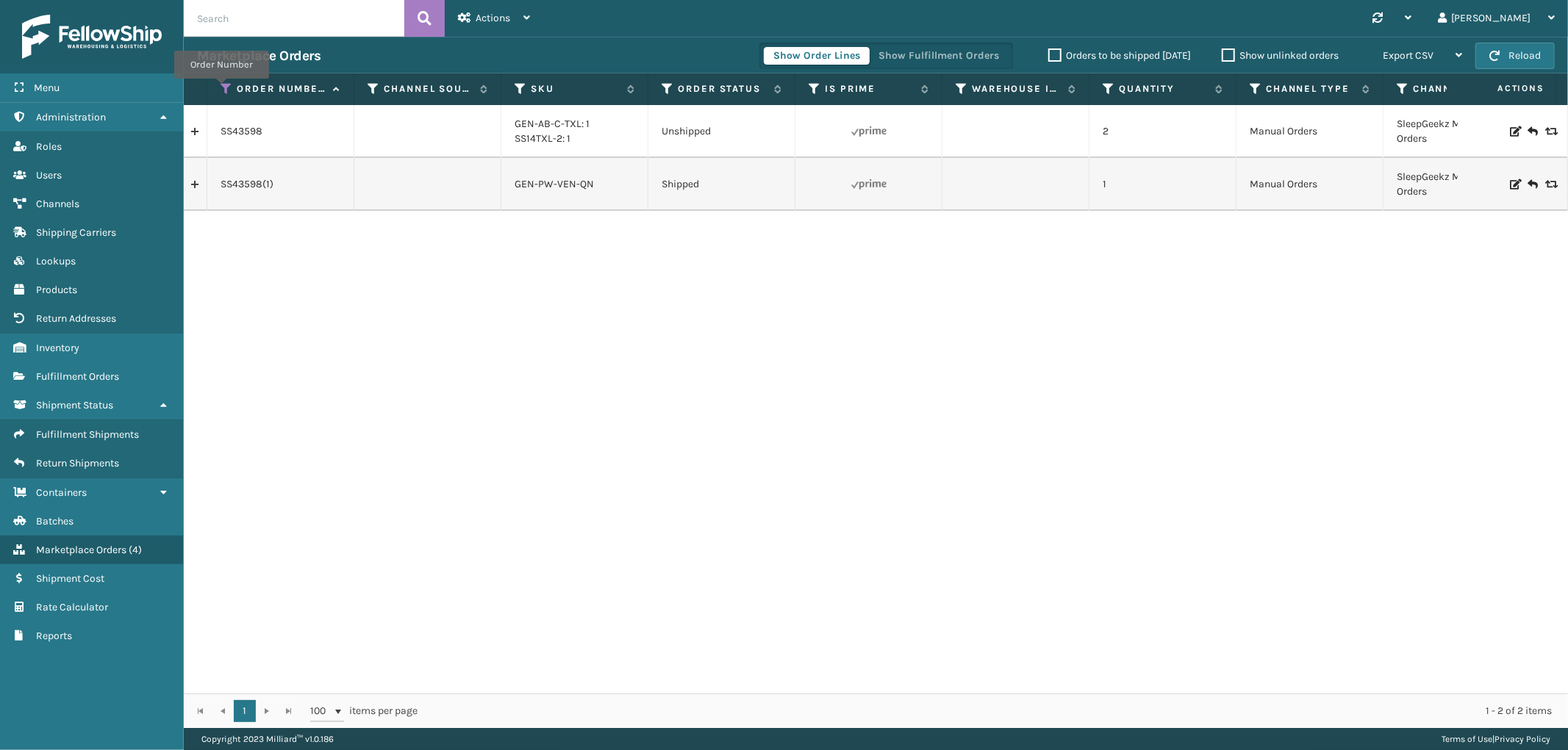
click at [222, 89] on icon at bounding box center [226, 88] width 12 height 14
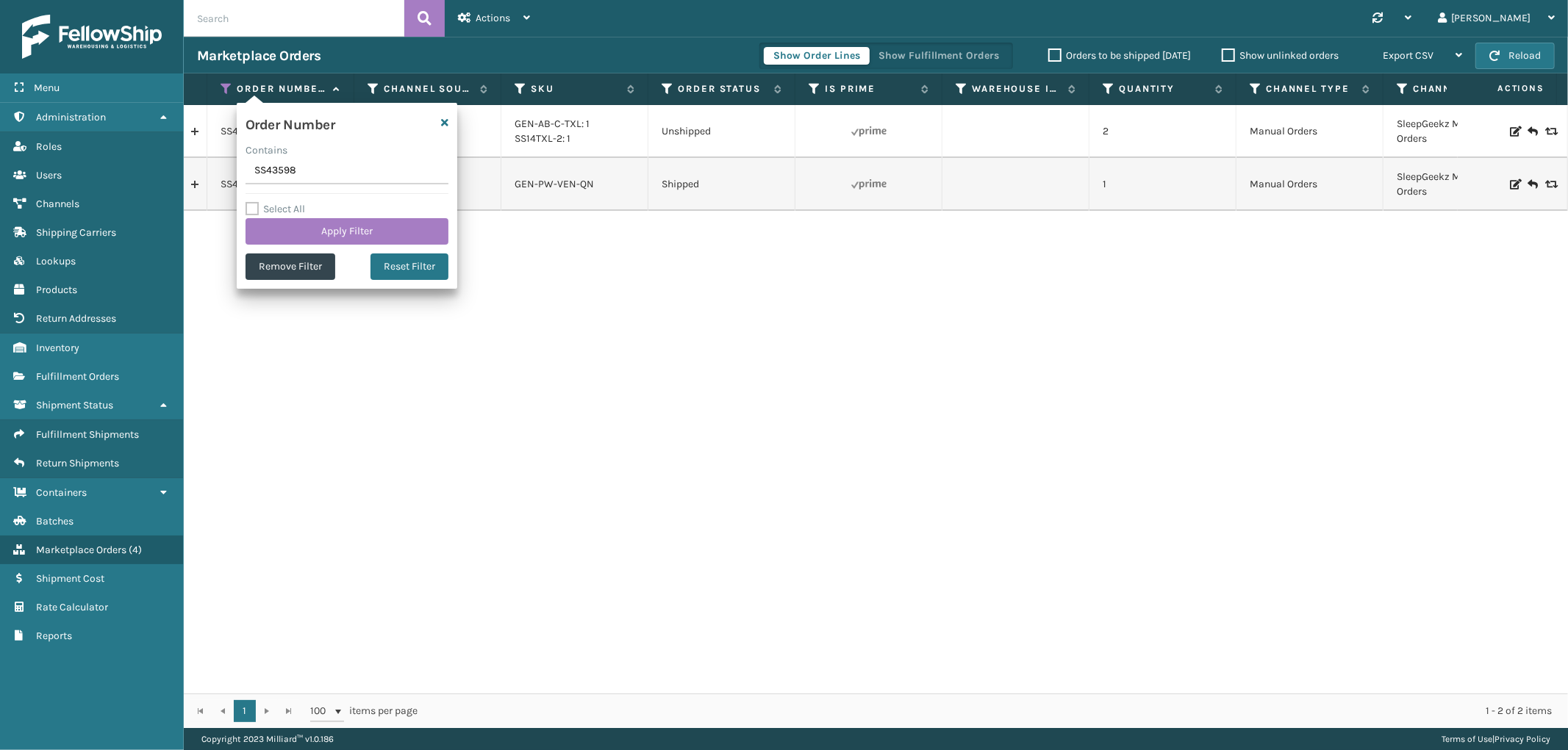
click at [260, 174] on input "SS43598" at bounding box center [347, 170] width 203 height 26
type input "SS43620"
click at [317, 225] on button "Apply Filter" at bounding box center [347, 230] width 203 height 26
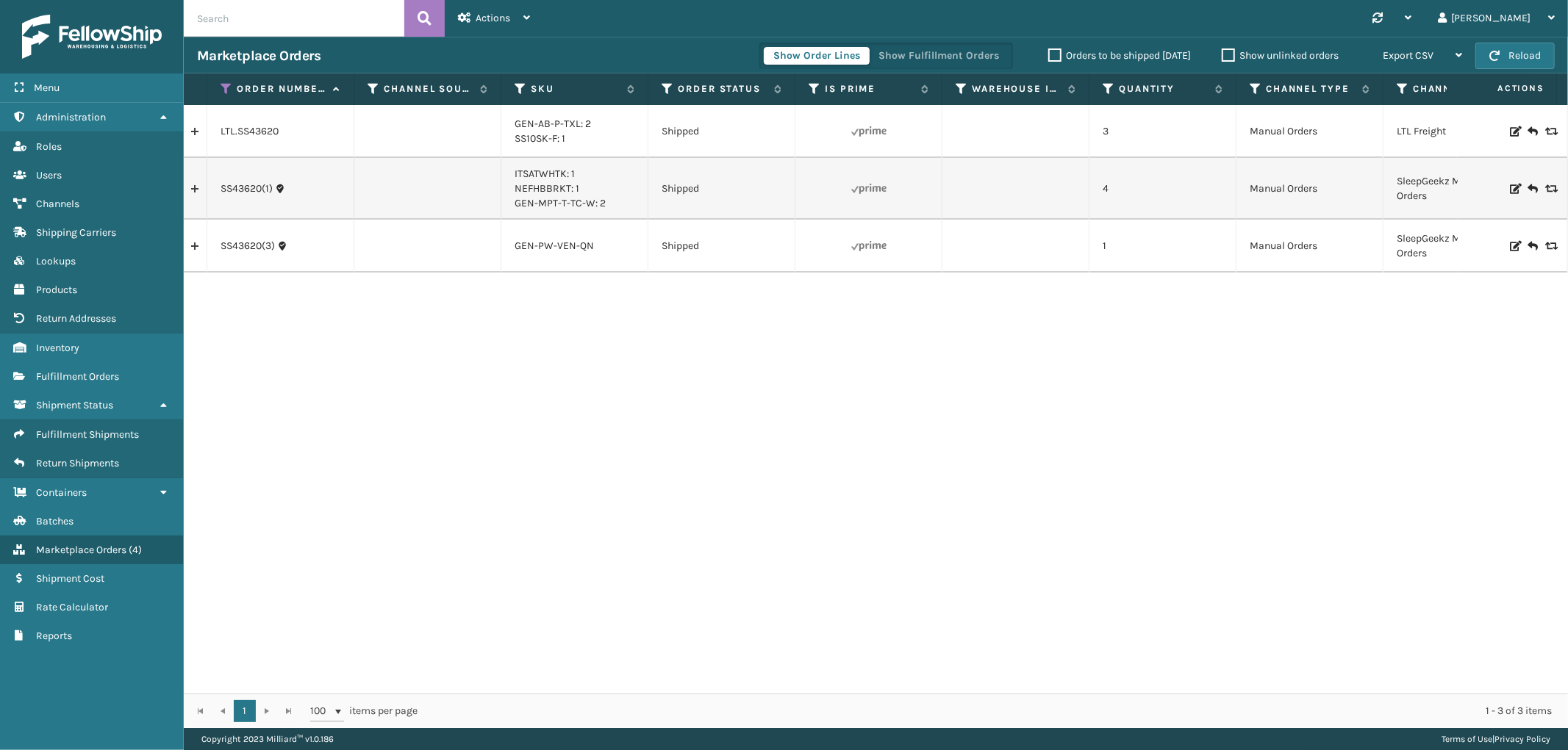
click at [195, 199] on link at bounding box center [195, 189] width 23 height 23
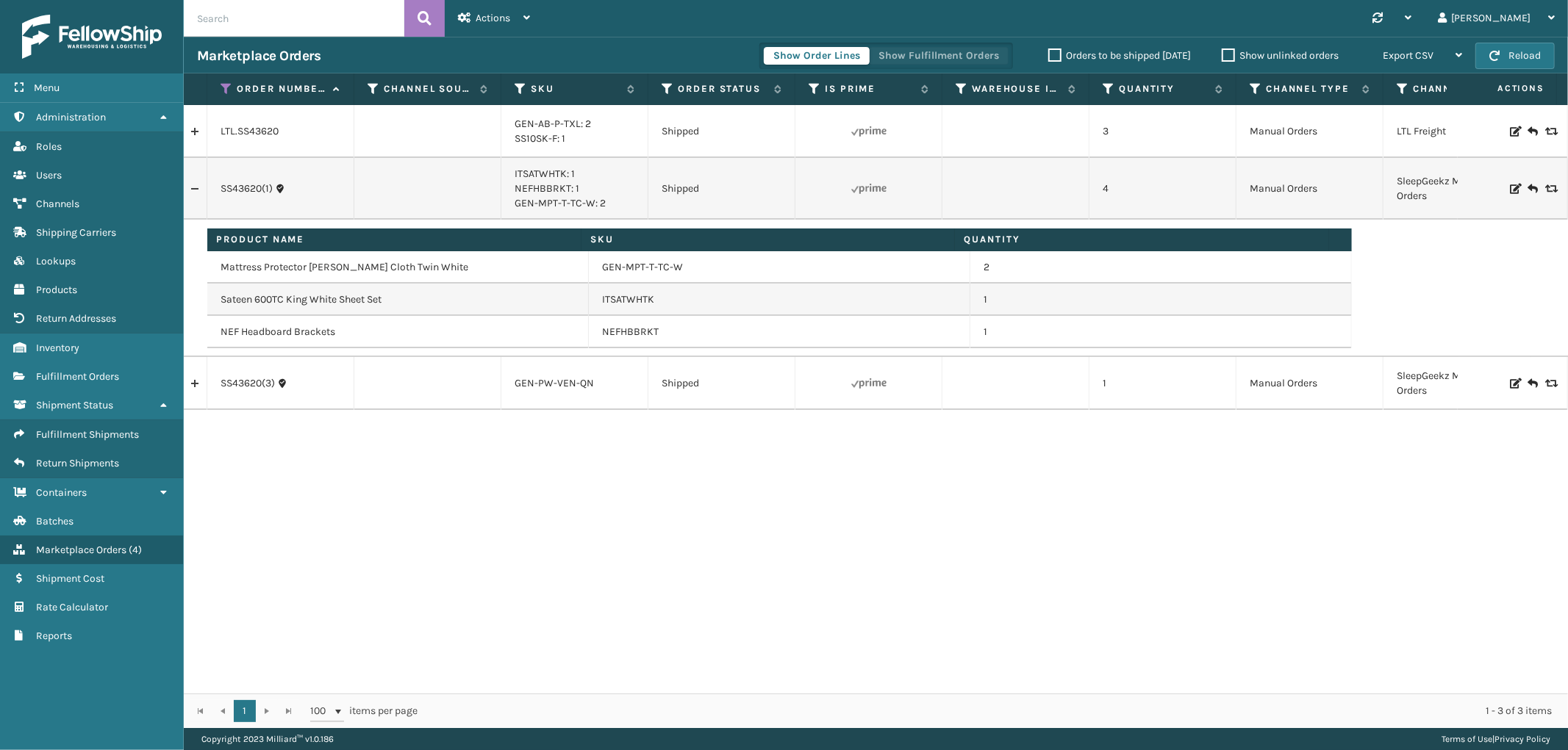
click at [906, 54] on button "Show Fulfillment Orders" at bounding box center [938, 56] width 140 height 18
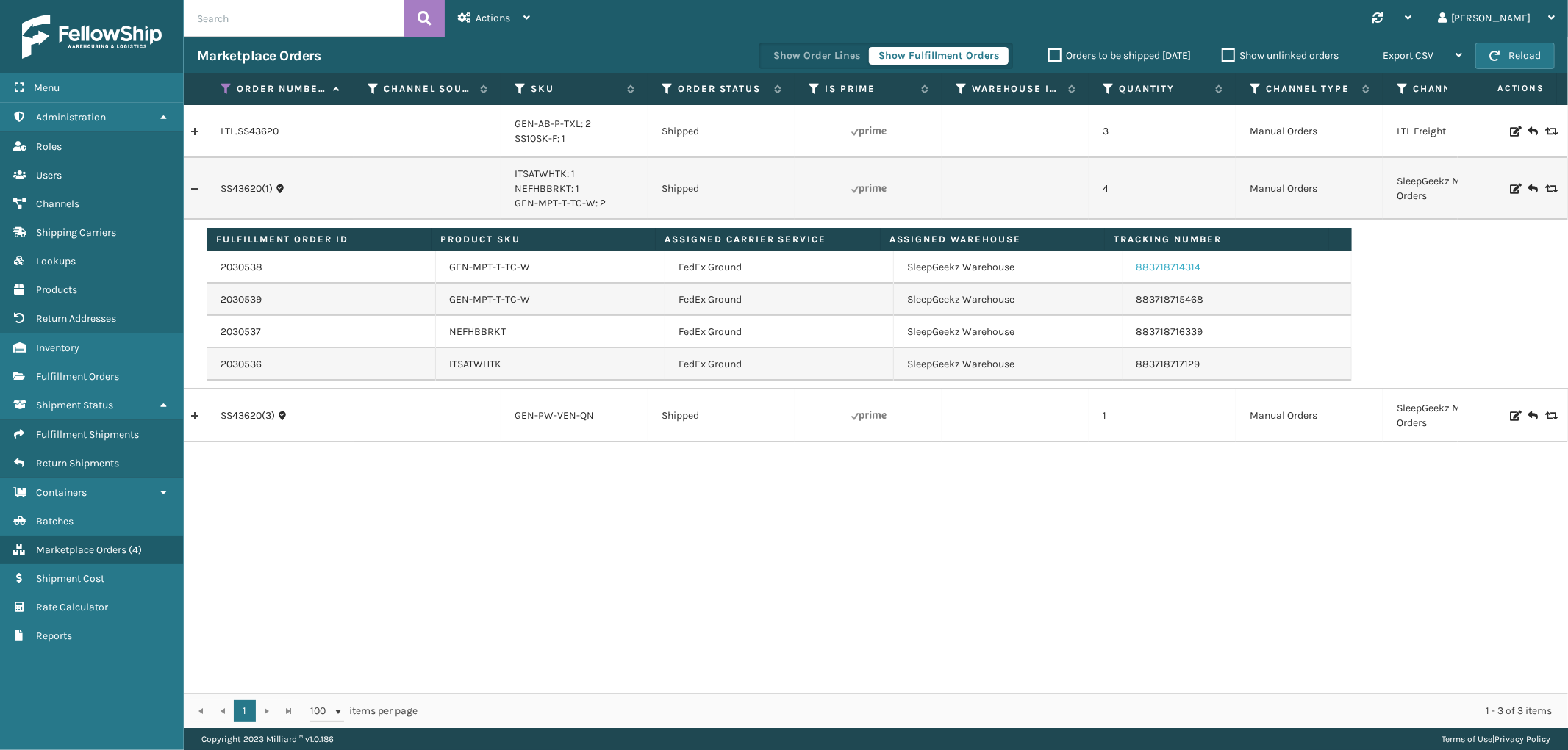
click at [1157, 268] on link "883718714314" at bounding box center [1169, 267] width 65 height 13
click at [90, 370] on span "Fulfillment Orders" at bounding box center [77, 376] width 83 height 13
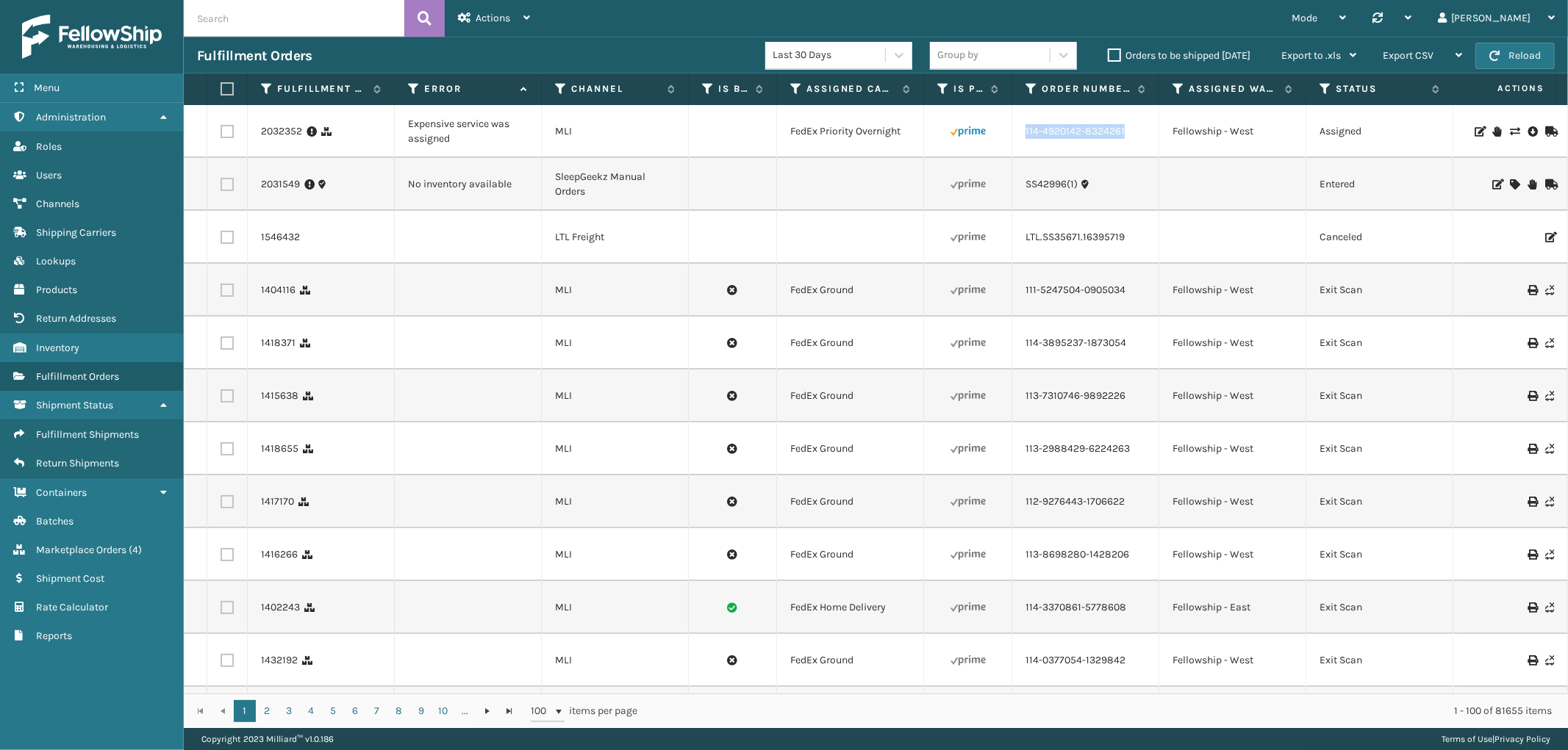
drag, startPoint x: 1137, startPoint y: 138, endPoint x: 1017, endPoint y: 152, distance: 120.8
click at [1017, 152] on td "114-4920142-8324261" at bounding box center [1085, 131] width 147 height 53
copy link "114-4920142-8324261"
click at [1509, 127] on icon at bounding box center [1514, 131] width 9 height 10
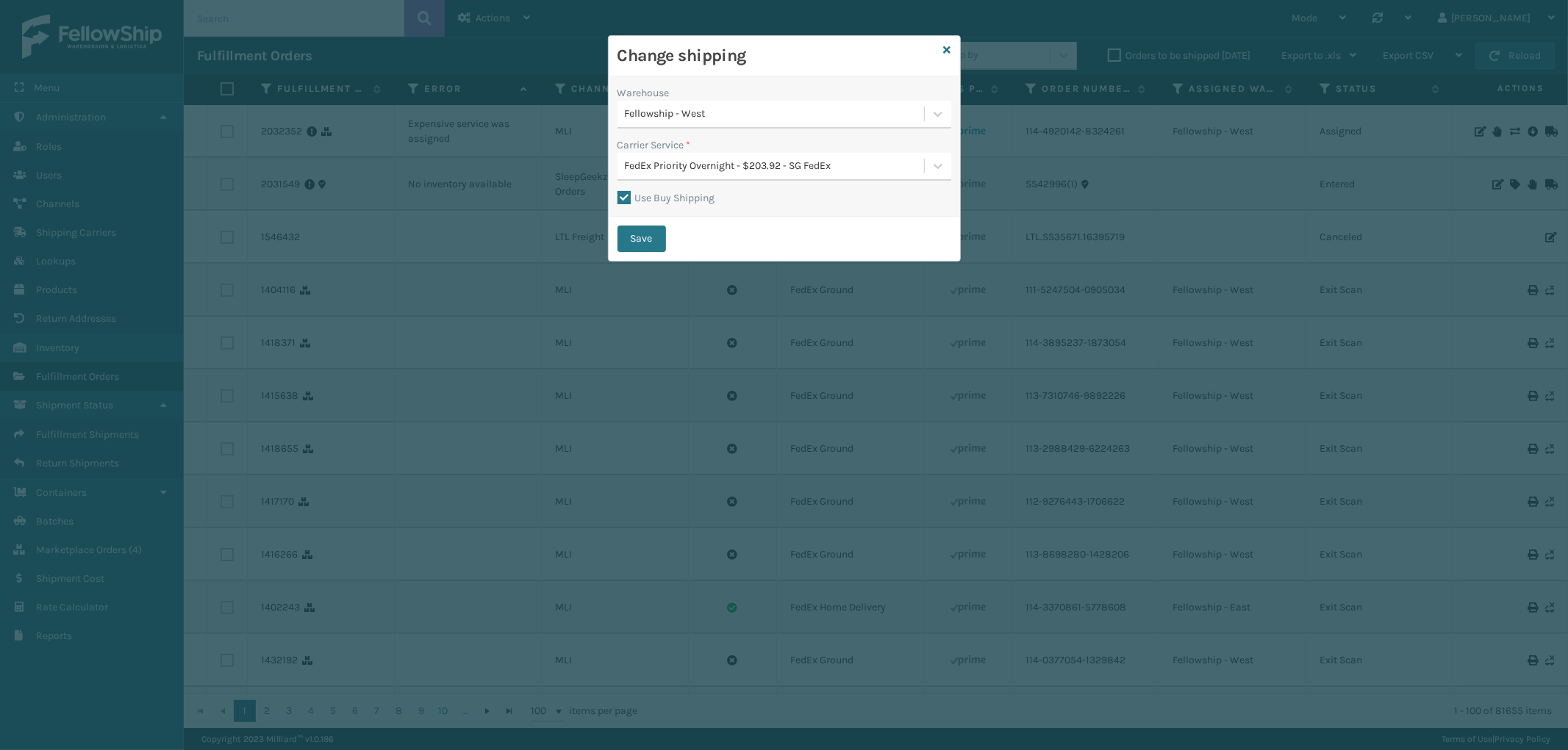
click at [748, 162] on div "FedEx Priority Overnight - $203.92 - SG FedEx" at bounding box center [775, 166] width 301 height 15
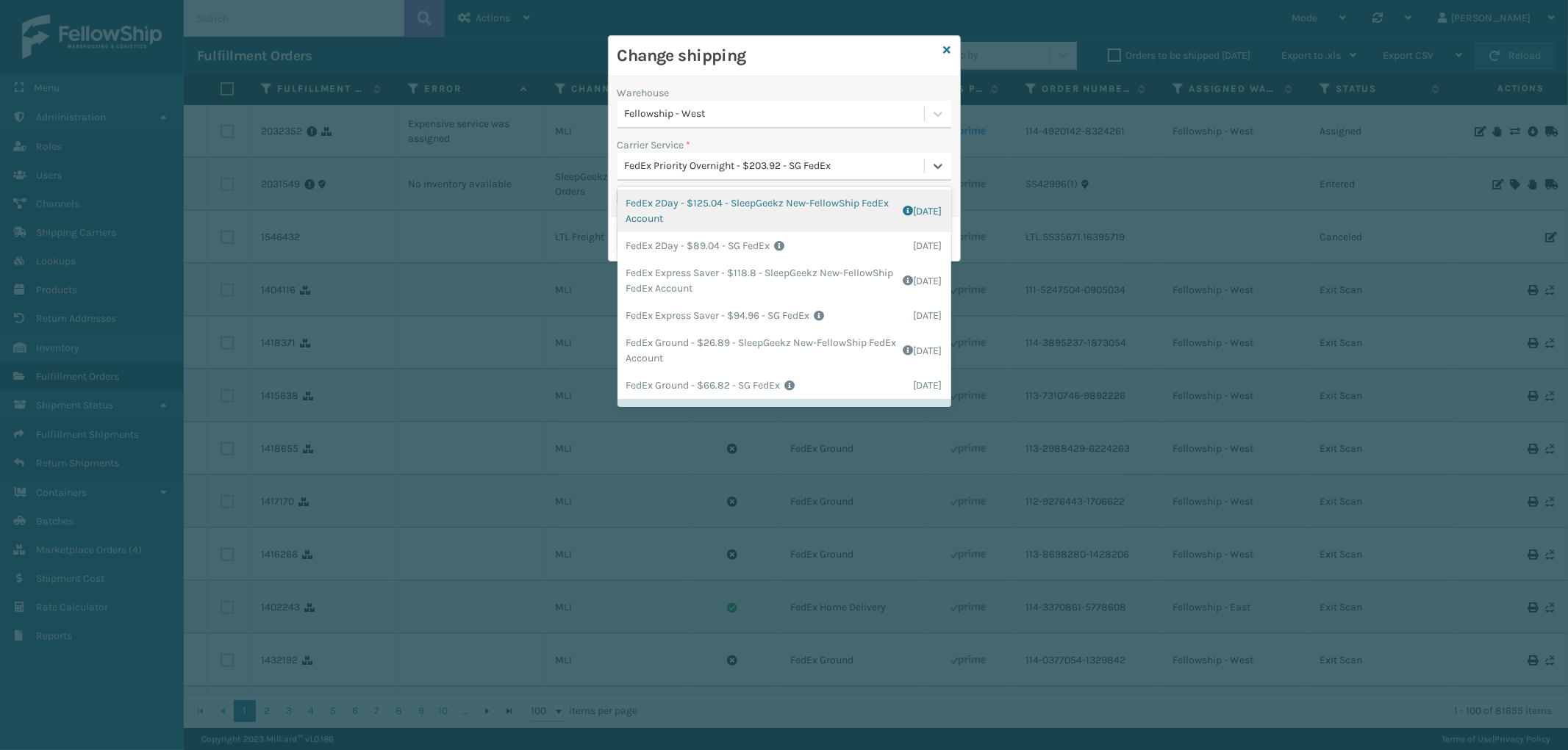
click at [812, 54] on h3 "Change shipping" at bounding box center [777, 56] width 321 height 22
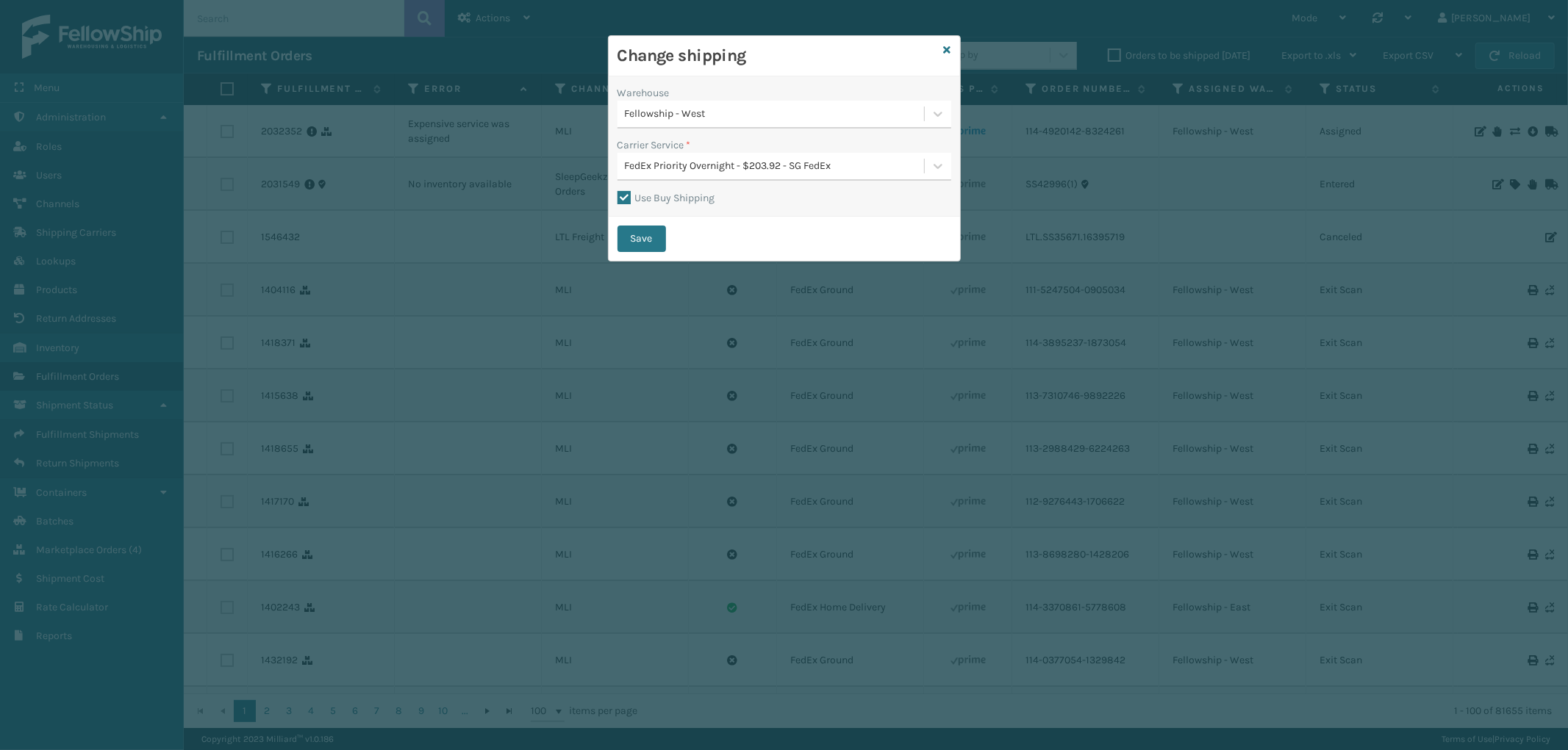
click at [625, 194] on label "Use Buy Shipping" at bounding box center [666, 198] width 98 height 13
click at [618, 191] on input "Use Buy Shipping" at bounding box center [617, 191] width 1 height 2
click at [806, 170] on div "FedEx Priority Overnight - $203.92 - SG FedEx" at bounding box center [775, 166] width 301 height 15
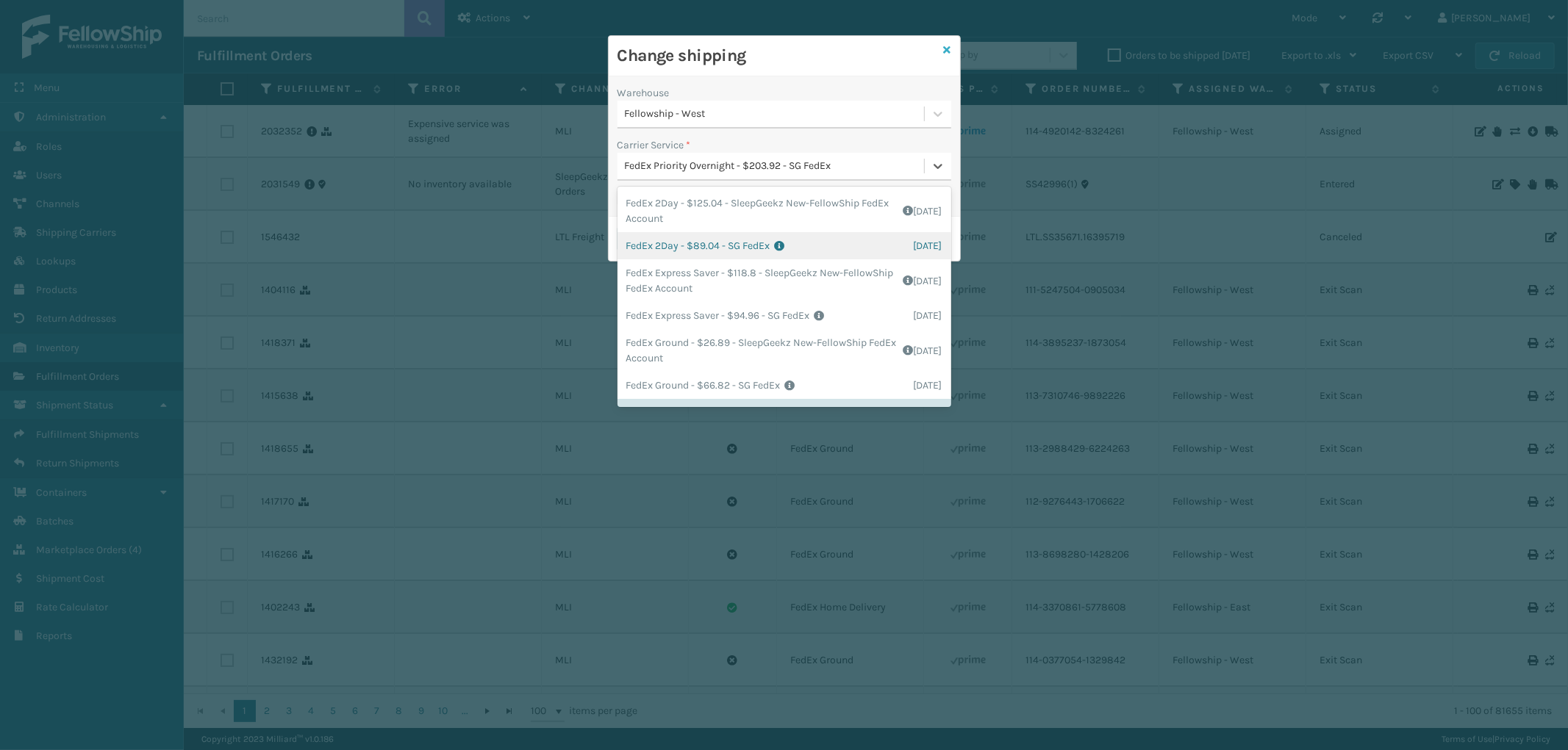
click at [945, 49] on icon at bounding box center [947, 50] width 7 height 10
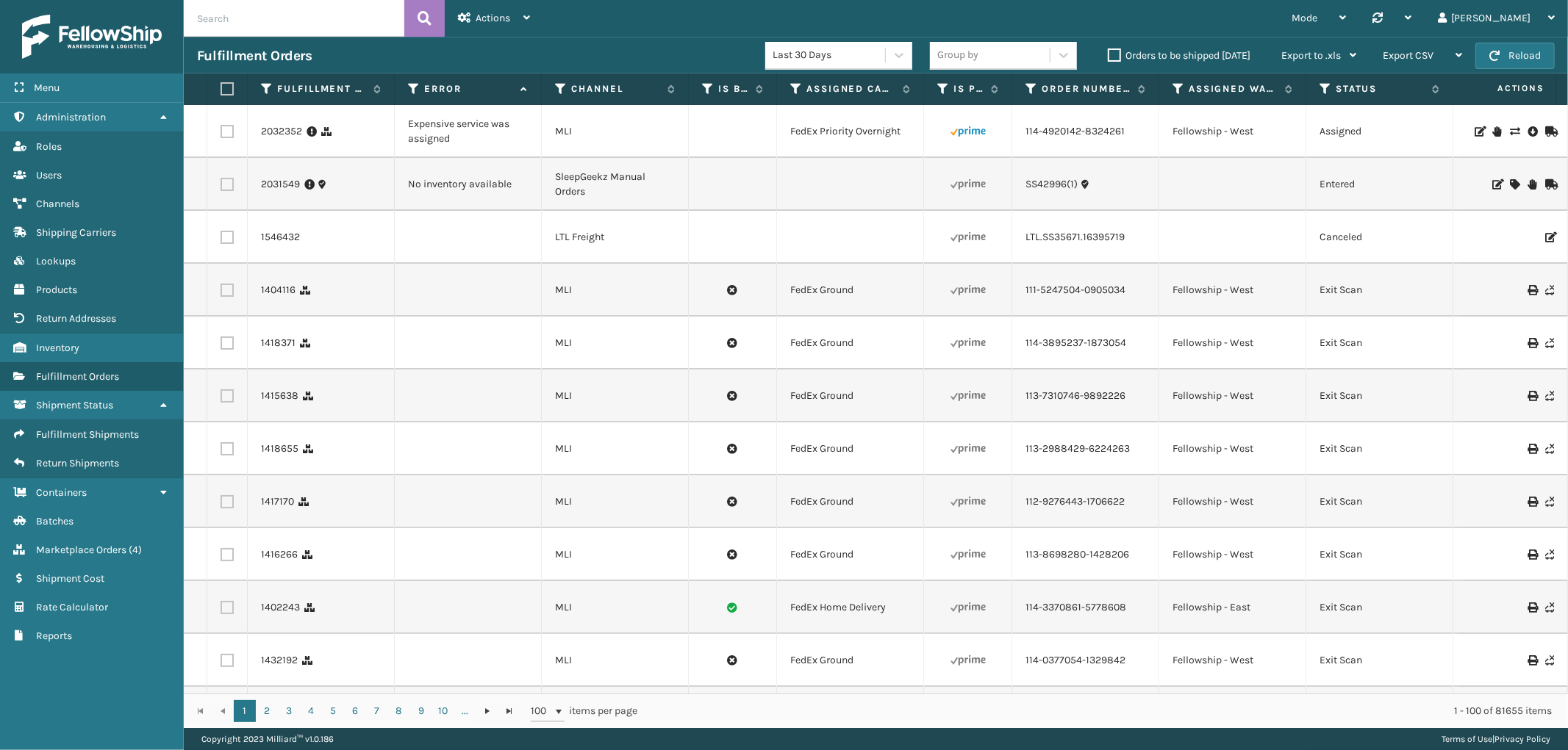
click at [224, 132] on label at bounding box center [227, 131] width 14 height 14
click at [222, 132] on input "checkbox" at bounding box center [221, 130] width 1 height 10
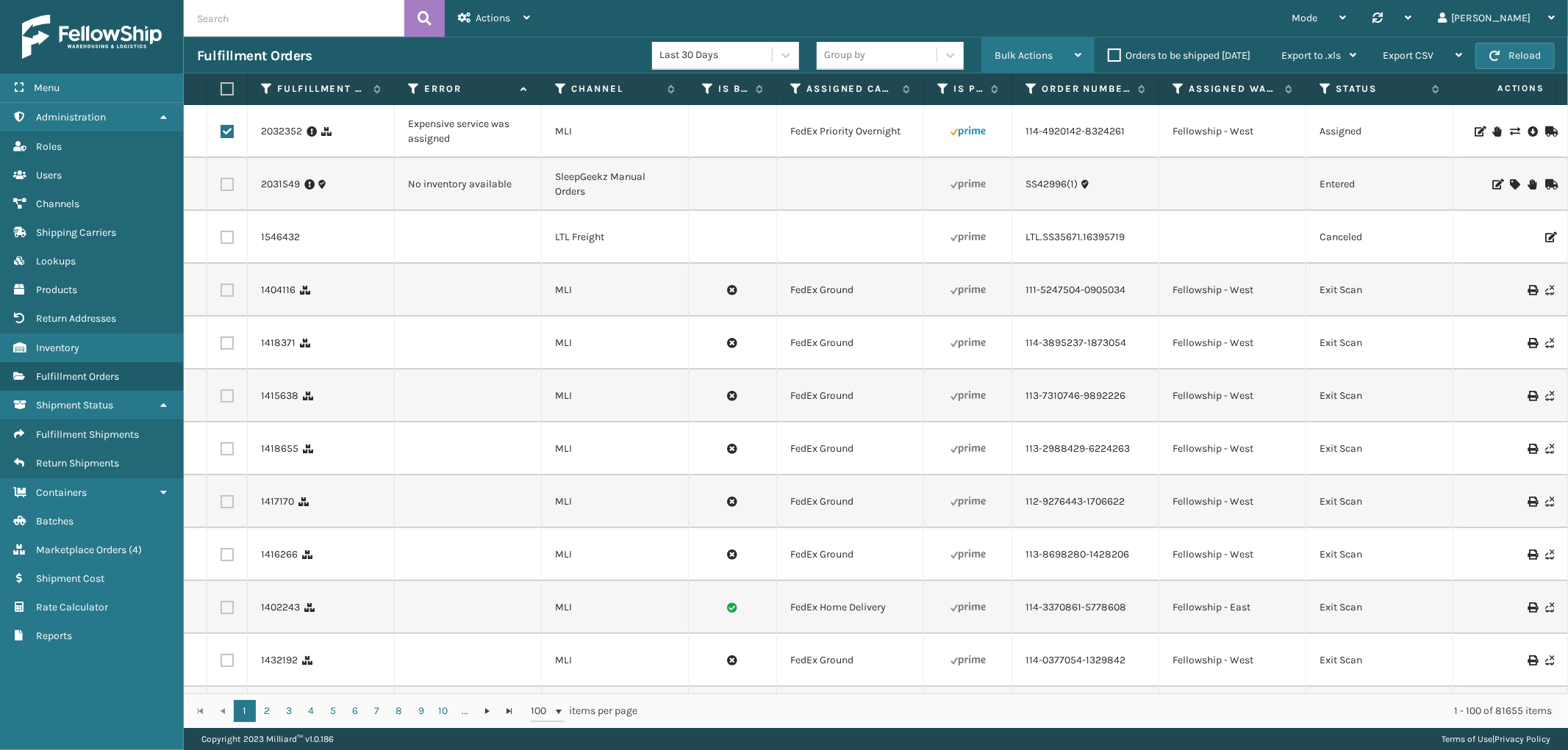
click at [1023, 55] on span "Bulk Actions" at bounding box center [1023, 56] width 58 height 13
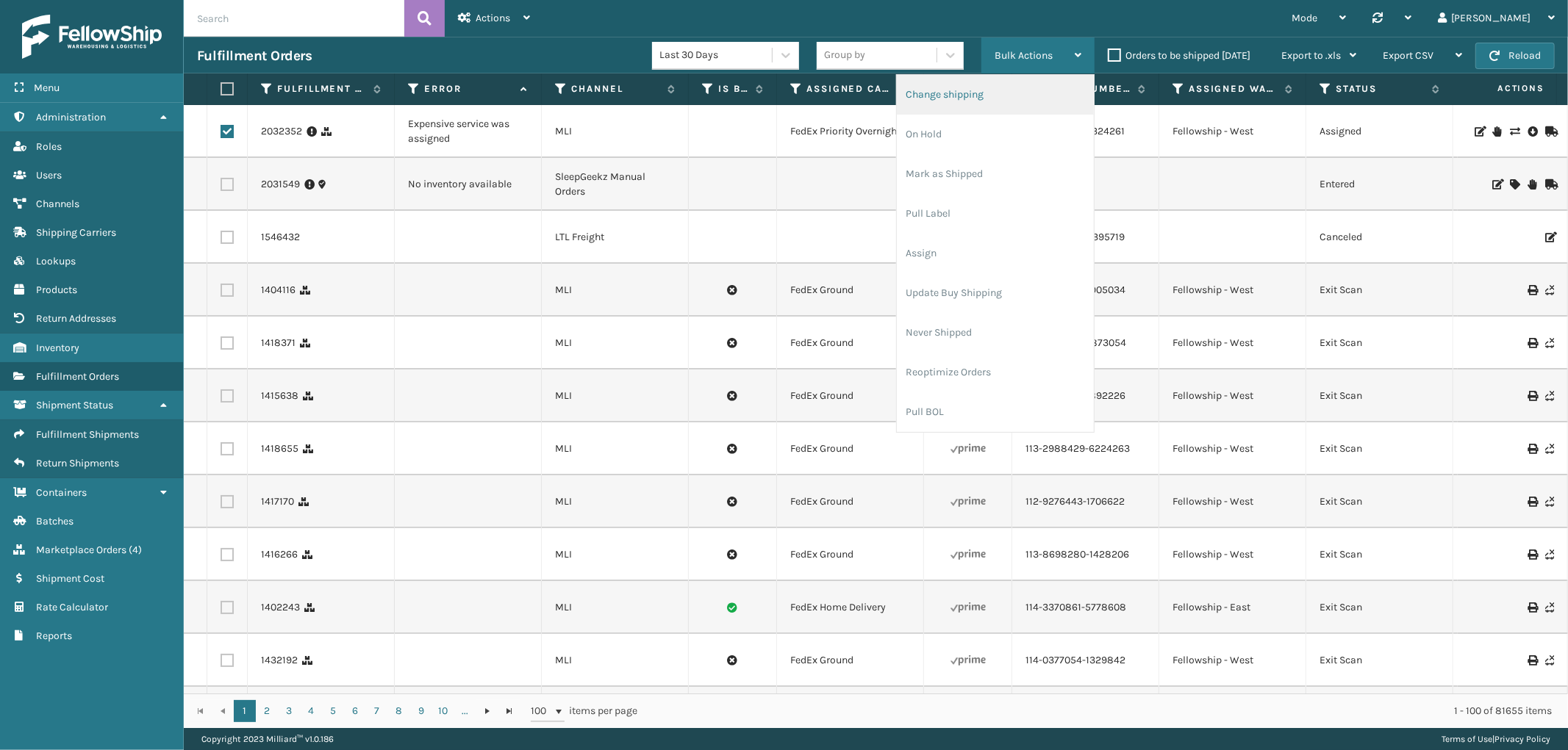
click at [969, 91] on li "Change shipping" at bounding box center [995, 95] width 197 height 40
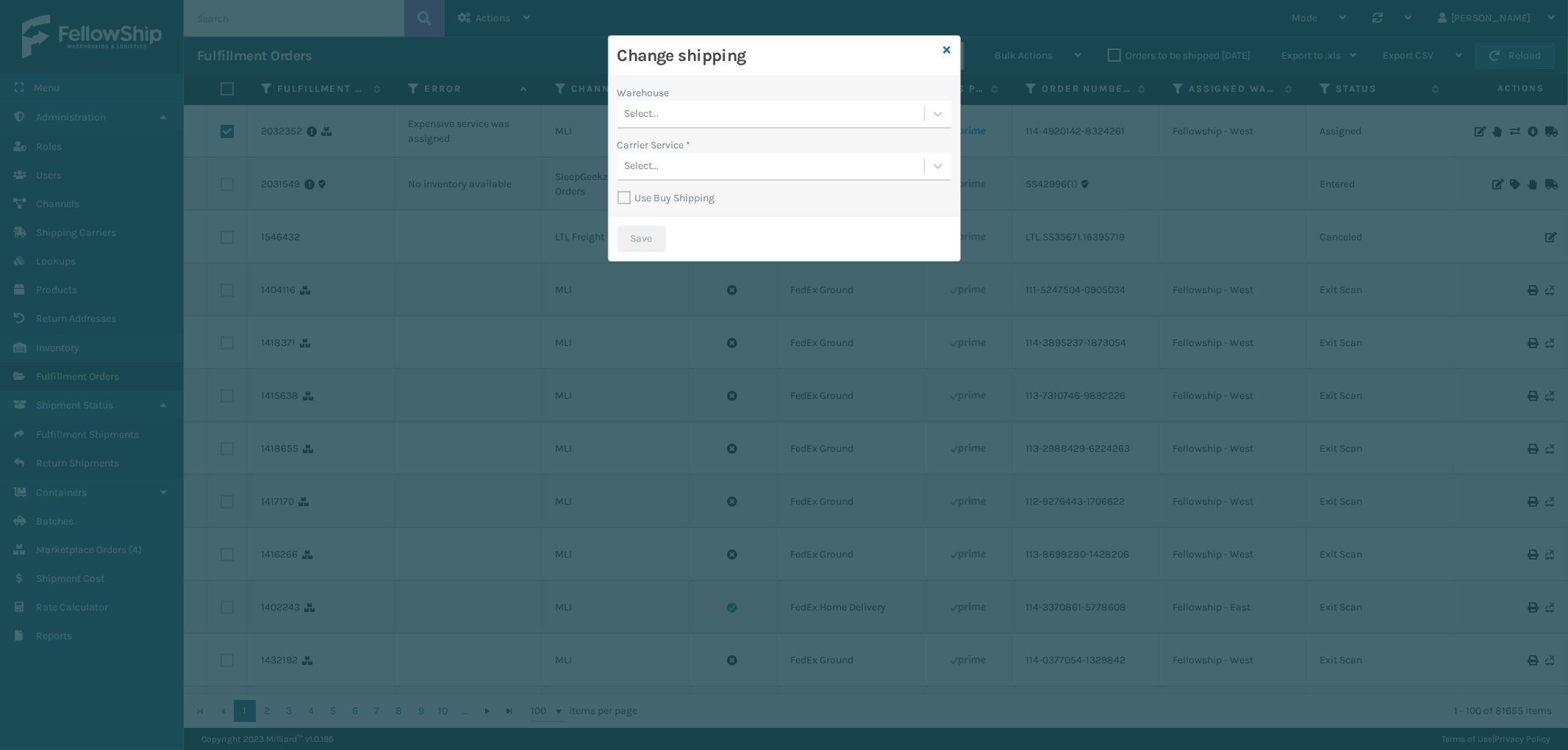
click at [758, 115] on div "Select..." at bounding box center [770, 113] width 306 height 24
click at [710, 200] on div "Fellowship - West" at bounding box center [784, 205] width 333 height 27
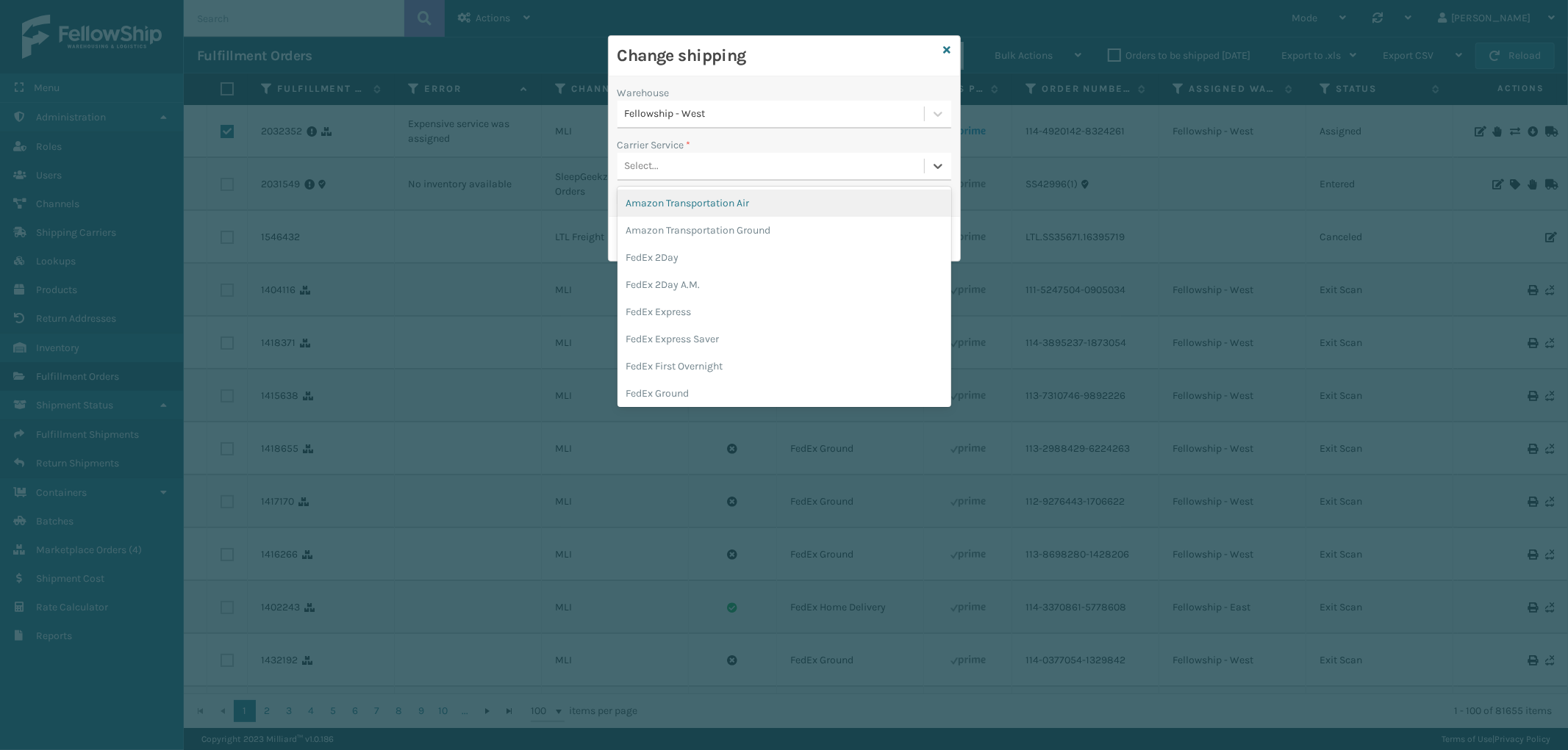
click at [711, 177] on div "Select..." at bounding box center [770, 166] width 306 height 24
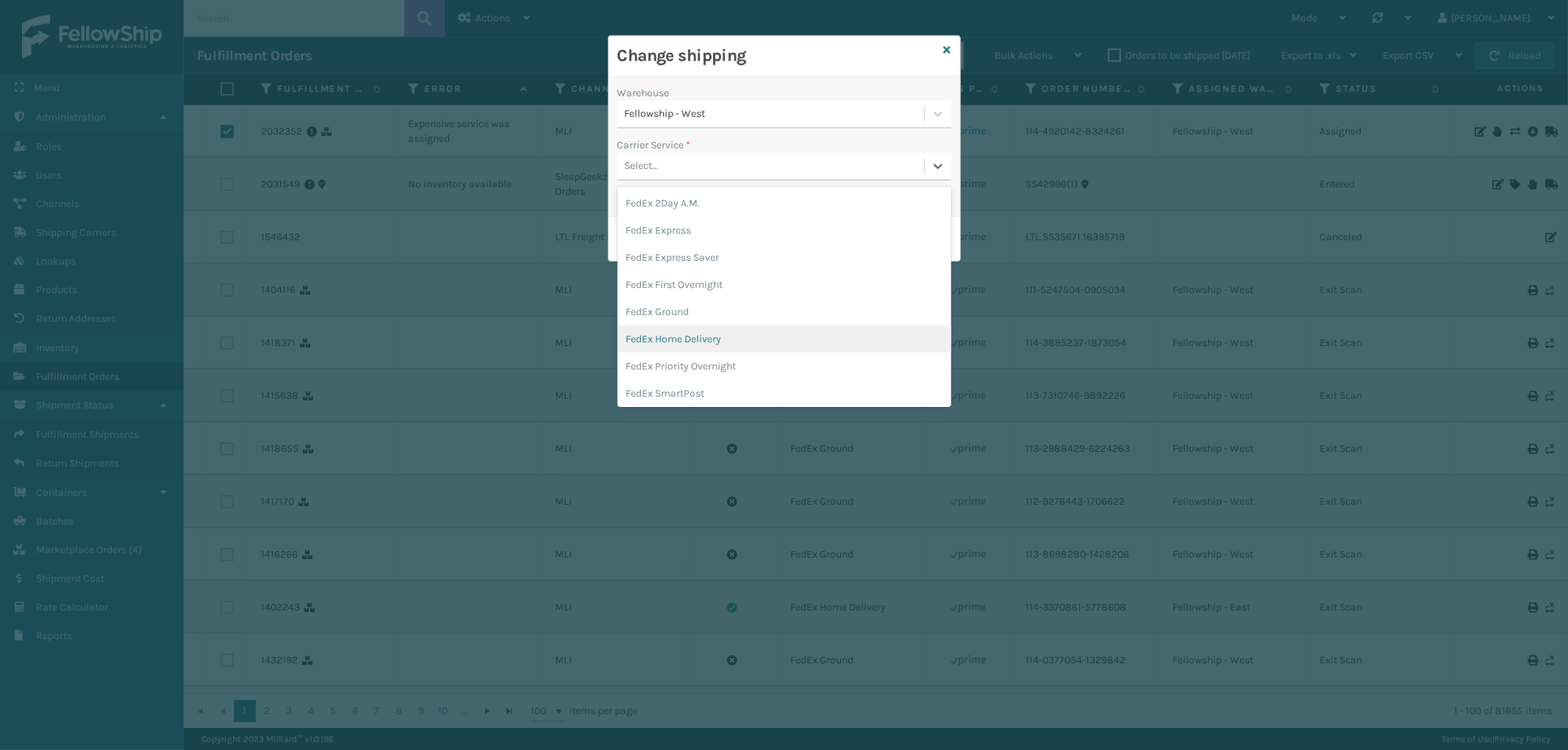
click at [726, 333] on div "FedEx Home Delivery" at bounding box center [784, 339] width 333 height 27
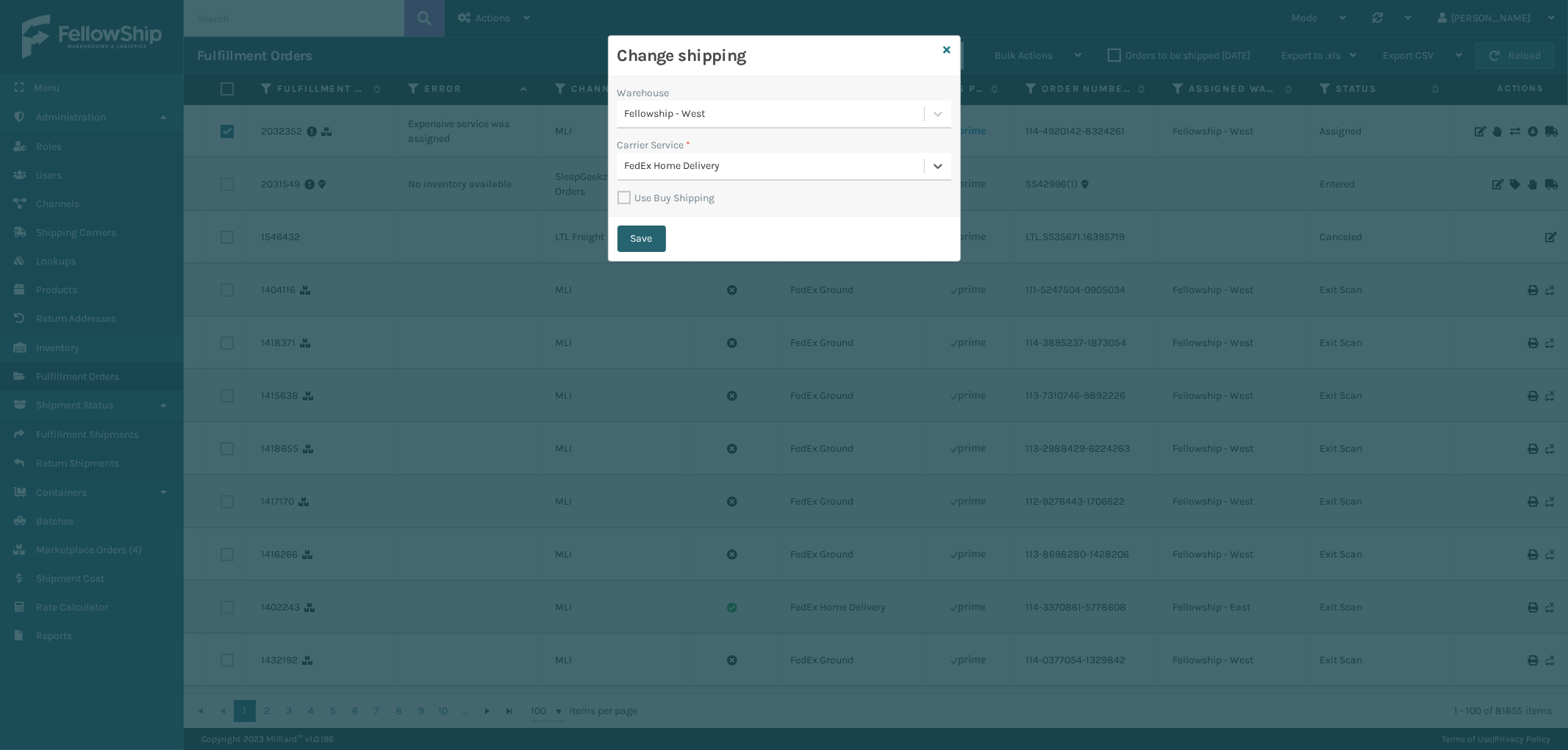
click at [647, 239] on button "Save" at bounding box center [641, 239] width 49 height 26
checkbox input "false"
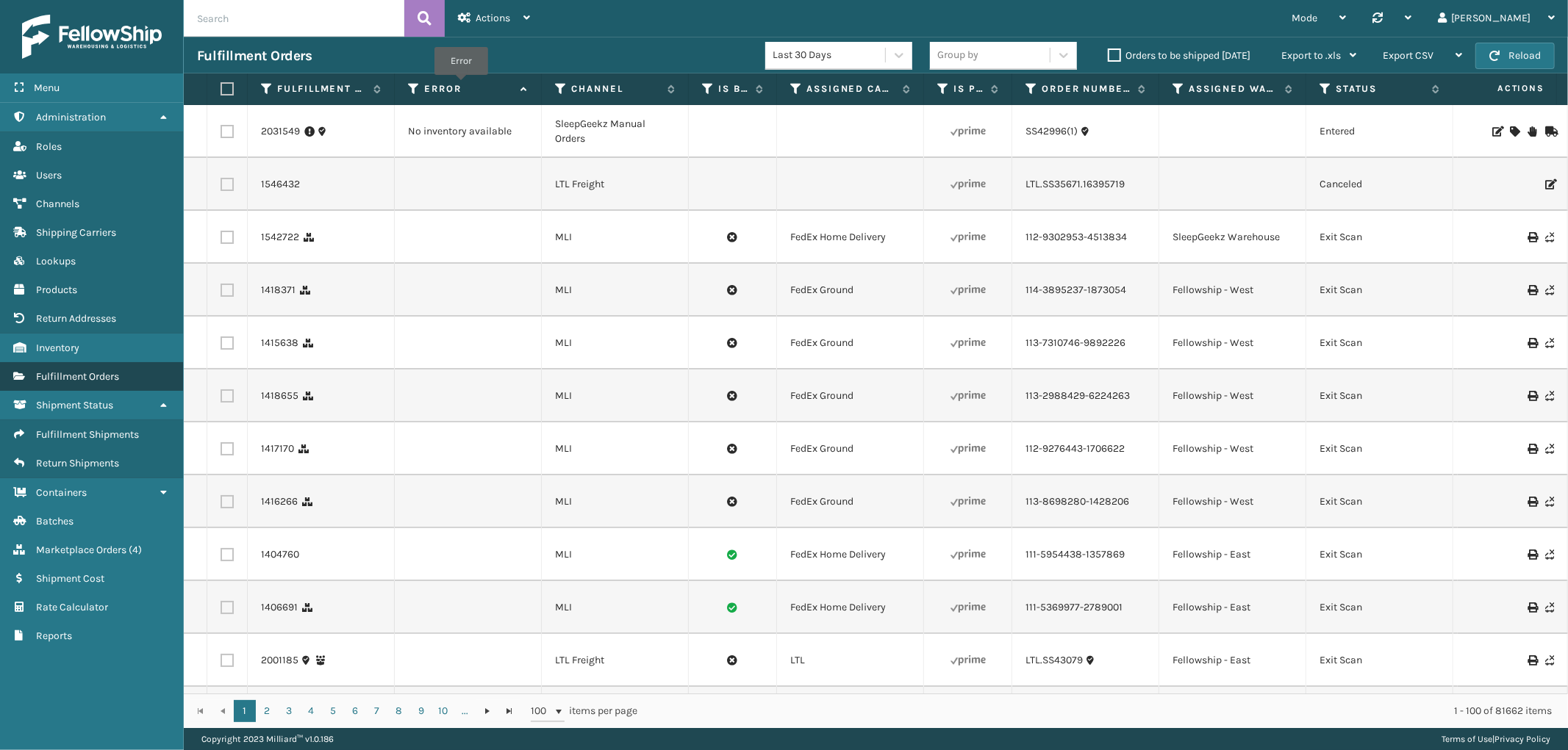
click at [79, 370] on span "Fulfillment Orders" at bounding box center [77, 376] width 83 height 13
click at [298, 14] on input "text" at bounding box center [294, 18] width 221 height 37
paste input "112-1112999-7461016"
type input "112-1112999-7461016"
click at [414, 17] on button at bounding box center [424, 18] width 41 height 37
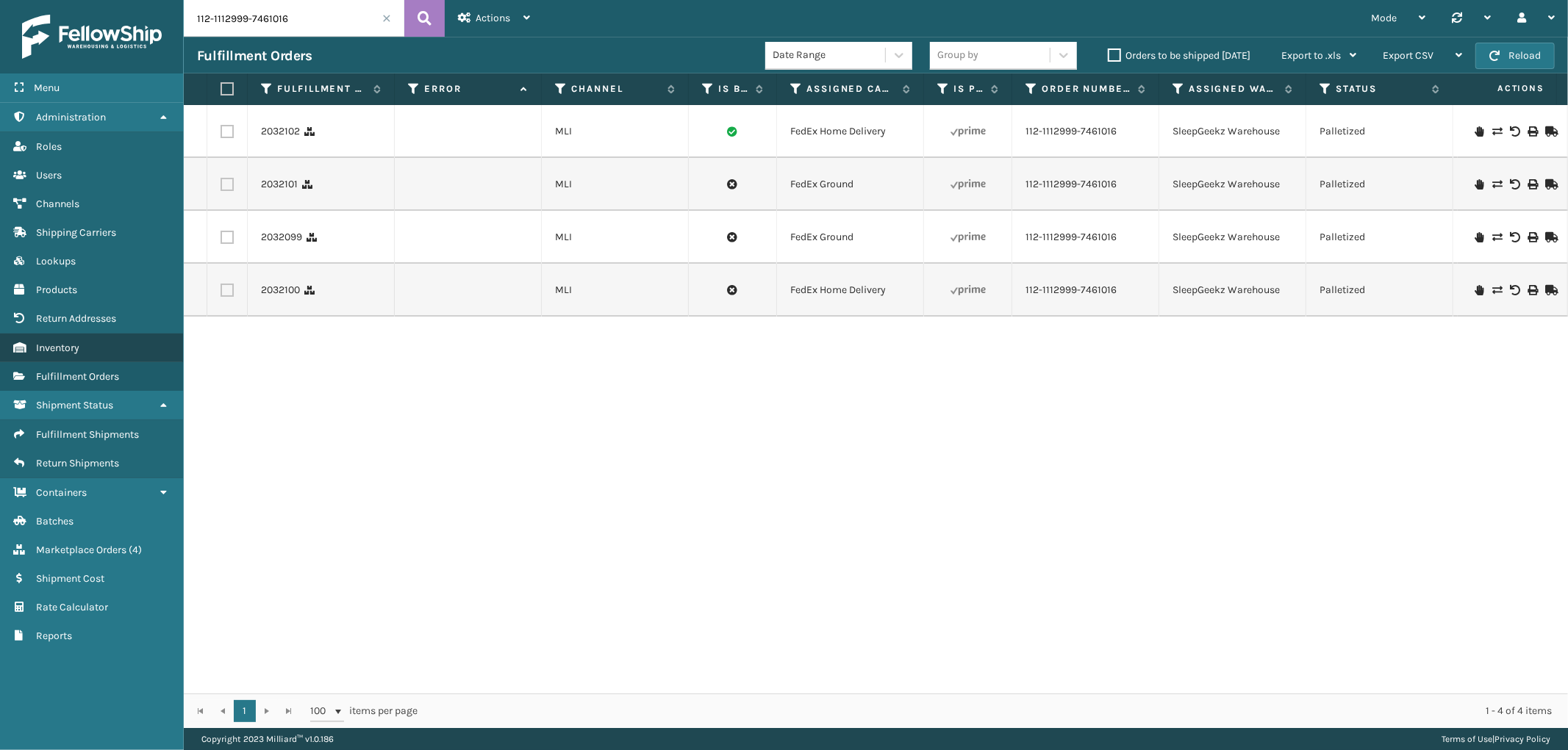
click at [88, 336] on link "Fulfillment Orders Inventory" at bounding box center [91, 348] width 183 height 29
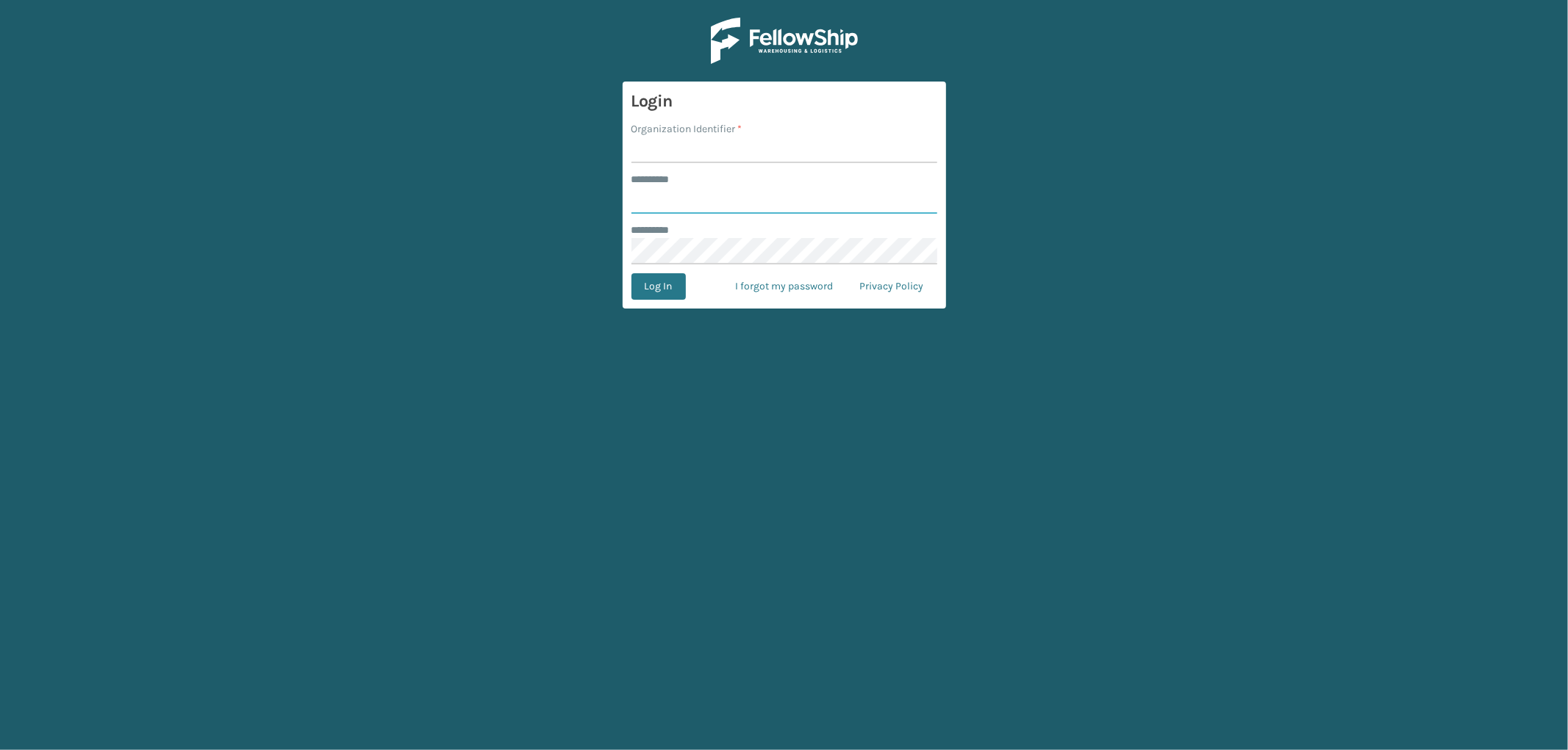
type input "*********"
click at [696, 145] on input "Organization Identifier *" at bounding box center [784, 149] width 305 height 26
type input "SleepGeekz"
click at [673, 280] on button "Log In" at bounding box center [658, 286] width 54 height 26
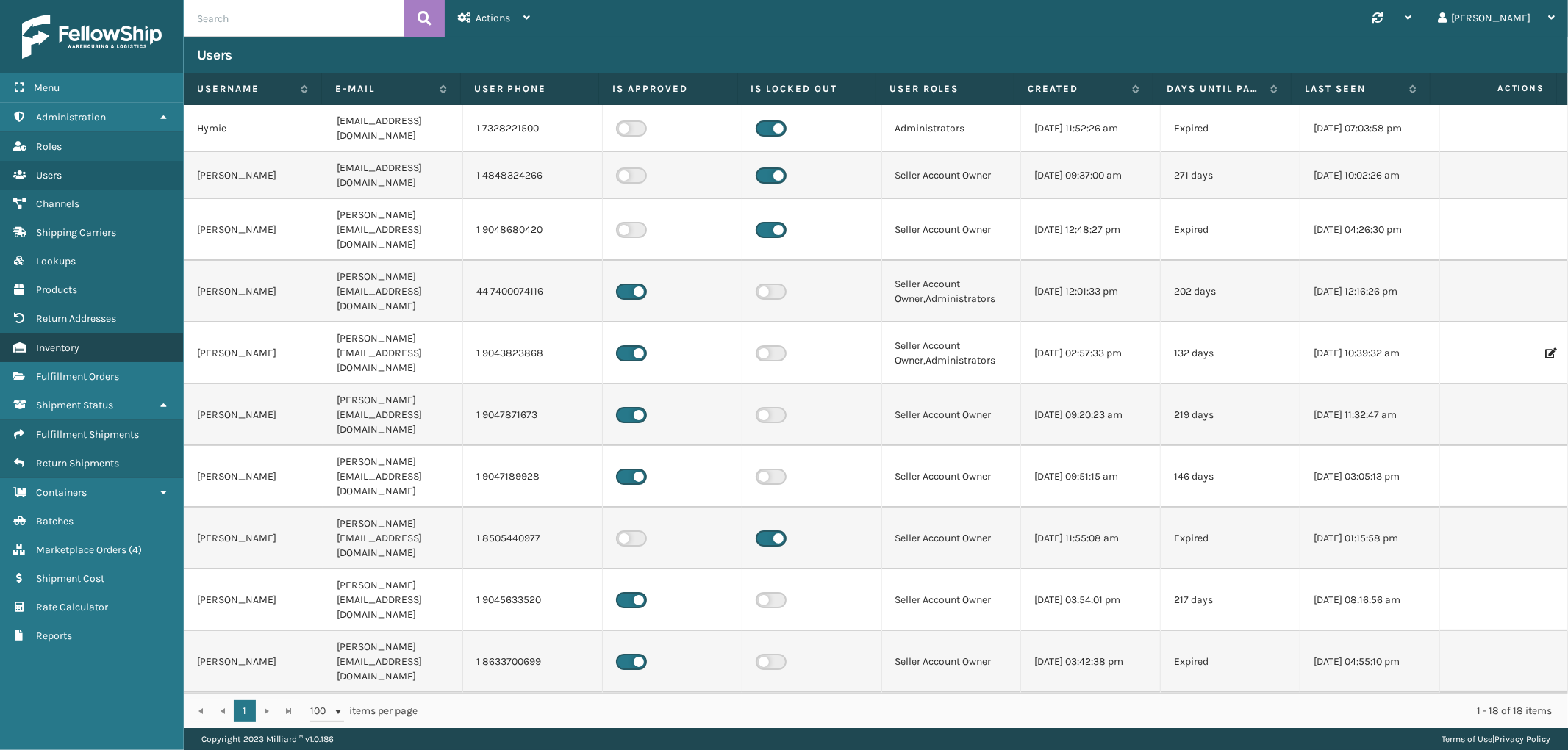
click at [66, 341] on span "Inventory" at bounding box center [58, 348] width 43 height 13
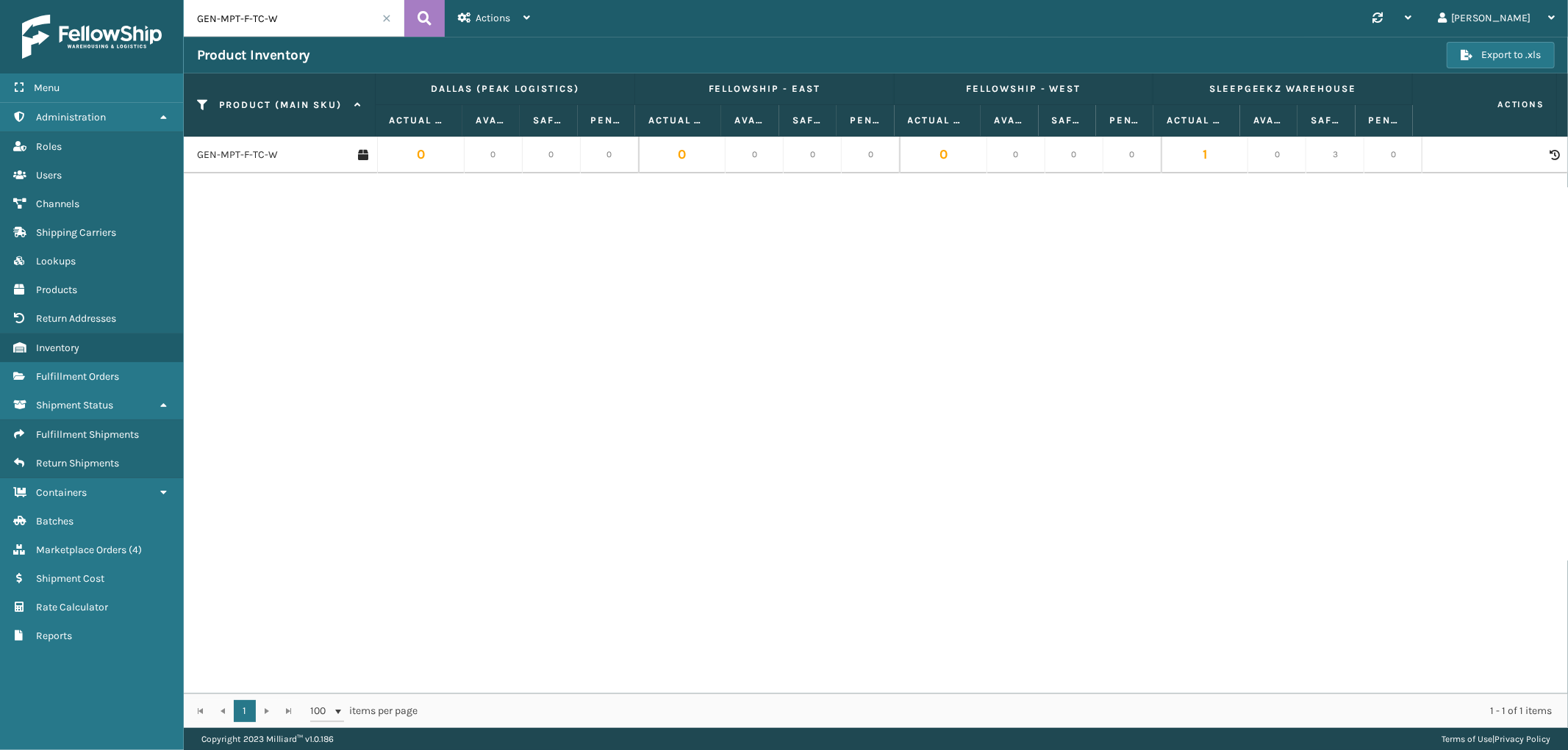
click at [322, 11] on input "GEN-MPT-F-TC-W" at bounding box center [294, 18] width 221 height 37
type input "GEN-AB-C-SCK"
click at [249, 159] on link "GEN-AB-C-SCK" at bounding box center [231, 155] width 69 height 14
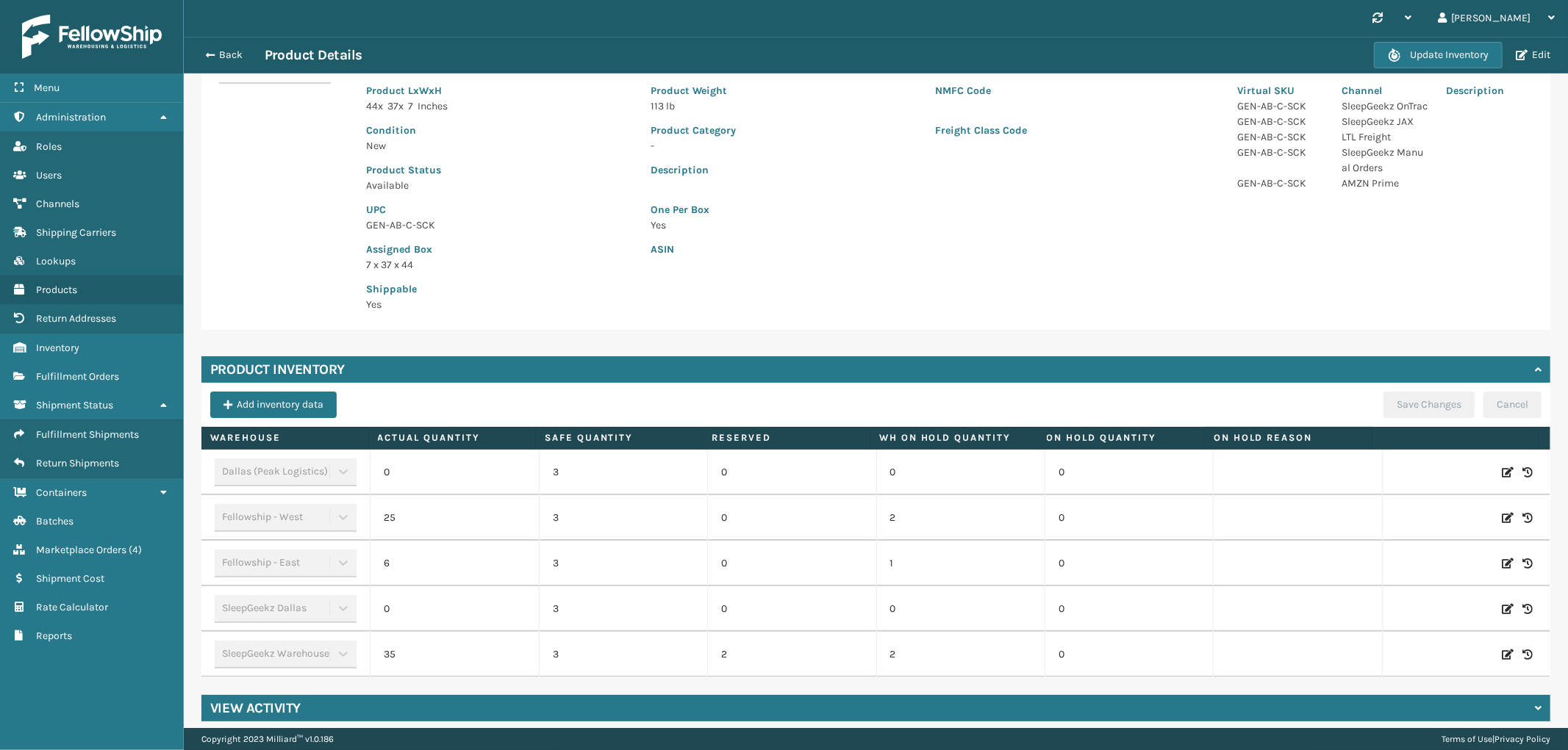
scroll to position [140, 0]
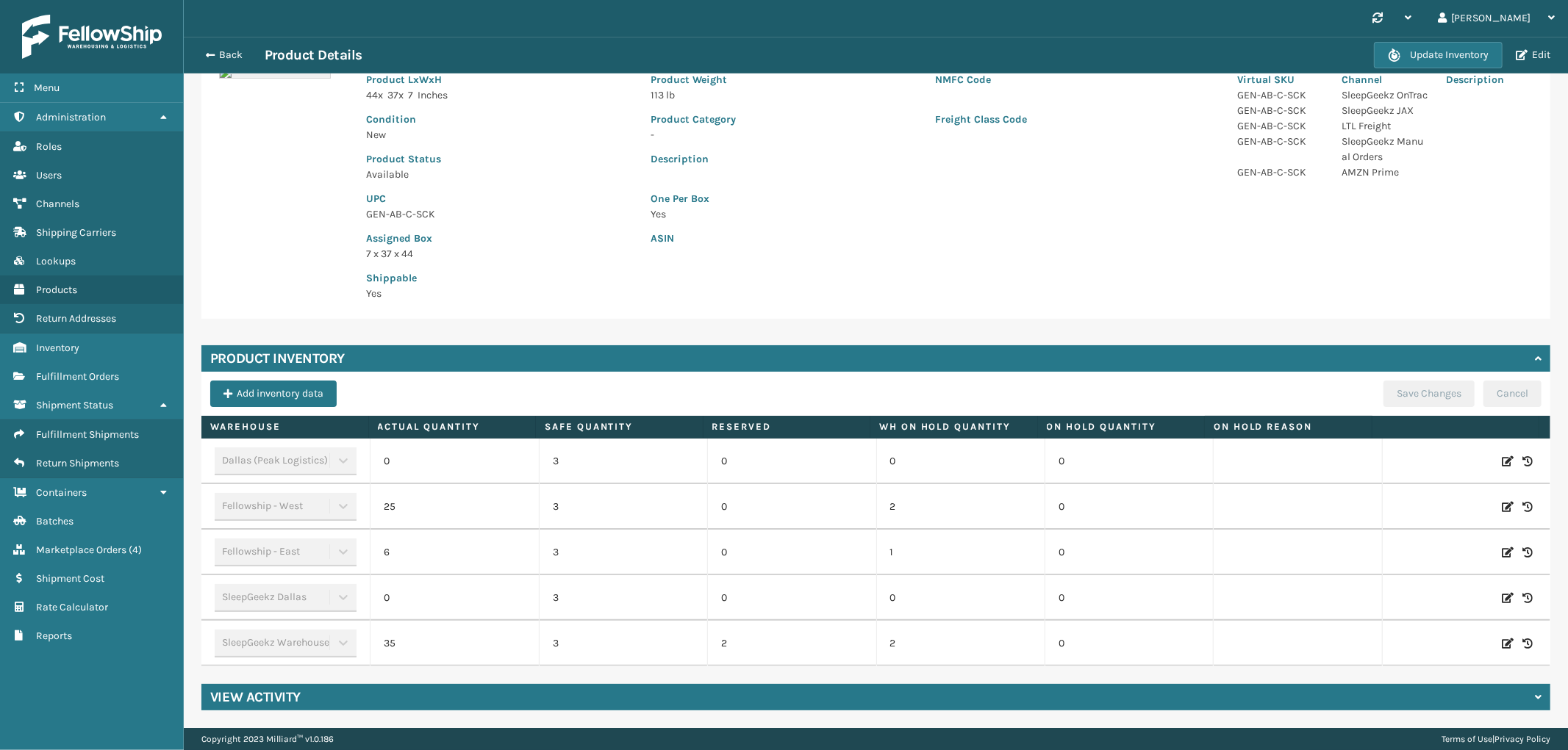
click at [1501, 460] on icon at bounding box center [1507, 461] width 12 height 14
drag, startPoint x: 467, startPoint y: 465, endPoint x: 344, endPoint y: 465, distance: 123.0
click at [344, 465] on tr "Dallas (Peak Logistics) 0 3 0 0 0 ADD Cancel" at bounding box center [875, 461] width 1348 height 46
type input "15"
click at [1391, 460] on button "ADD" at bounding box center [1409, 462] width 37 height 18
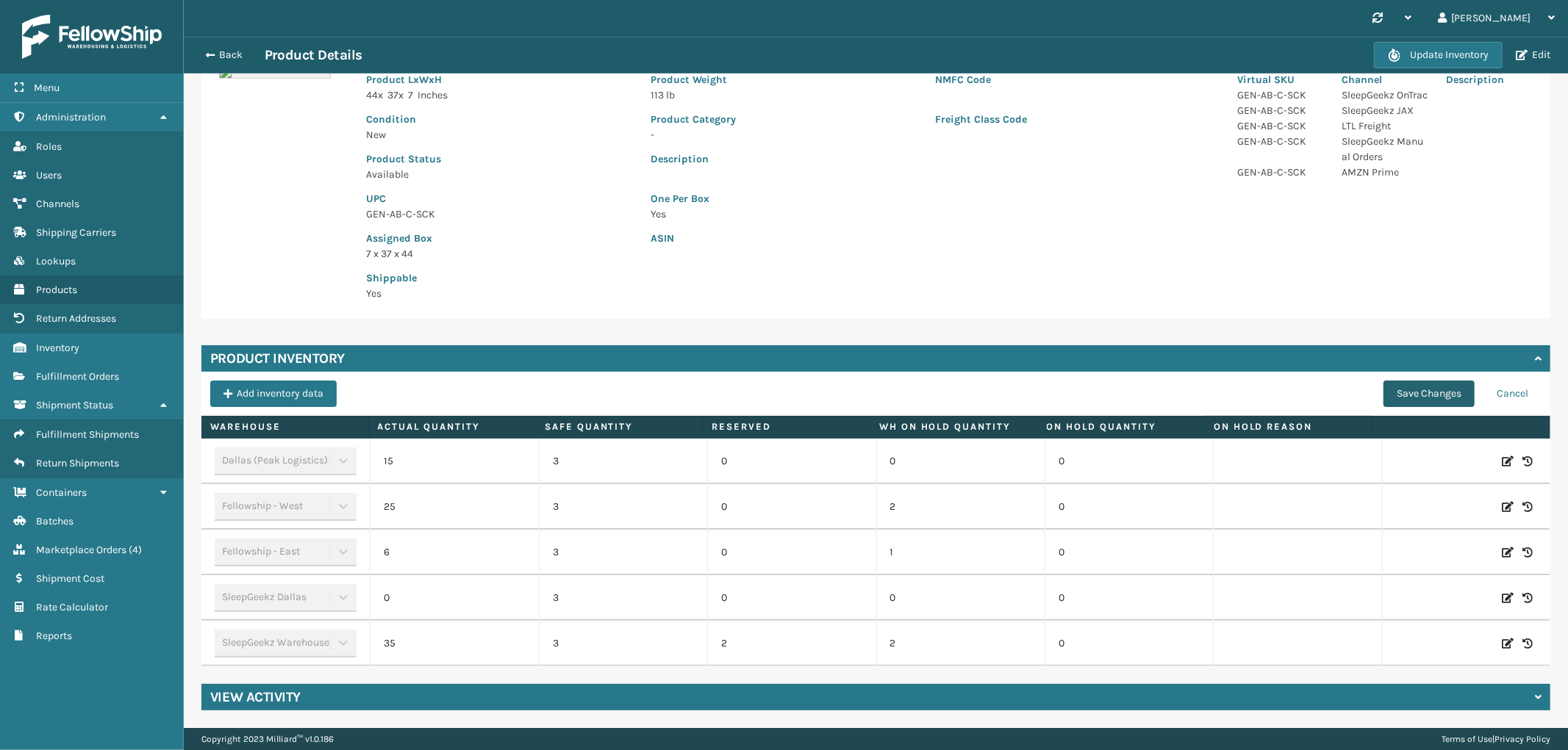
click at [1400, 393] on button "Save Changes" at bounding box center [1428, 393] width 91 height 26
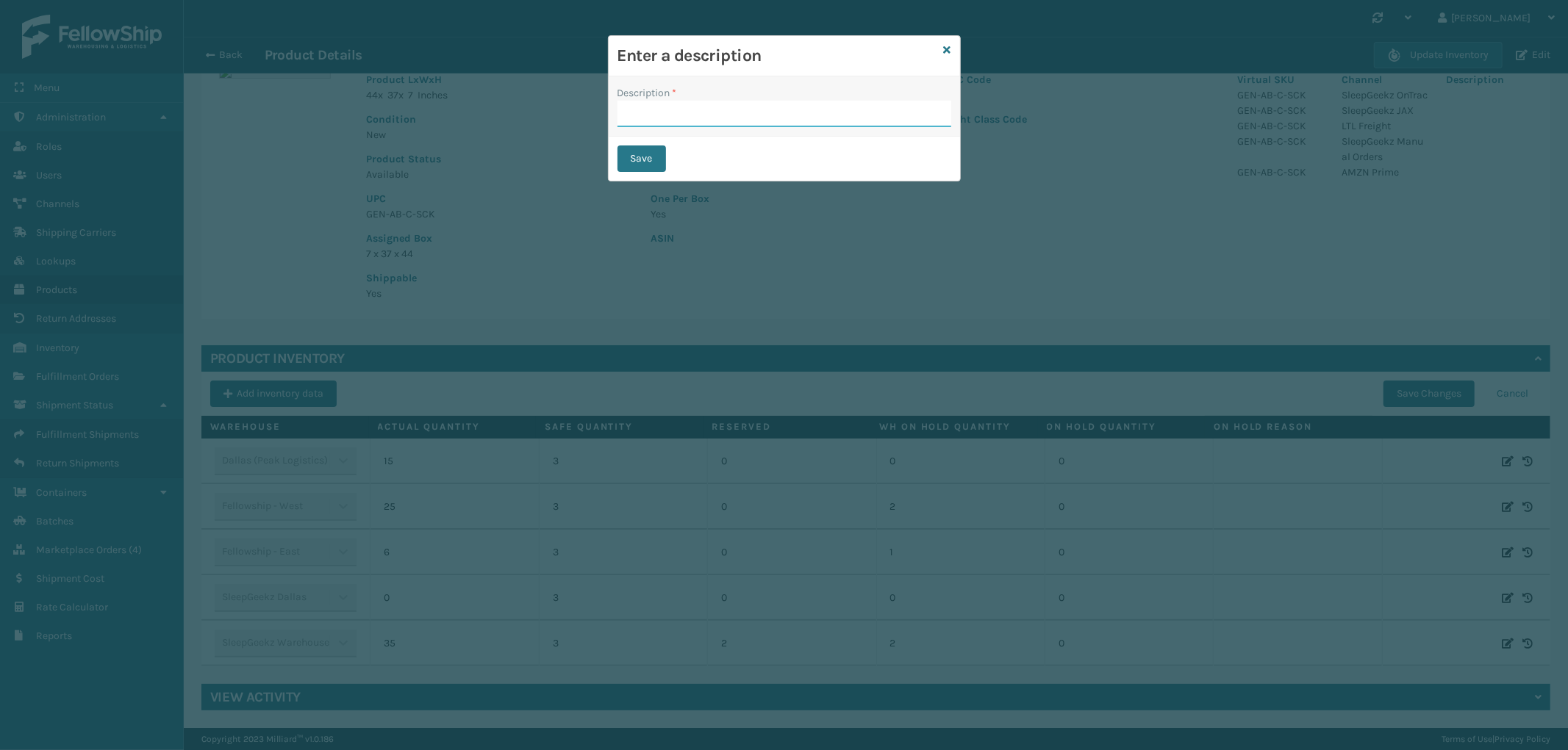
click at [669, 108] on input "Description *" at bounding box center [784, 113] width 333 height 26
type input "received by warehouse"
click at [626, 157] on button "Save" at bounding box center [641, 158] width 49 height 26
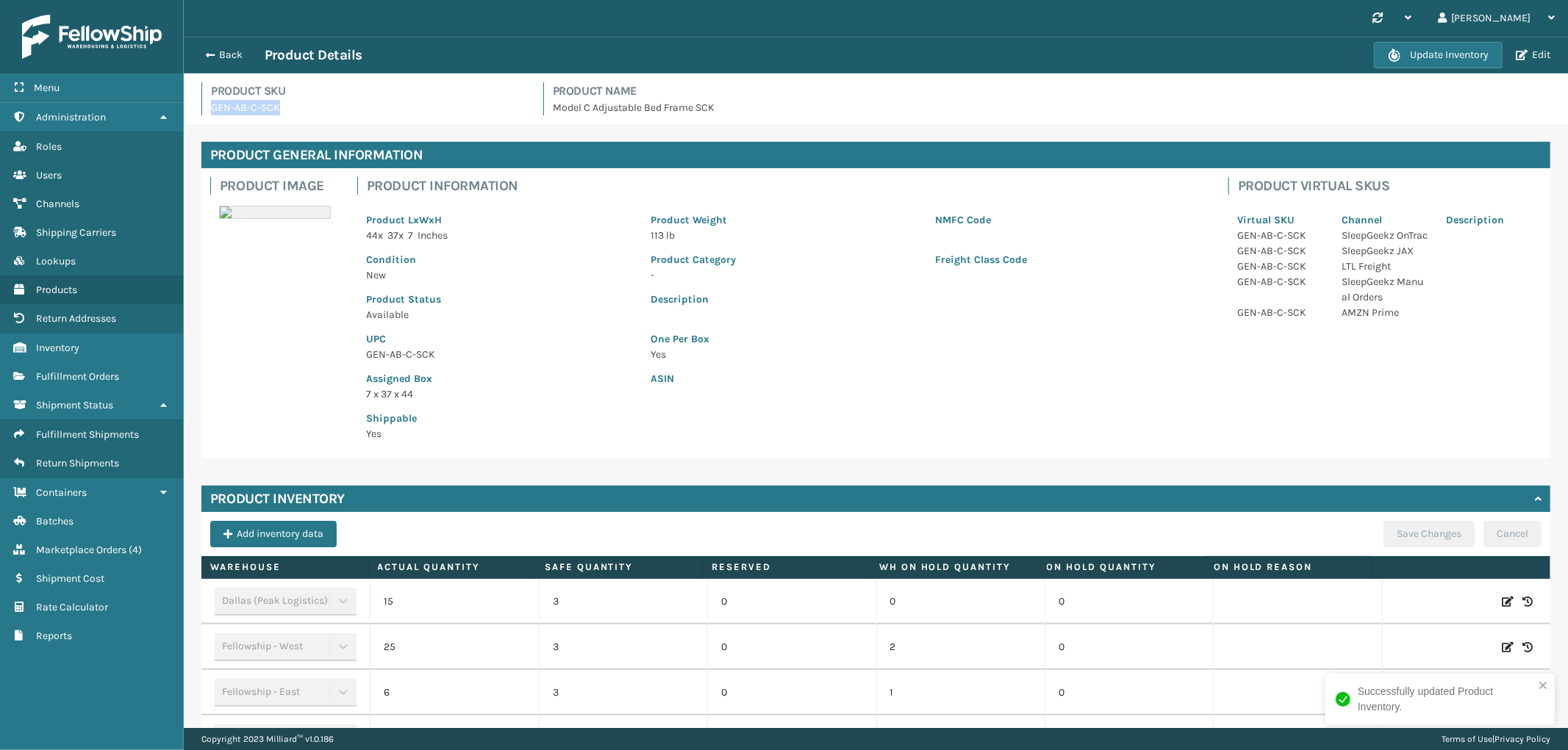
drag, startPoint x: 280, startPoint y: 107, endPoint x: 206, endPoint y: 112, distance: 74.2
click at [206, 112] on div "Product SKU GEN-AB-C-SCK" at bounding box center [364, 98] width 324 height 33
copy p "GEN-AB-C-SCK"
click at [226, 49] on button "Back" at bounding box center [231, 55] width 68 height 14
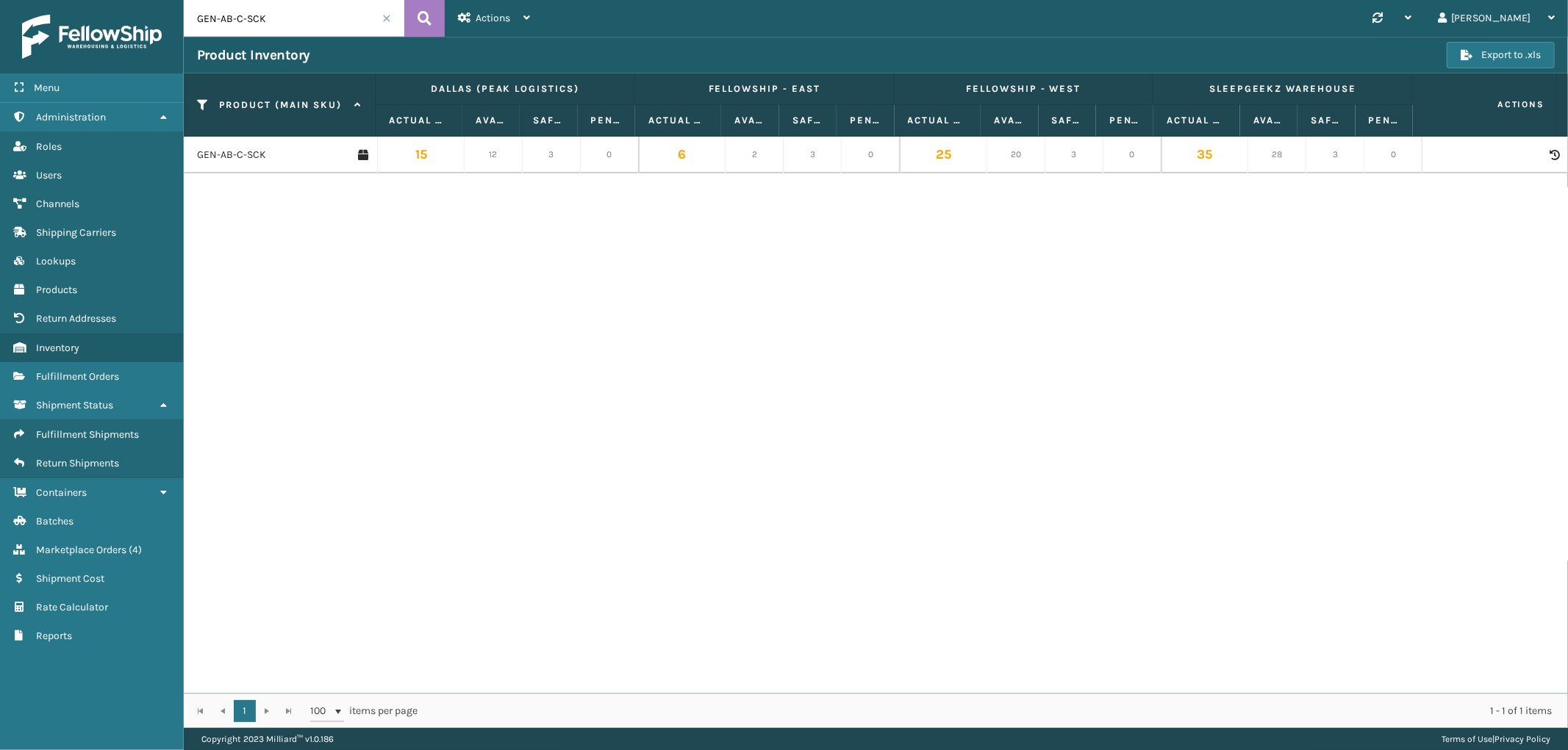
drag, startPoint x: 274, startPoint y: 15, endPoint x: 247, endPoint y: 20, distance: 27.5
click at [247, 20] on input "GEN-AB-C-SCK" at bounding box center [294, 18] width 221 height 37
type input "GEN-AB-C-TXL"
click at [240, 159] on link "GEN-AB-C-TXL" at bounding box center [231, 155] width 67 height 14
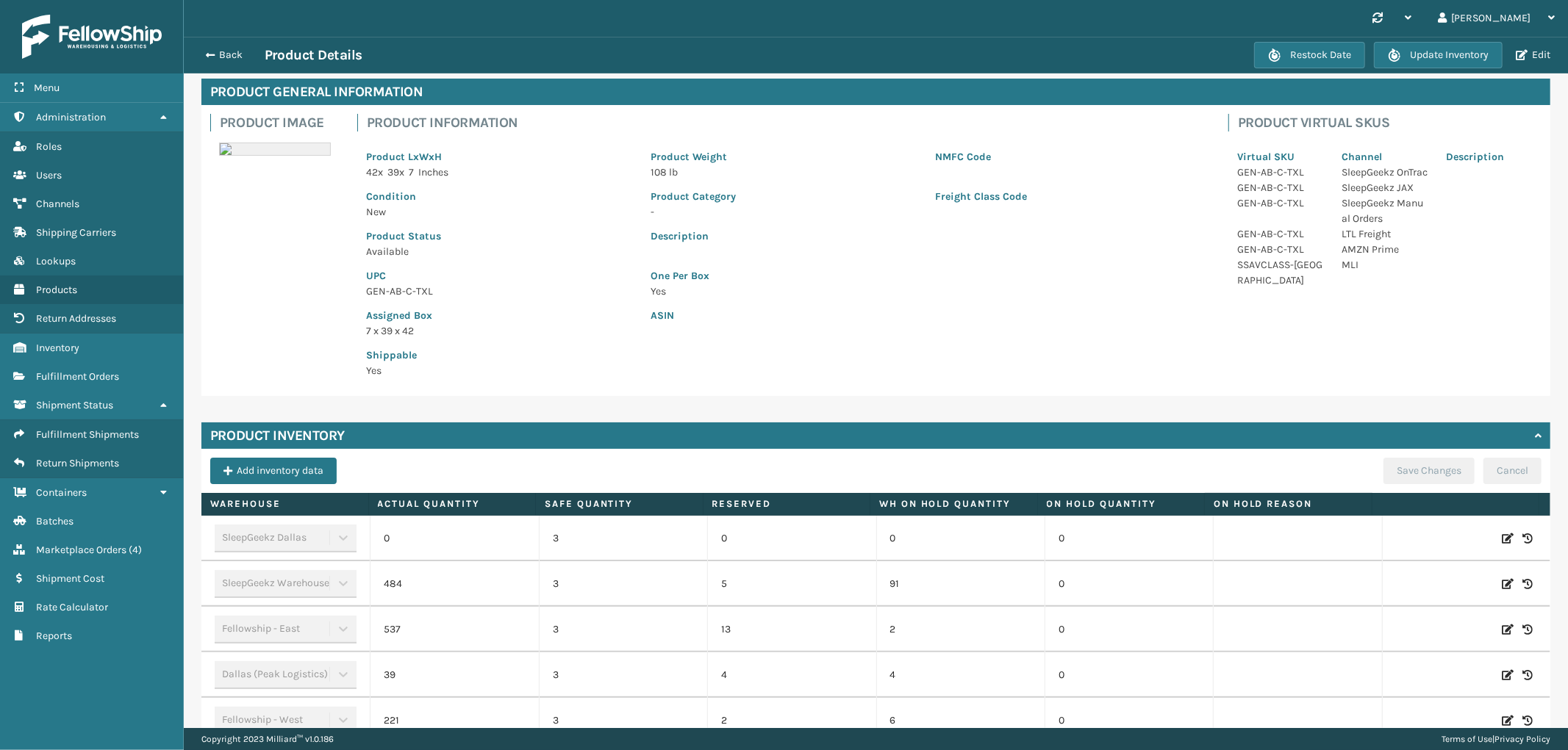
scroll to position [140, 0]
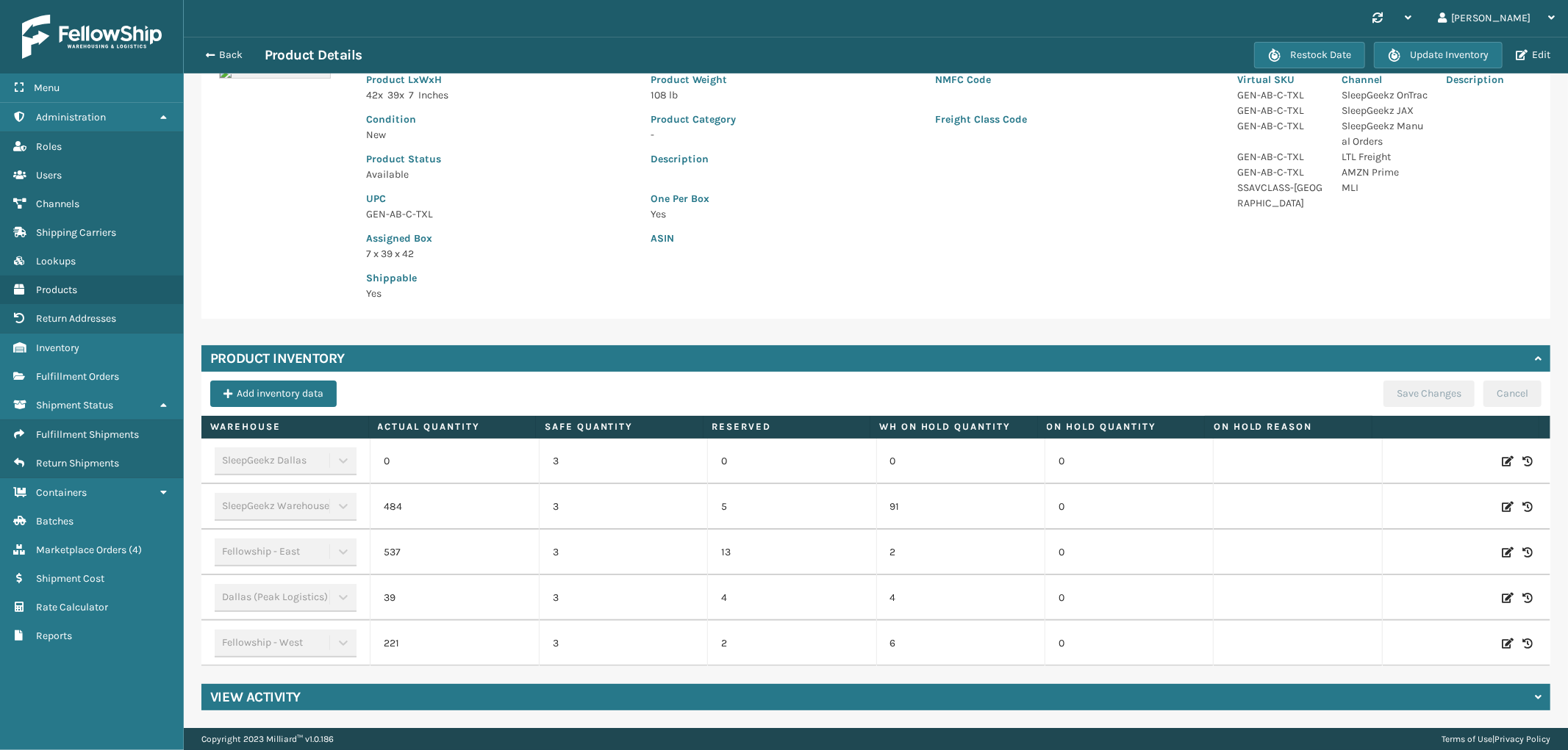
drag, startPoint x: 1482, startPoint y: 597, endPoint x: 1228, endPoint y: 634, distance: 256.7
click at [1501, 597] on icon at bounding box center [1507, 598] width 12 height 14
drag, startPoint x: 465, startPoint y: 601, endPoint x: 394, endPoint y: 601, distance: 71.0
click at [394, 601] on span "39" at bounding box center [454, 598] width 141 height 26
type input "189"
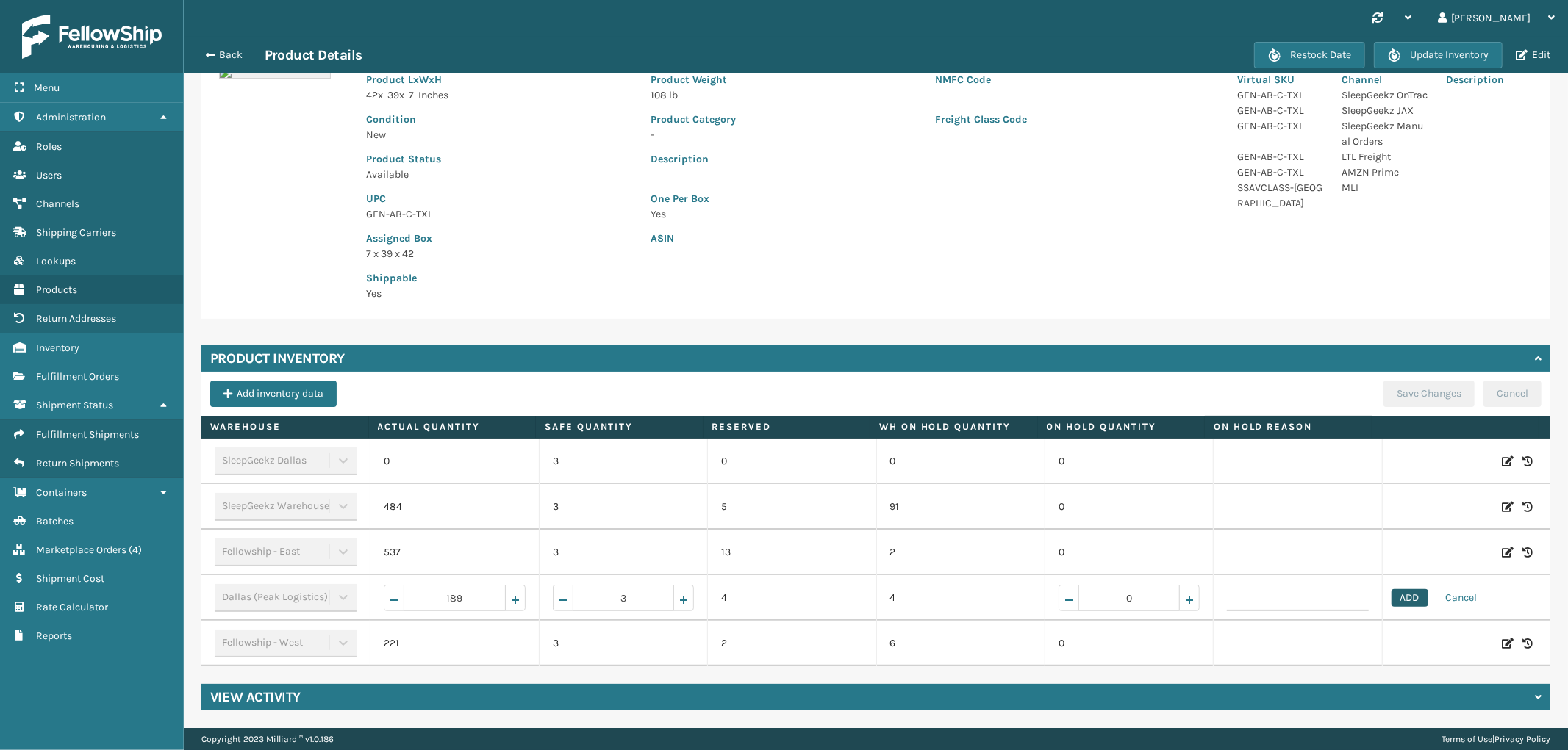
click at [1391, 597] on button "ADD" at bounding box center [1409, 598] width 37 height 18
click at [1389, 388] on button "Save Changes" at bounding box center [1428, 393] width 91 height 26
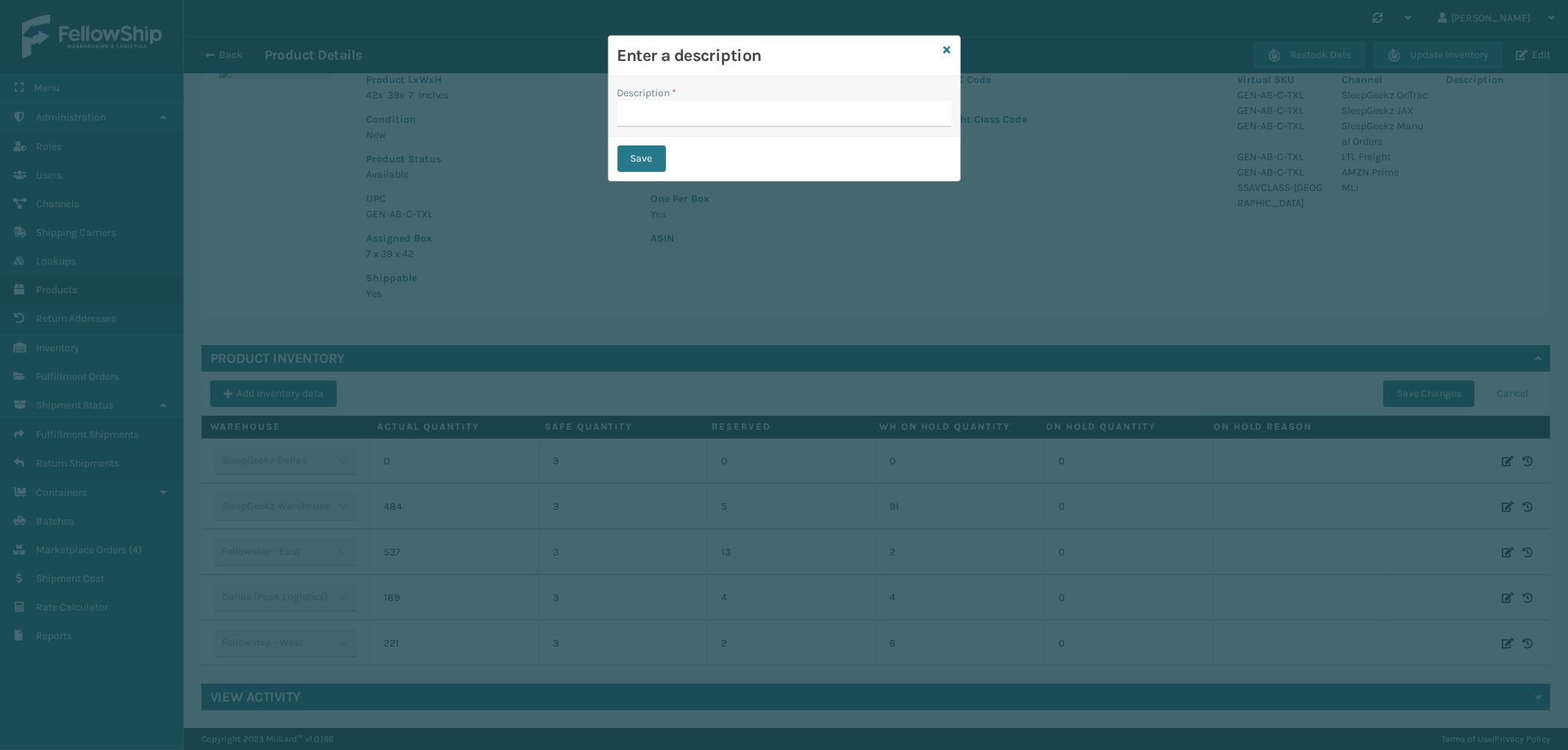
click at [689, 98] on div "Description *" at bounding box center [784, 93] width 333 height 15
click at [684, 107] on input "Description *" at bounding box center [784, 113] width 333 height 26
type input "received by warehouse"
click at [635, 150] on button "Save" at bounding box center [641, 158] width 49 height 26
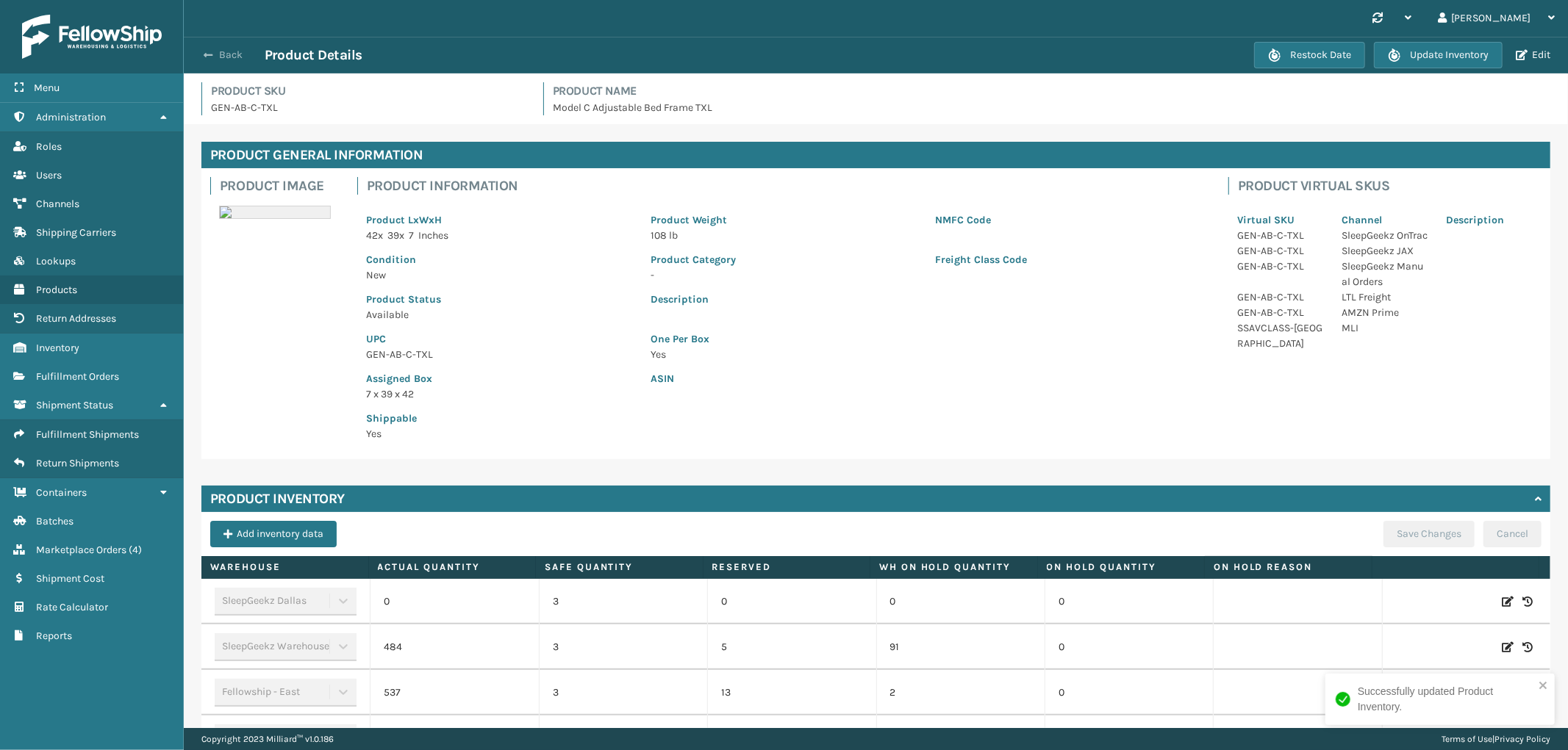
click at [239, 59] on button "Back" at bounding box center [231, 55] width 68 height 14
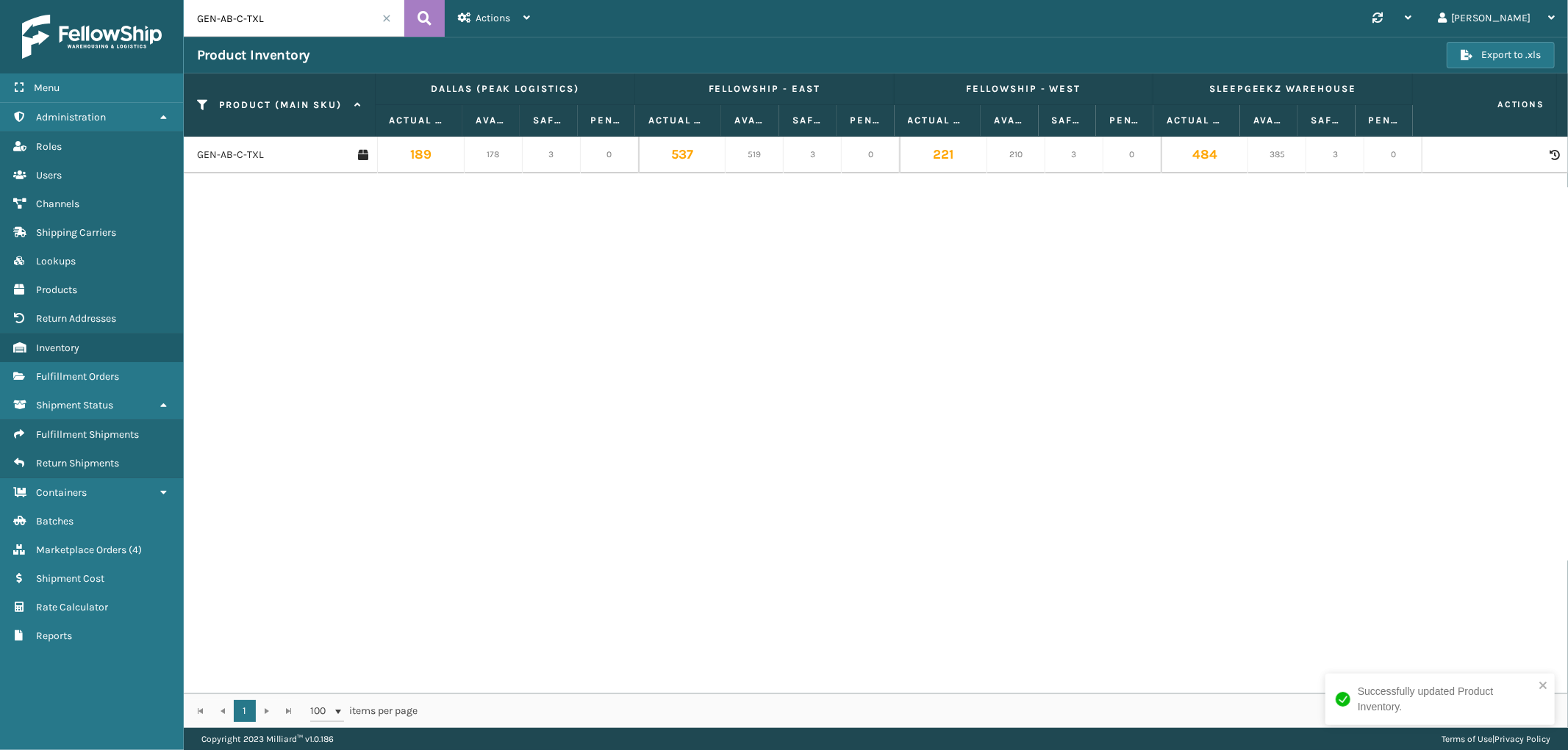
drag, startPoint x: 282, startPoint y: 21, endPoint x: 247, endPoint y: 26, distance: 35.4
click at [247, 26] on input "GEN-AB-C-TXL" at bounding box center [294, 18] width 221 height 37
type input "GEN-AB-C-K"
click at [238, 158] on link "GEN-AB-C-K" at bounding box center [225, 155] width 57 height 14
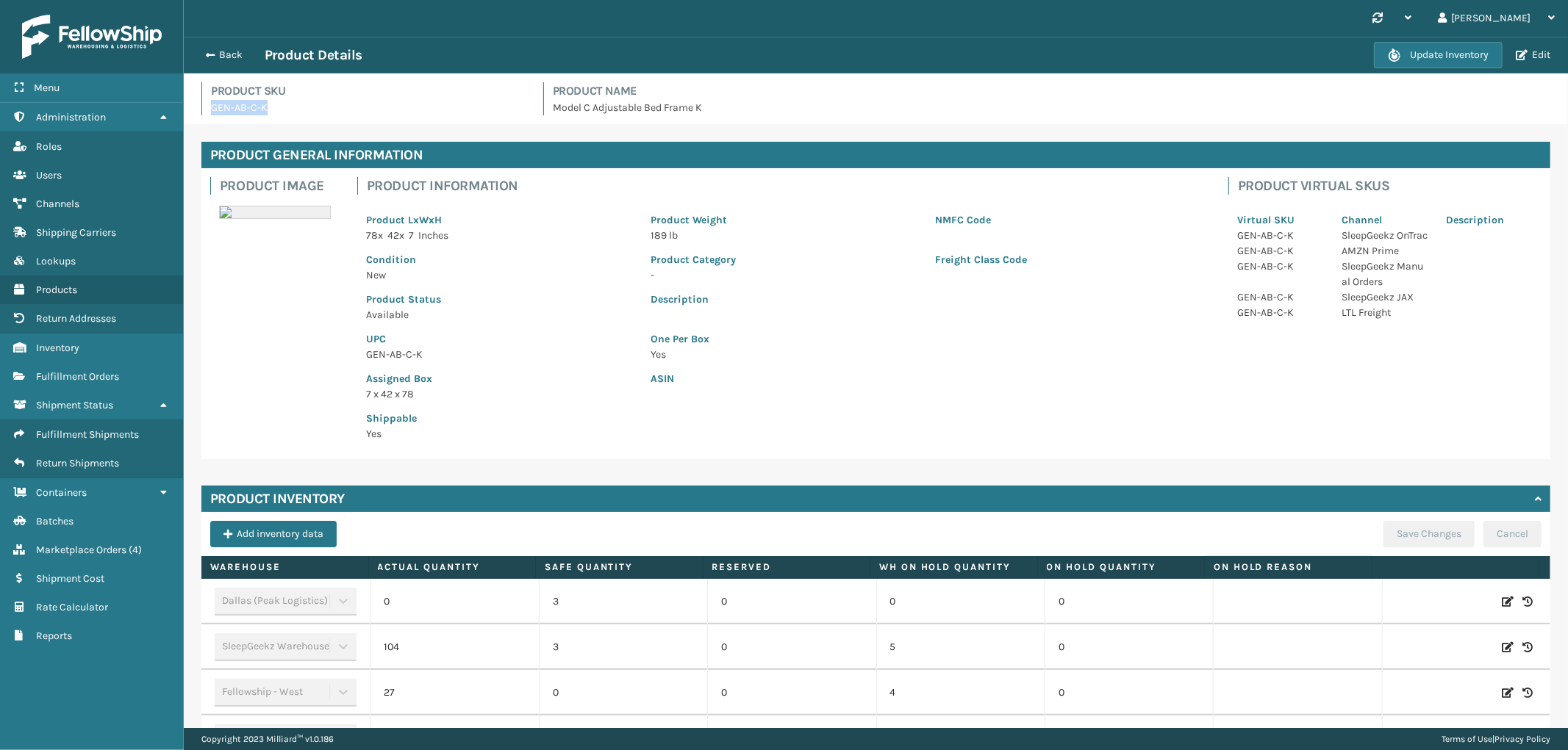
drag, startPoint x: 286, startPoint y: 108, endPoint x: 208, endPoint y: 106, distance: 78.0
click at [208, 106] on div "Product SKU GEN-AB-C-K" at bounding box center [364, 98] width 324 height 33
click at [1501, 597] on icon at bounding box center [1507, 601] width 12 height 14
drag, startPoint x: 438, startPoint y: 599, endPoint x: 525, endPoint y: 599, distance: 87.0
click at [525, 599] on td "0" at bounding box center [453, 601] width 168 height 46
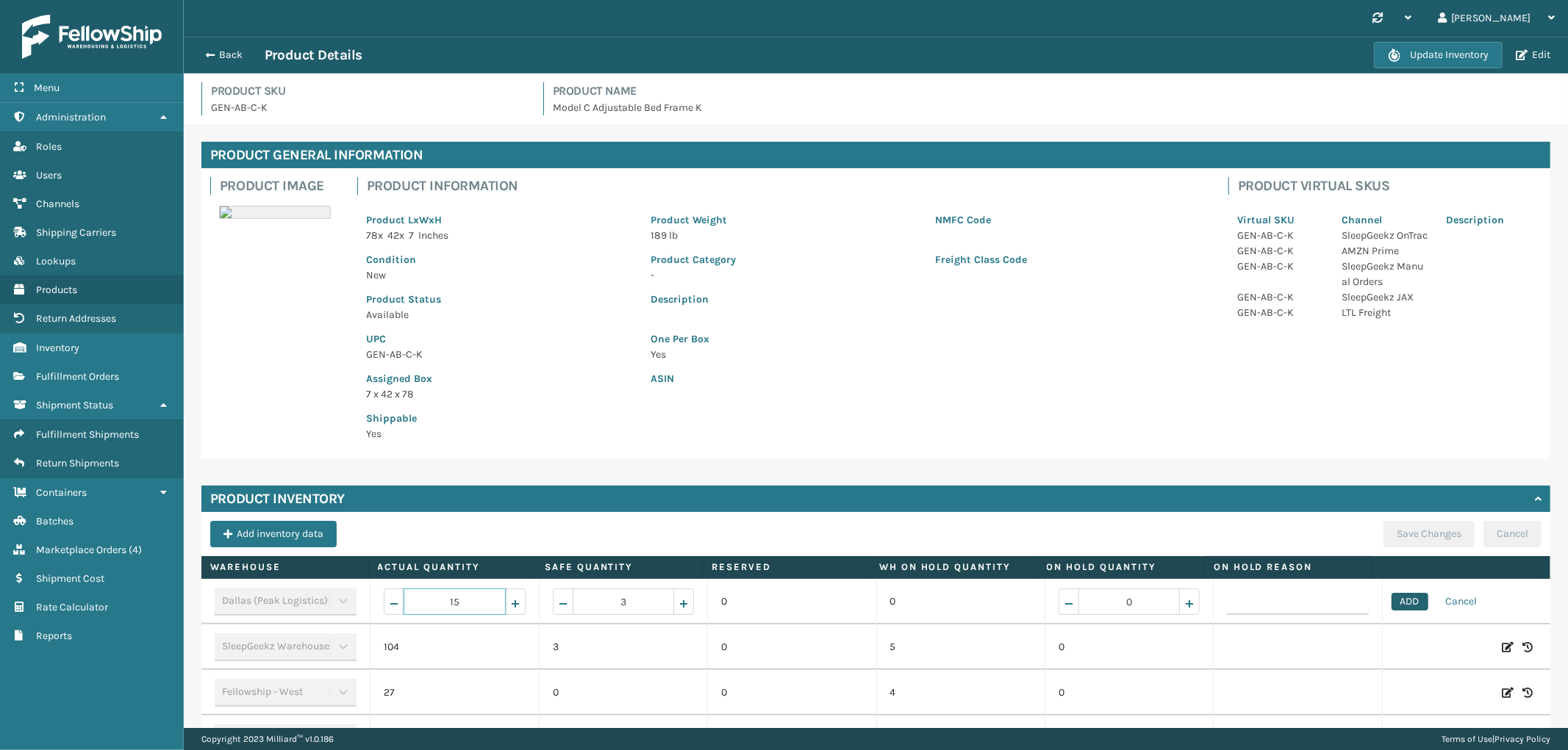
type input "15"
click at [1391, 604] on button "ADD" at bounding box center [1409, 602] width 37 height 18
click at [1384, 534] on button "Save Changes" at bounding box center [1428, 534] width 91 height 26
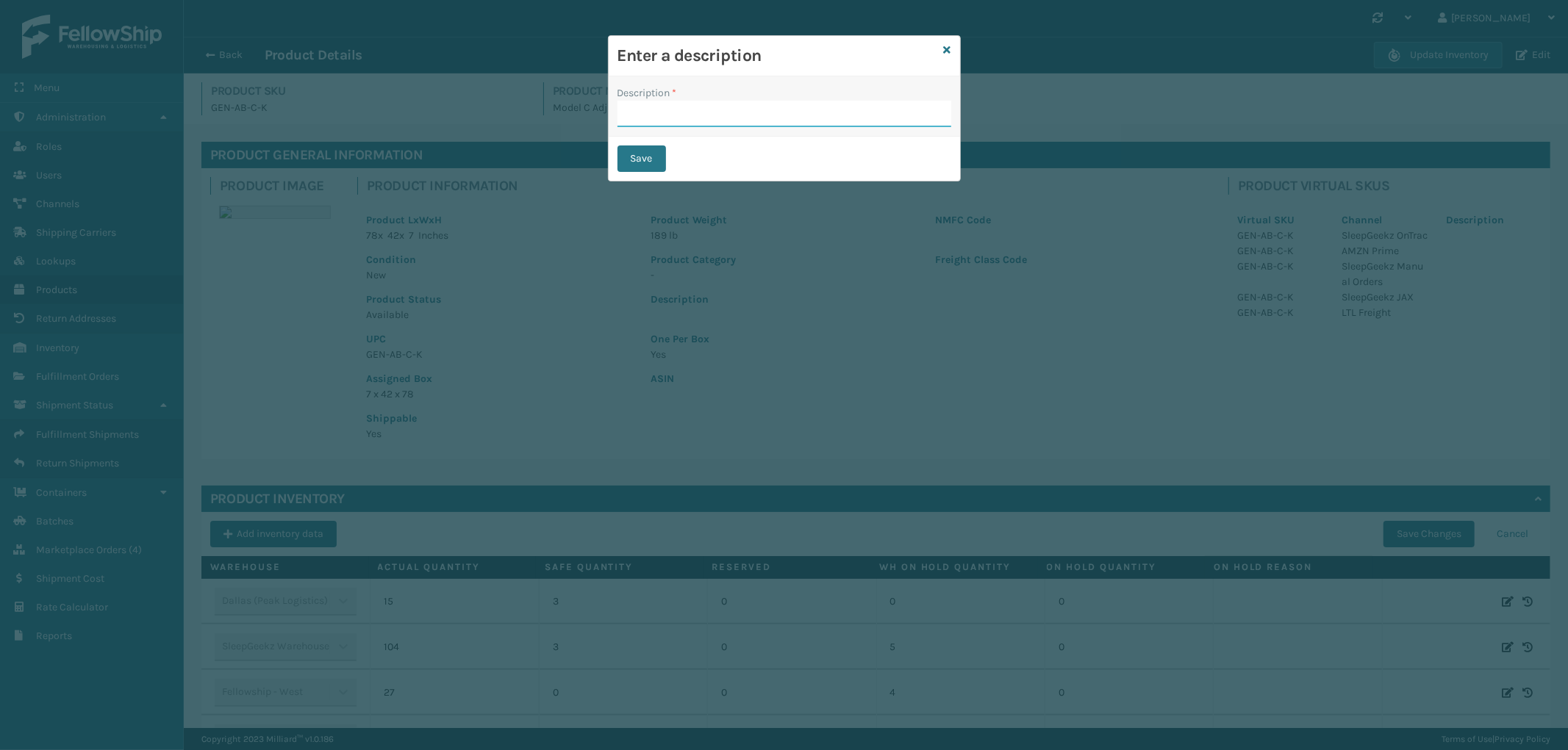
click at [689, 115] on input "Description *" at bounding box center [784, 113] width 333 height 26
type input "received by warehouse"
click at [652, 163] on button "Save" at bounding box center [641, 158] width 49 height 26
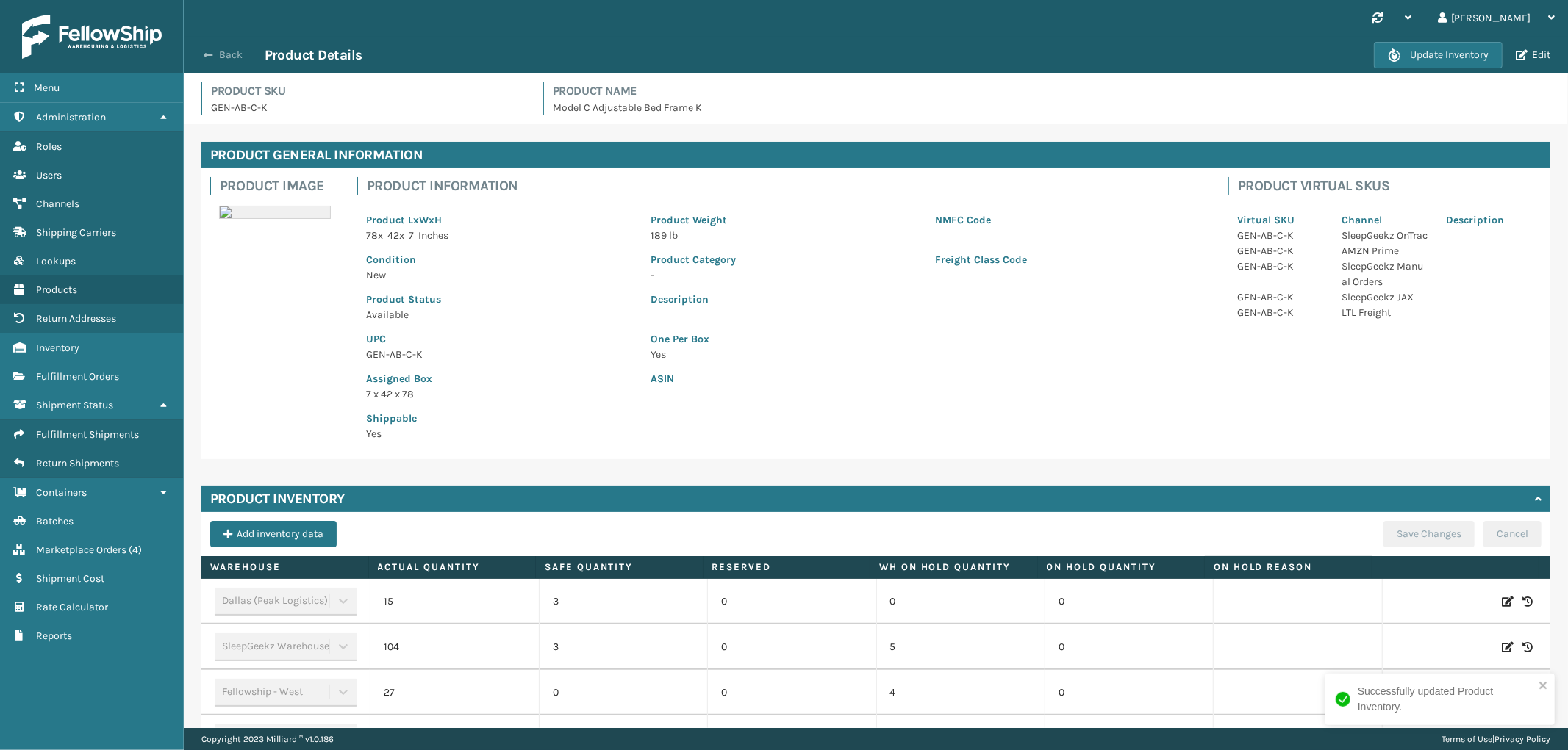
click at [211, 54] on span "button" at bounding box center [208, 54] width 9 height 10
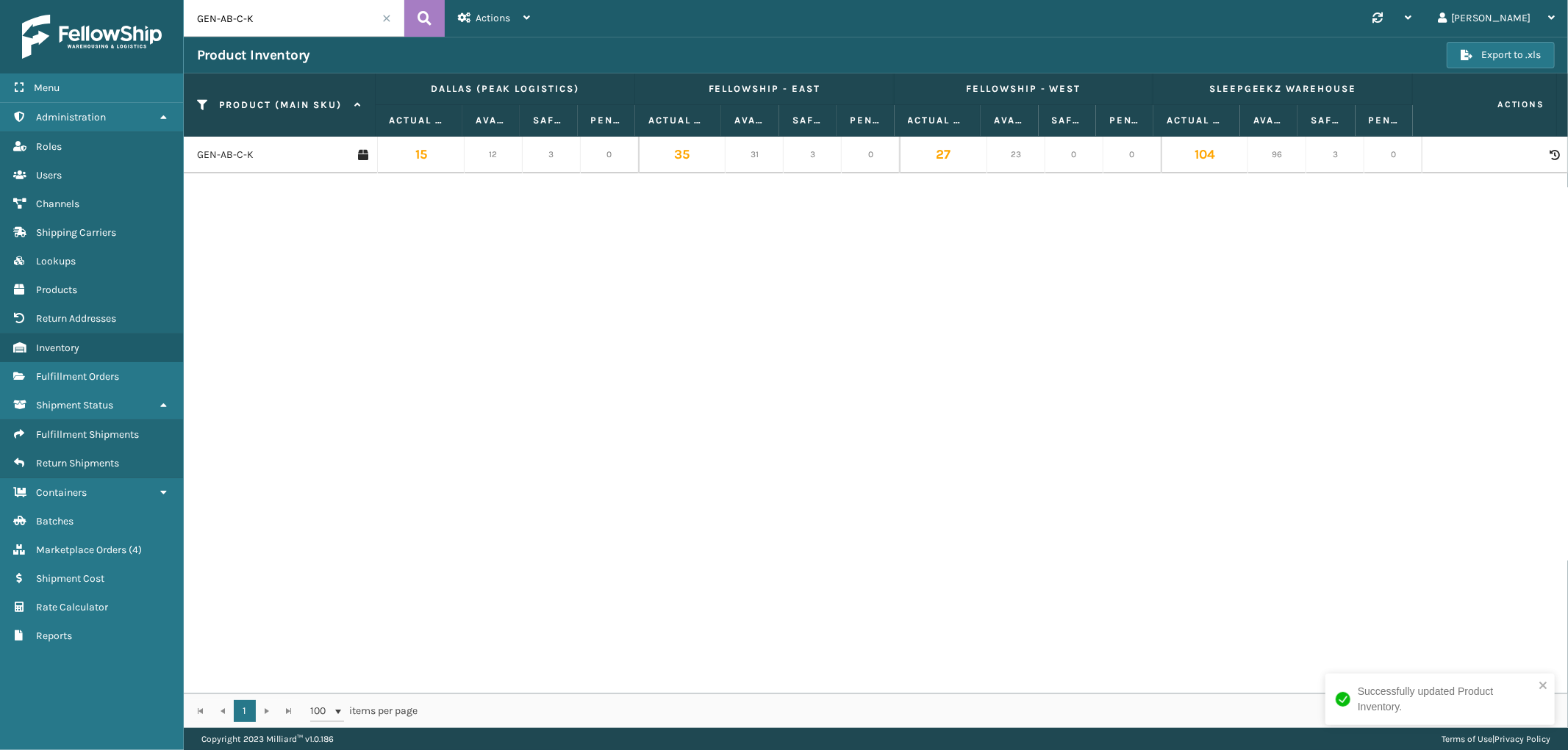
drag, startPoint x: 298, startPoint y: 25, endPoint x: 237, endPoint y: 26, distance: 61.0
click at [238, 28] on input "GEN-AB-C-K" at bounding box center [294, 18] width 221 height 37
drag, startPoint x: 286, startPoint y: 10, endPoint x: 66, endPoint y: 10, distance: 220.0
click at [66, 0] on div "Menu Administration Roles Users Channels Shipping Carriers Lookups Products Ret…" at bounding box center [784, 0] width 1568 height 0
type input "GEN-AB-P-TXL"
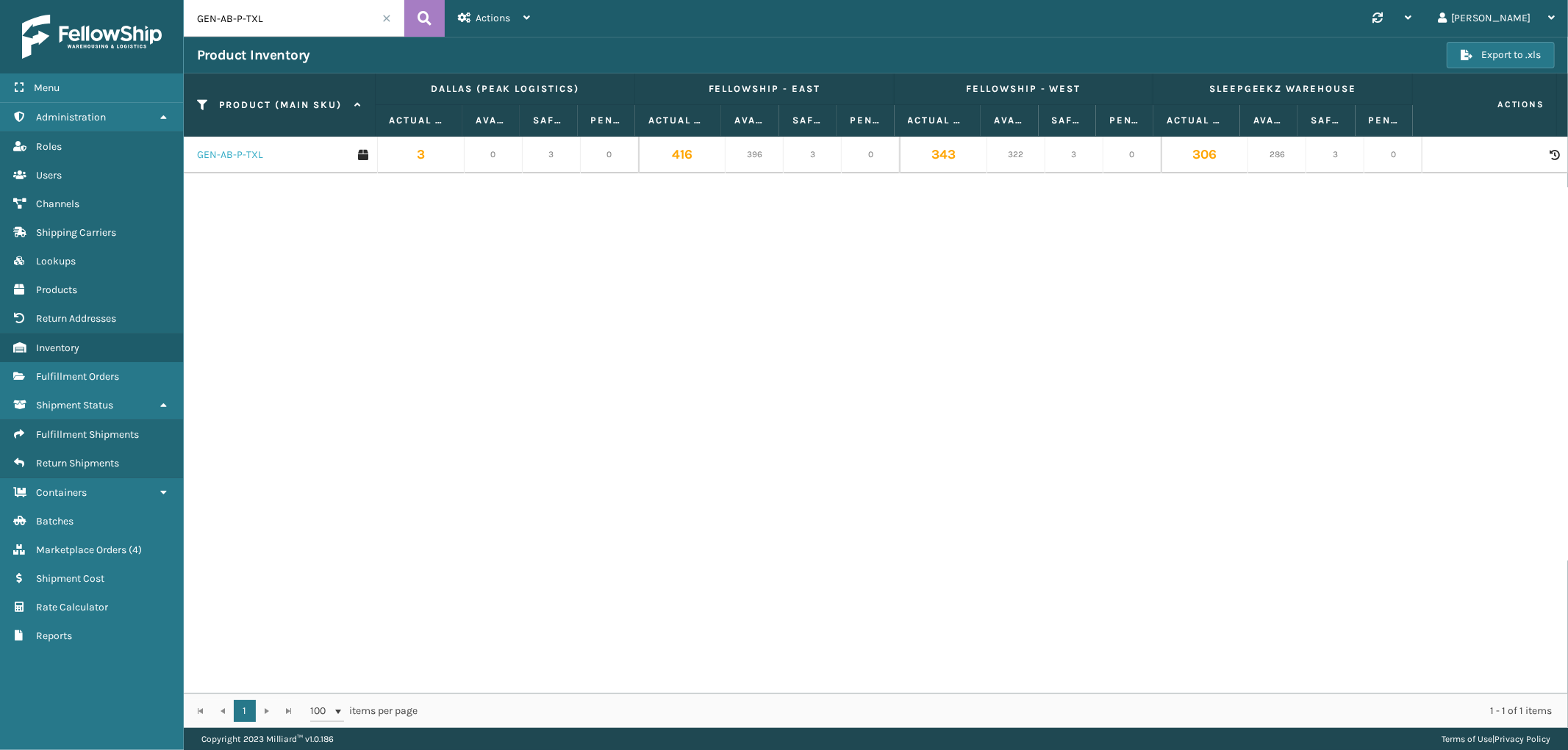
click at [241, 155] on link "GEN-AB-P-TXL" at bounding box center [230, 155] width 66 height 14
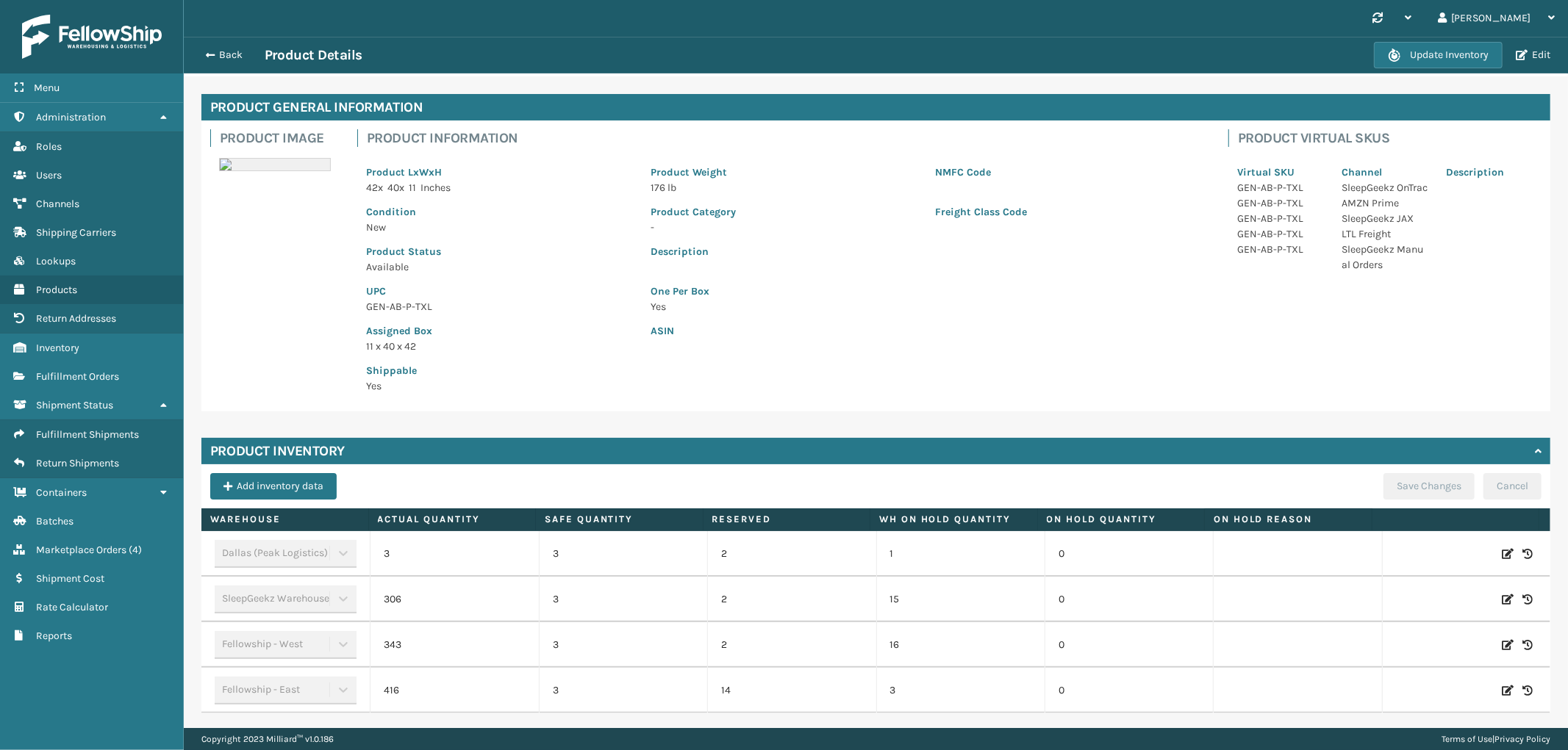
scroll to position [94, 0]
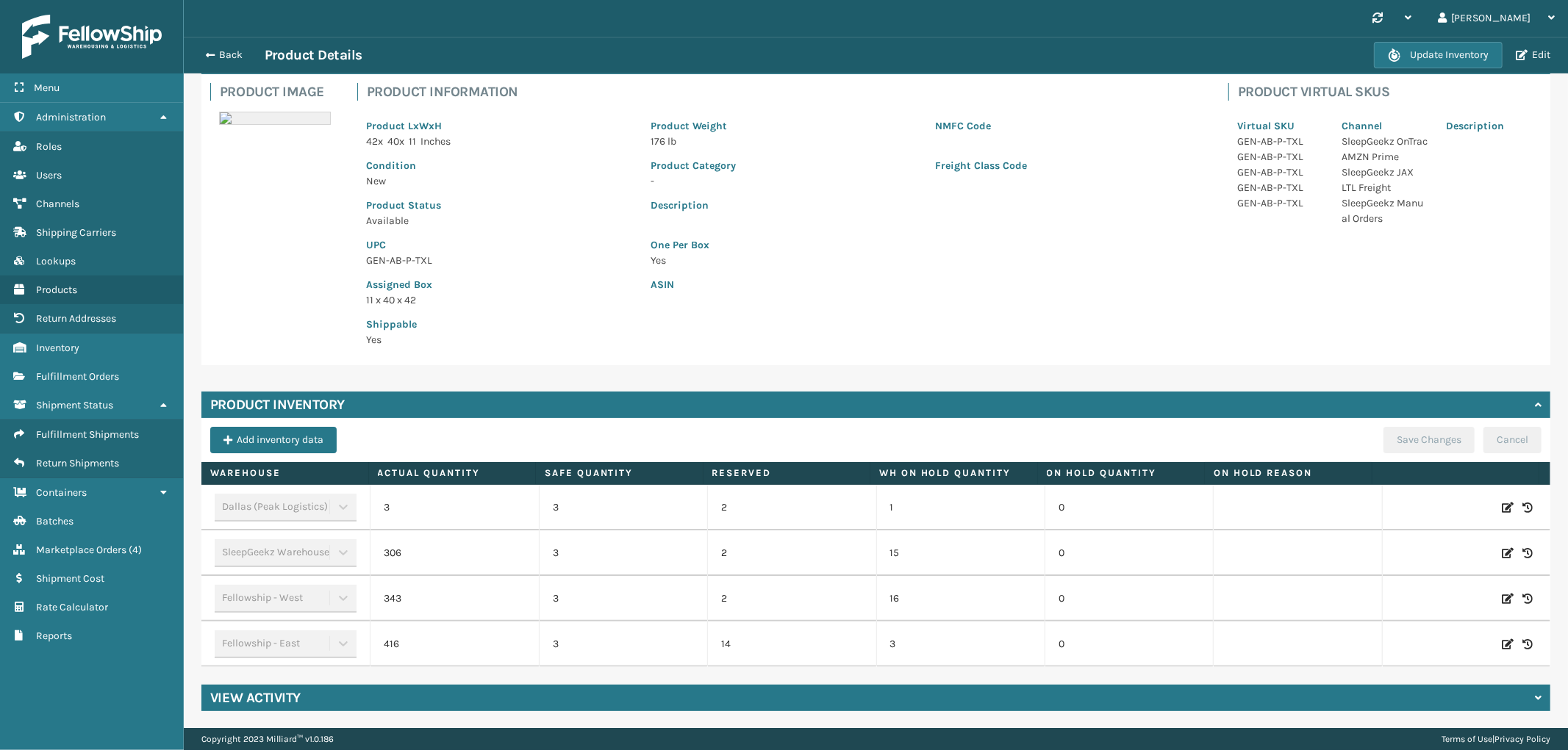
click at [1501, 507] on icon at bounding box center [1507, 508] width 12 height 14
drag, startPoint x: 425, startPoint y: 509, endPoint x: 621, endPoint y: 502, distance: 196.1
click at [621, 502] on tr "Dallas (Peak Logistics) 3 3 2 1 0 ADD Cancel" at bounding box center [875, 508] width 1348 height 46
type input "123"
click at [1394, 504] on button "ADD" at bounding box center [1409, 508] width 37 height 18
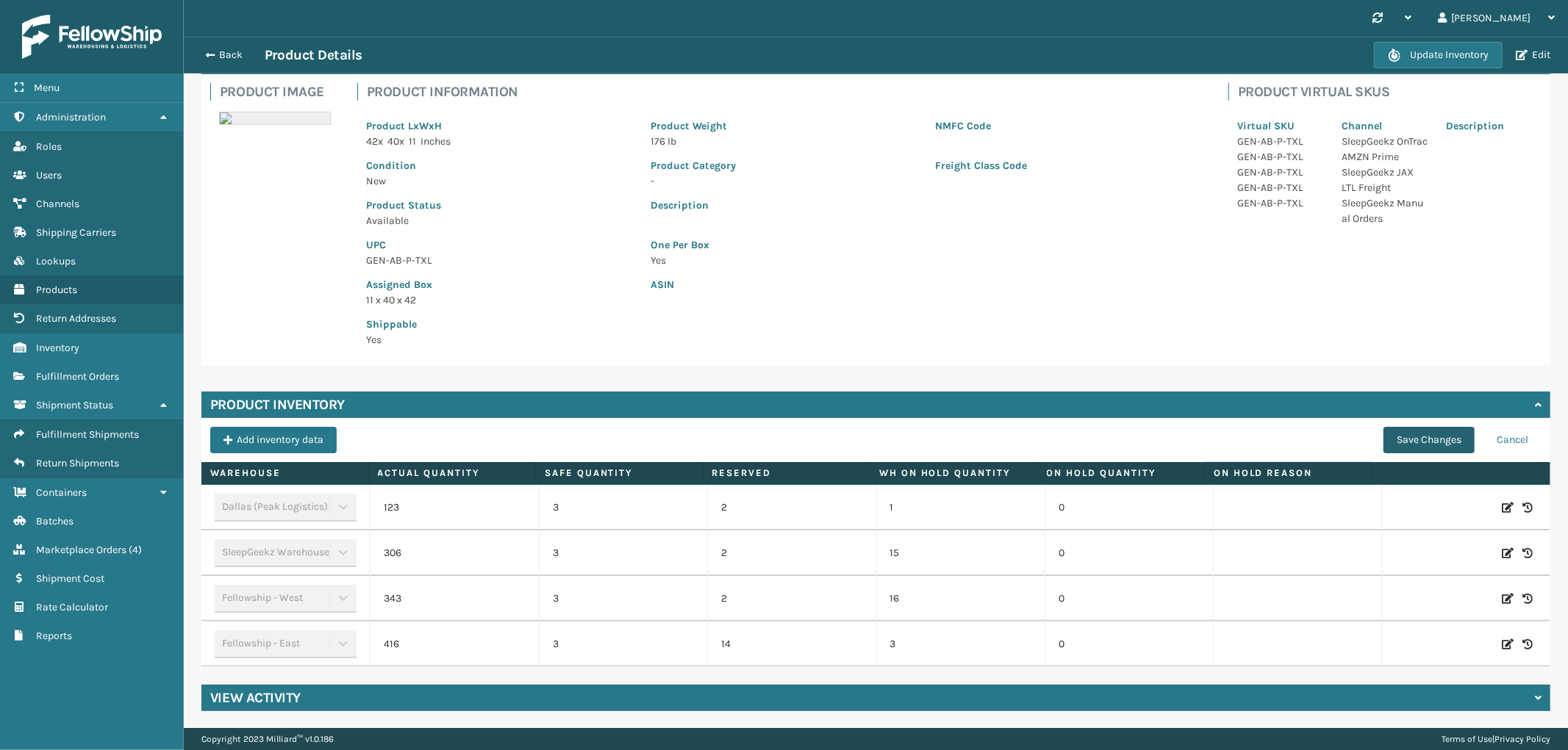
click at [1436, 436] on button "Save Changes" at bounding box center [1428, 439] width 91 height 26
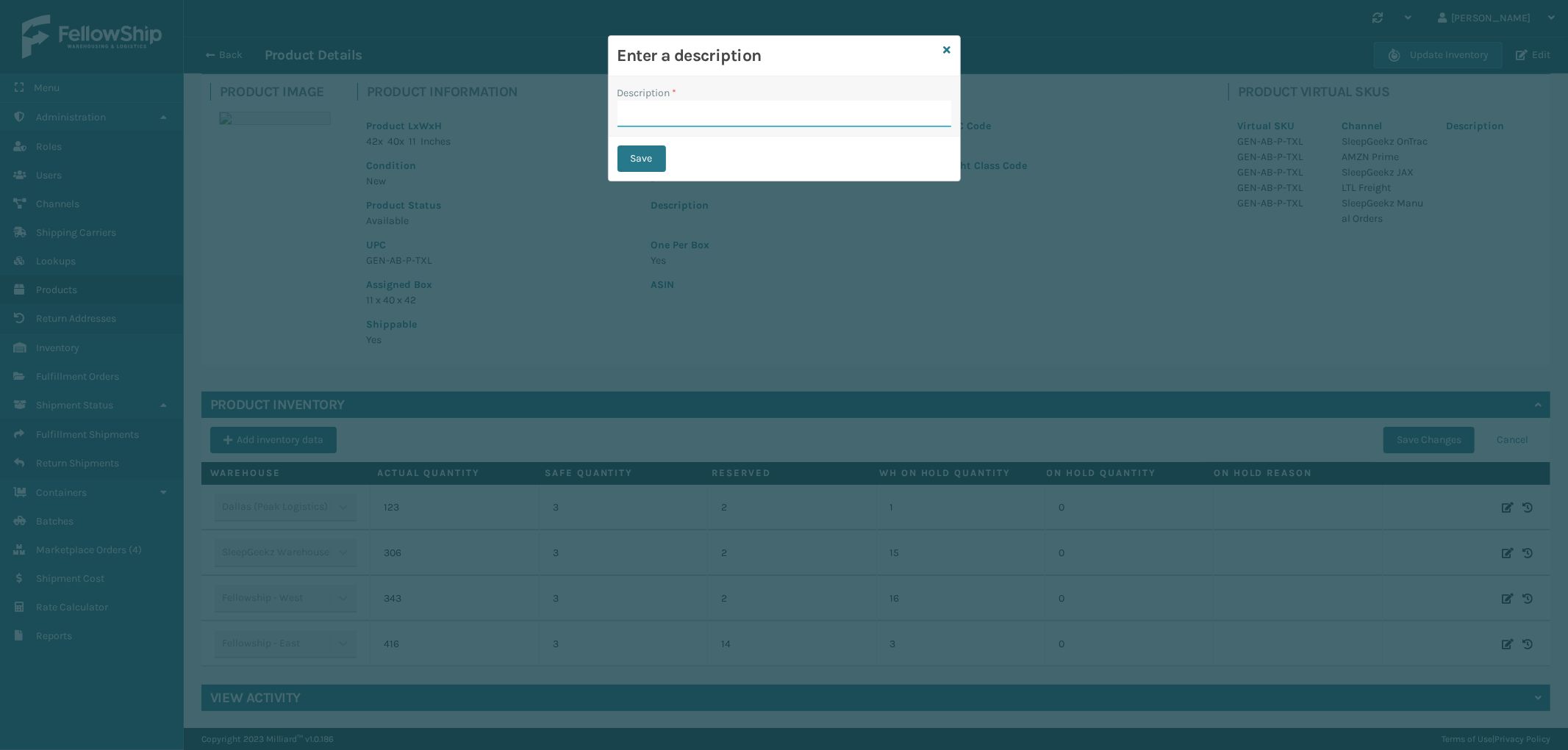
click at [693, 113] on input "Description *" at bounding box center [784, 113] width 333 height 26
type input "received by warehouse"
click at [641, 157] on button "Save" at bounding box center [641, 158] width 49 height 26
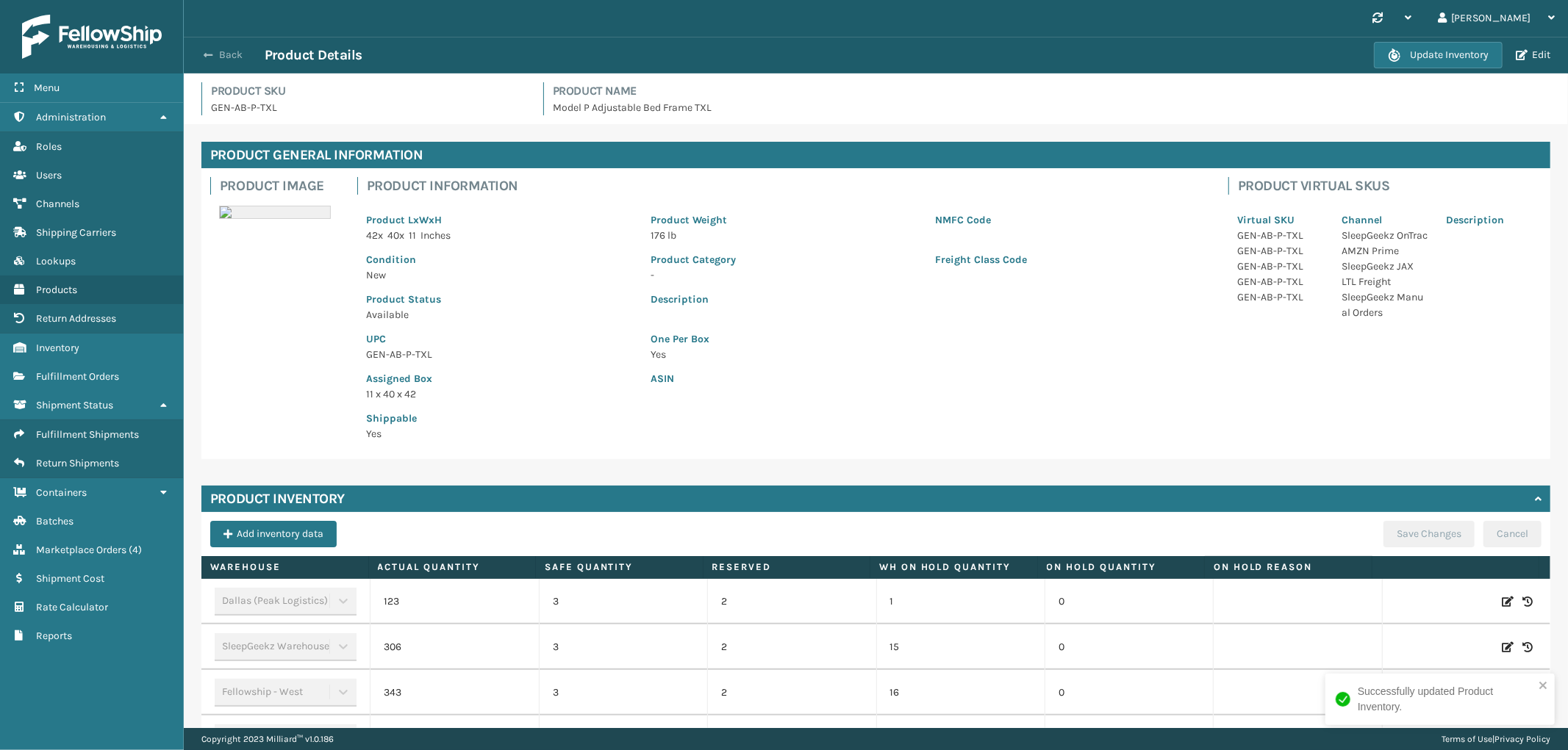
click at [238, 55] on button "Back" at bounding box center [231, 55] width 68 height 14
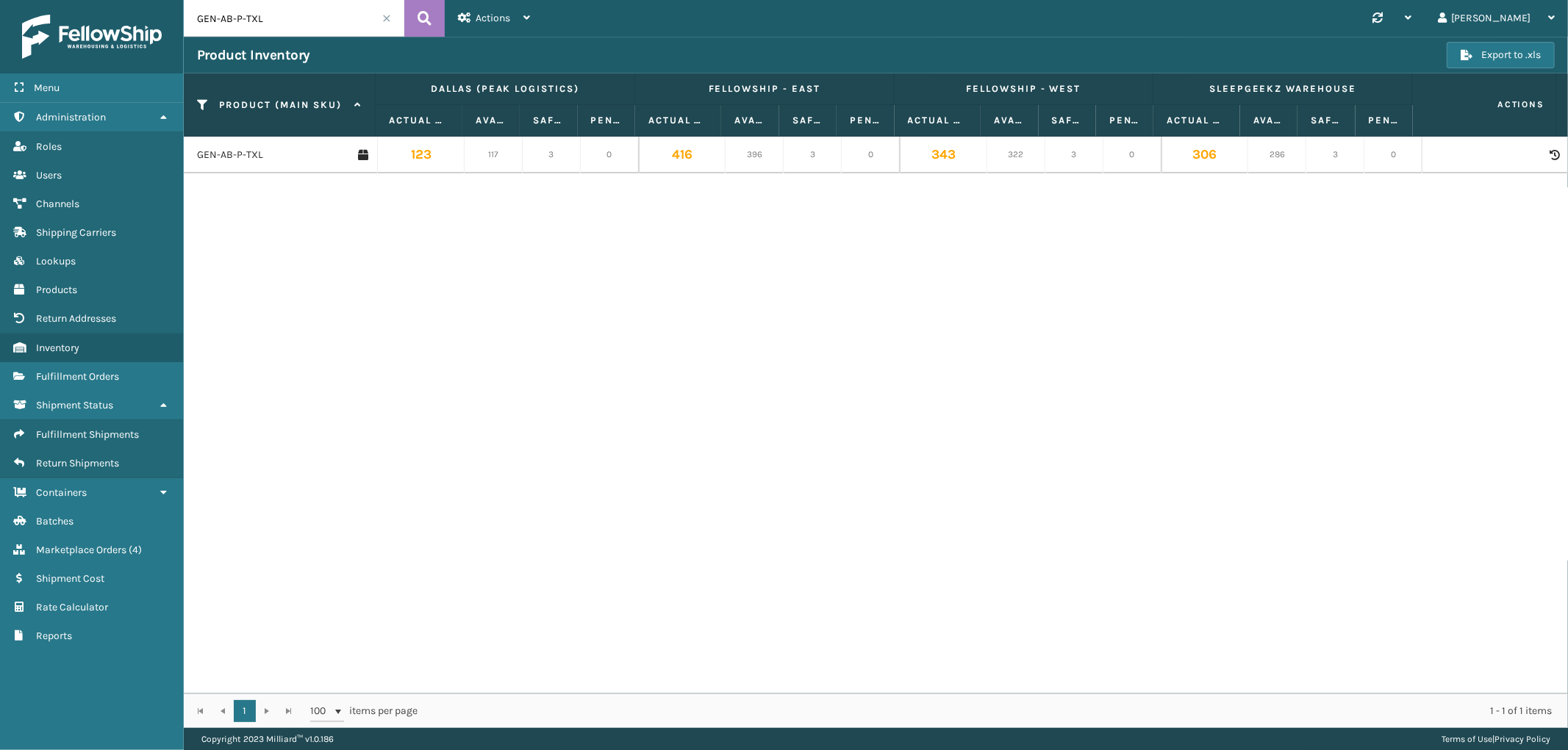
click at [385, 14] on span at bounding box center [386, 19] width 9 height 9
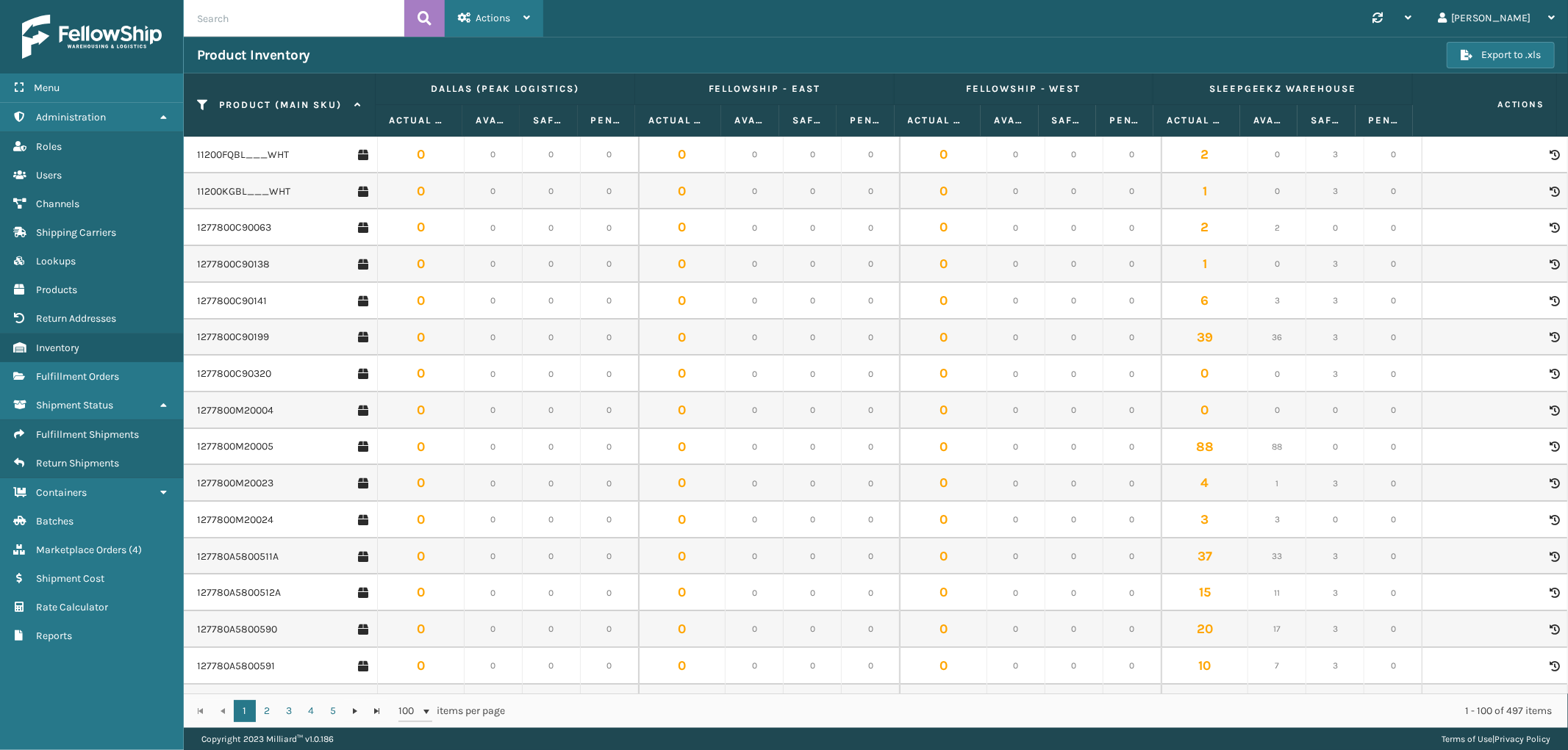
click at [497, 22] on span "Actions" at bounding box center [493, 18] width 34 height 13
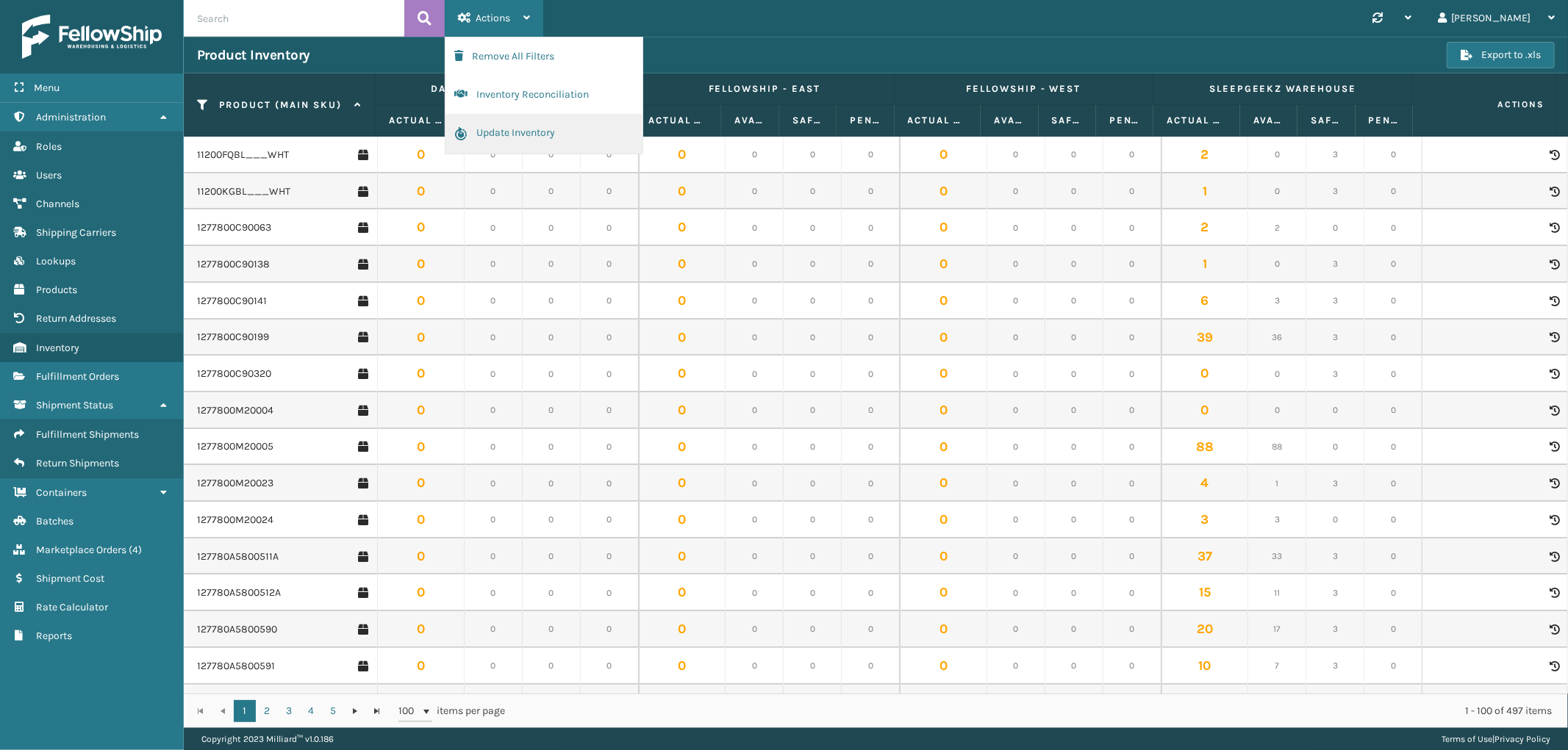
click at [502, 132] on button "Update Inventory" at bounding box center [544, 133] width 197 height 40
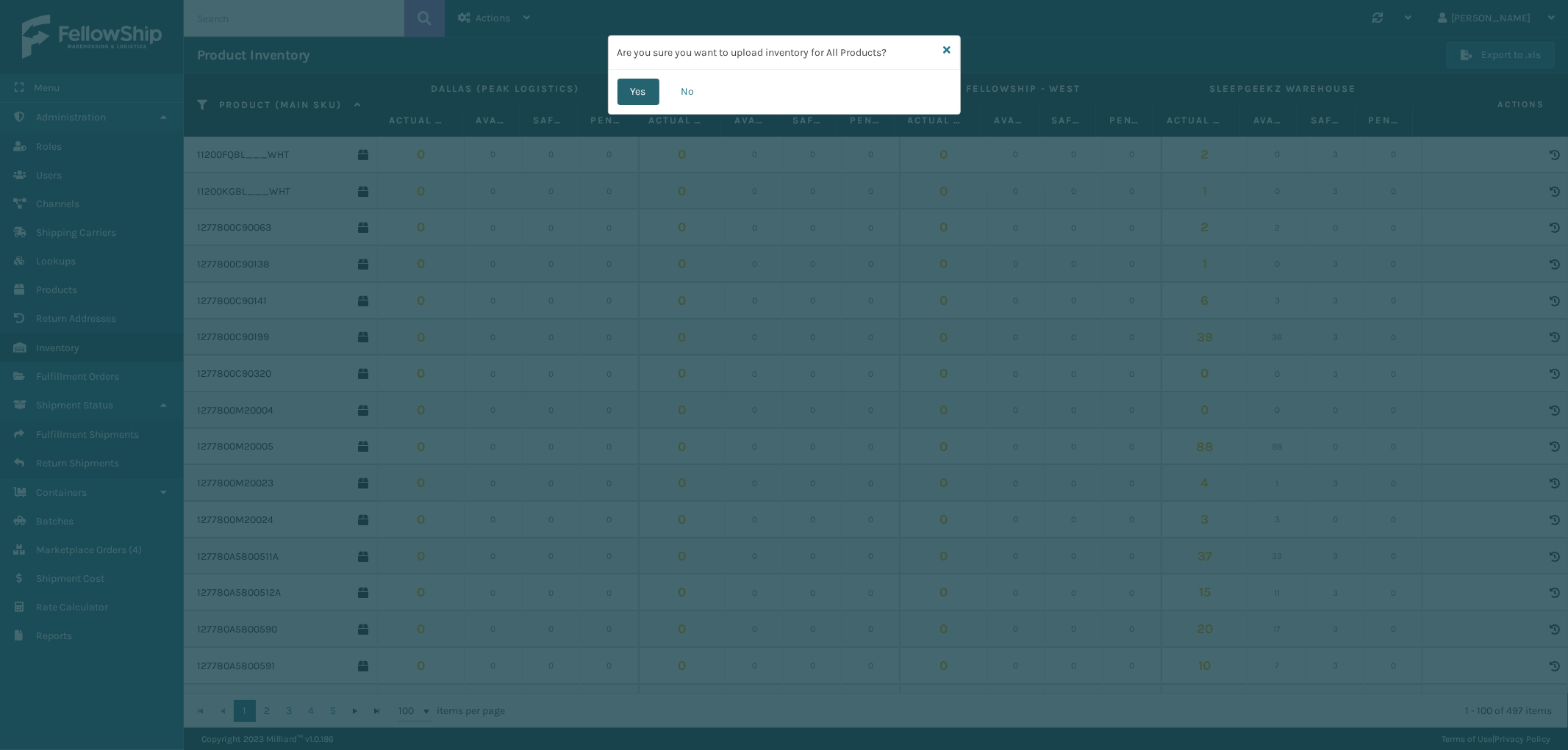
click at [648, 89] on button "Yes" at bounding box center [638, 91] width 42 height 26
